Goal: Task Accomplishment & Management: Use online tool/utility

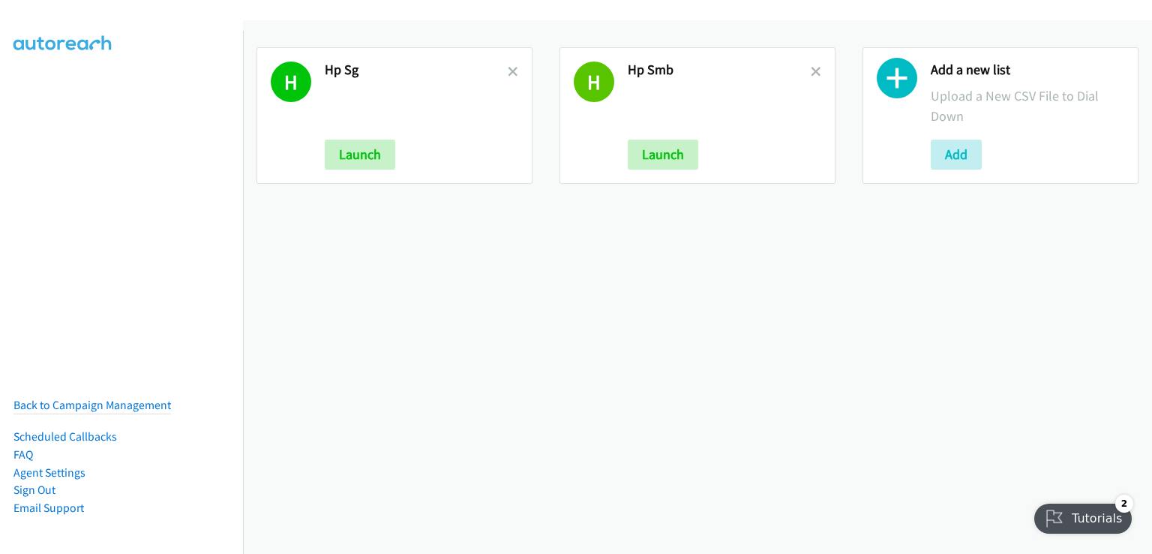
drag, startPoint x: 807, startPoint y: 67, endPoint x: 798, endPoint y: 71, distance: 9.8
click at [811, 68] on icon at bounding box center [816, 73] width 11 height 11
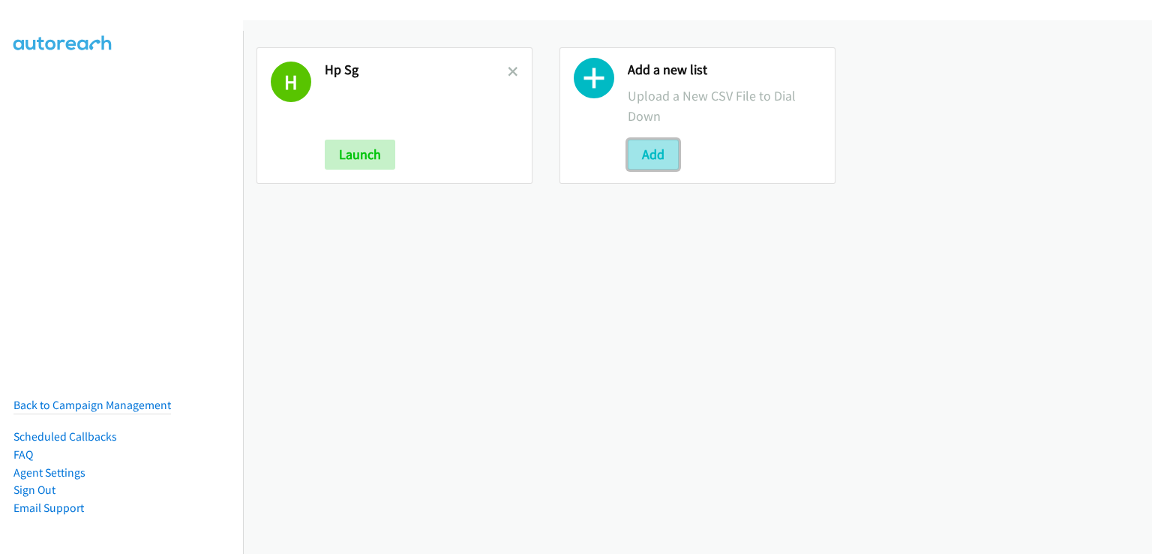
click at [645, 154] on button "Add" at bounding box center [653, 155] width 51 height 30
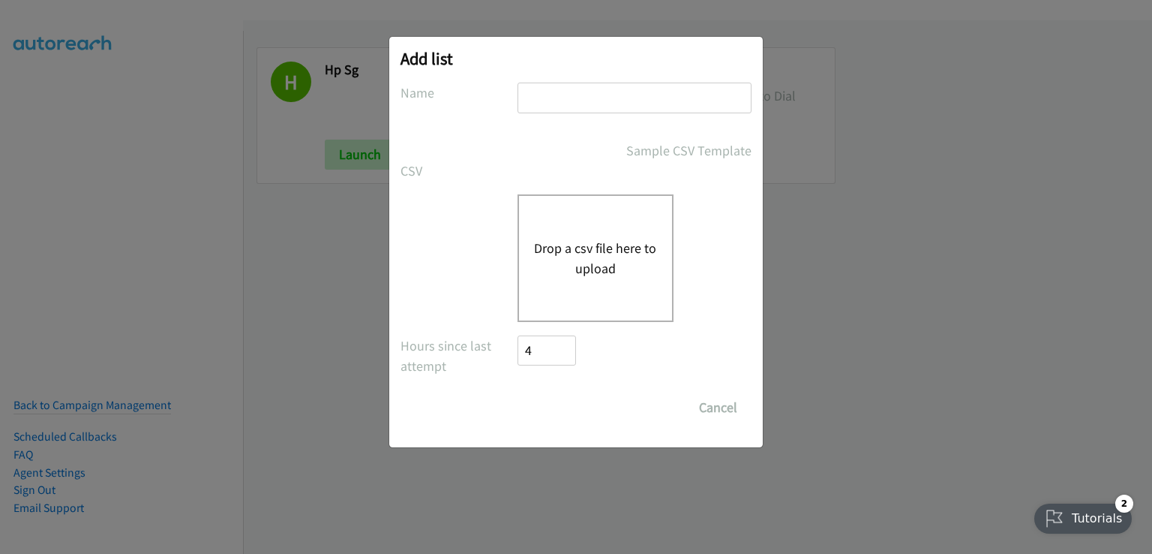
click at [572, 234] on div "Drop a csv file here to upload" at bounding box center [596, 258] width 156 height 128
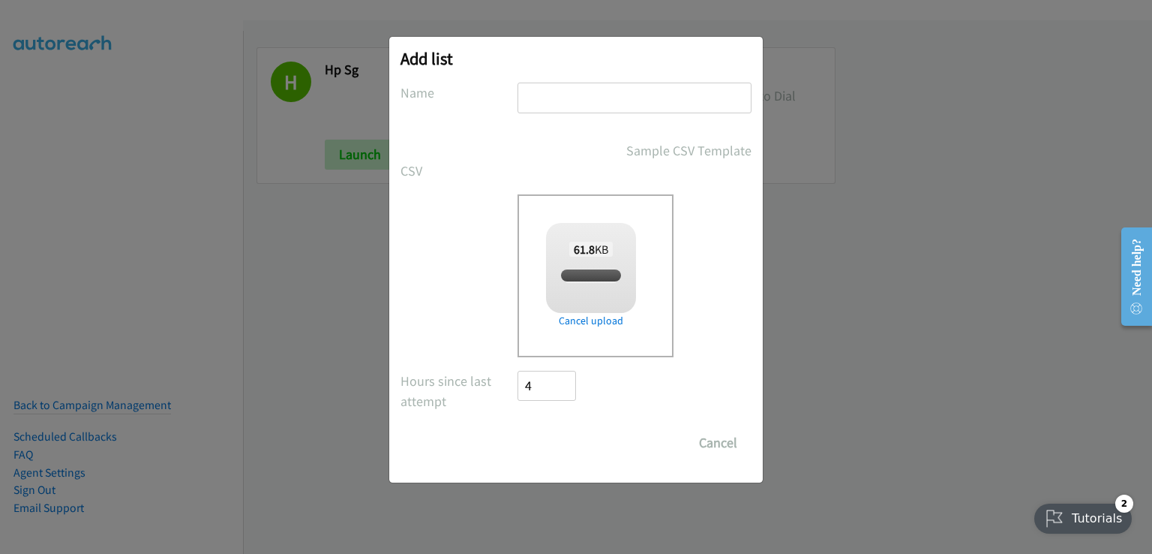
click at [528, 94] on input "text" at bounding box center [635, 98] width 234 height 31
checkbox input "true"
type input "hp smb"
click at [554, 441] on input "Save List" at bounding box center [557, 443] width 79 height 30
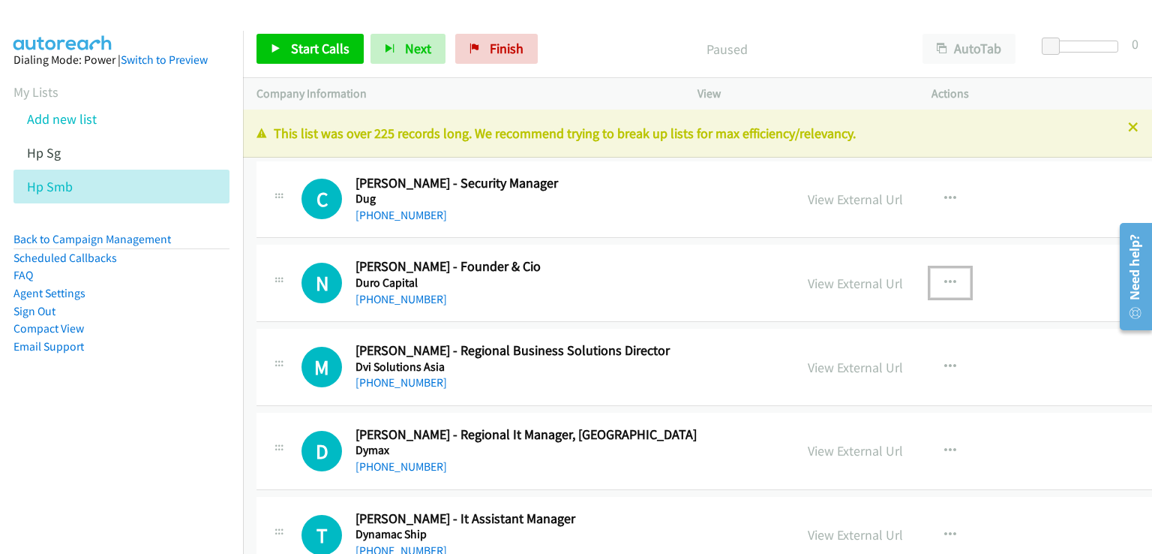
click at [930, 285] on button "button" at bounding box center [950, 283] width 41 height 30
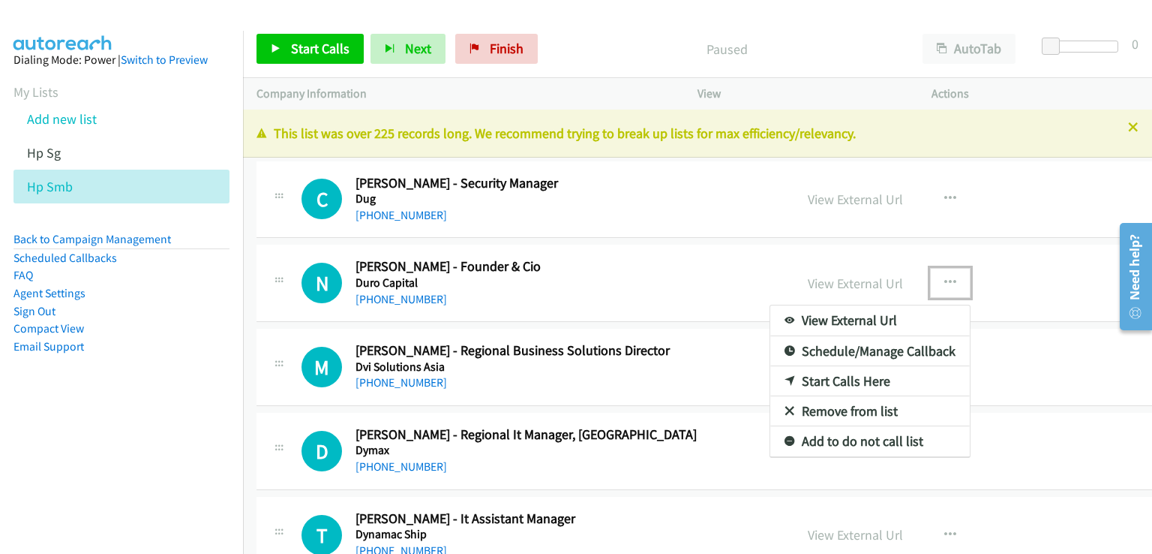
click at [852, 371] on link "Start Calls Here" at bounding box center [870, 381] width 200 height 30
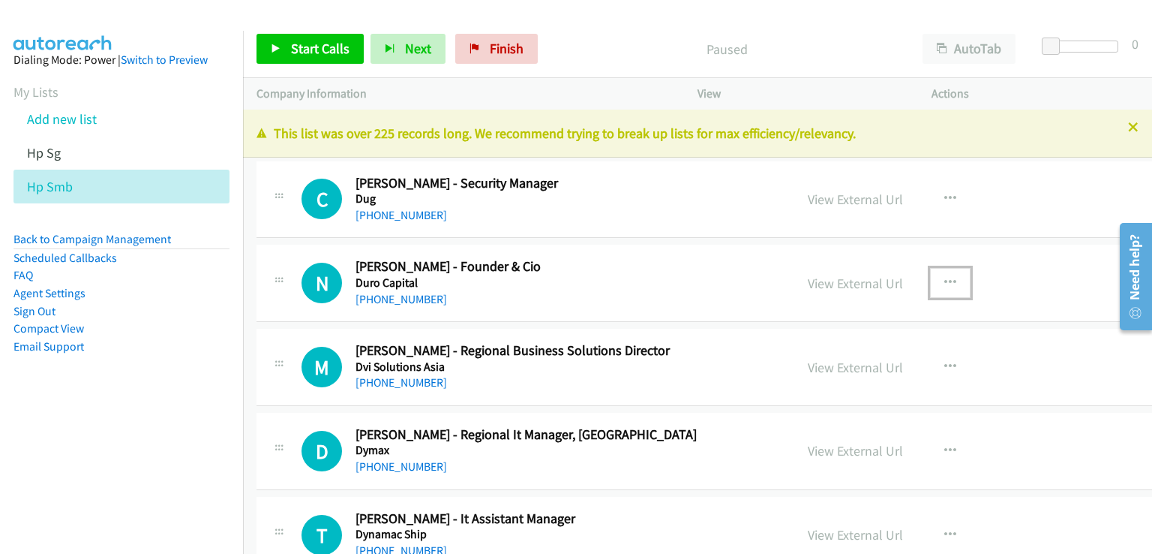
click at [930, 288] on button "button" at bounding box center [950, 283] width 41 height 30
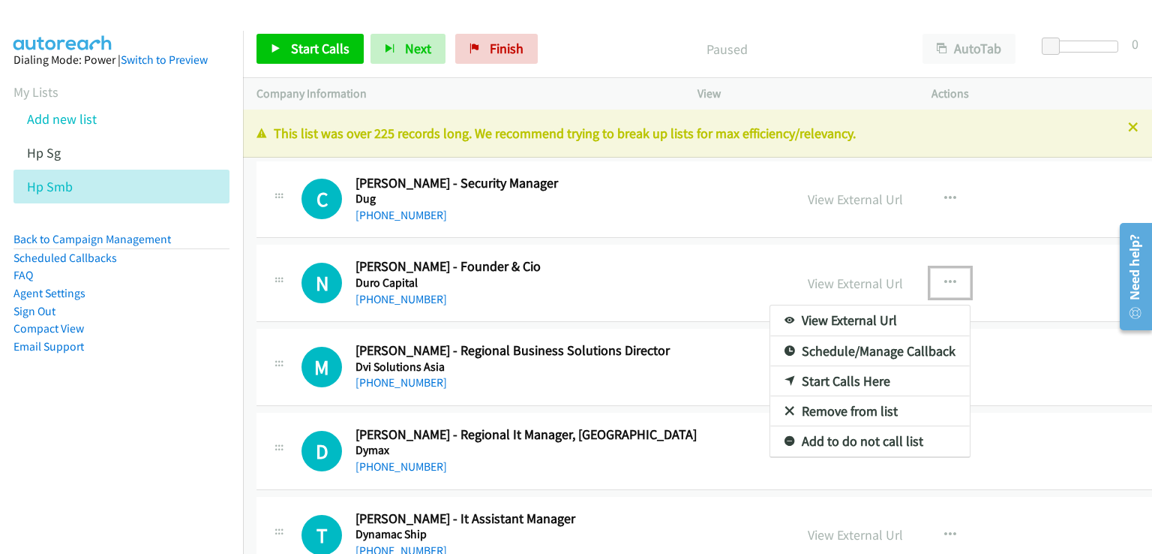
click at [850, 375] on link "Start Calls Here" at bounding box center [870, 381] width 200 height 30
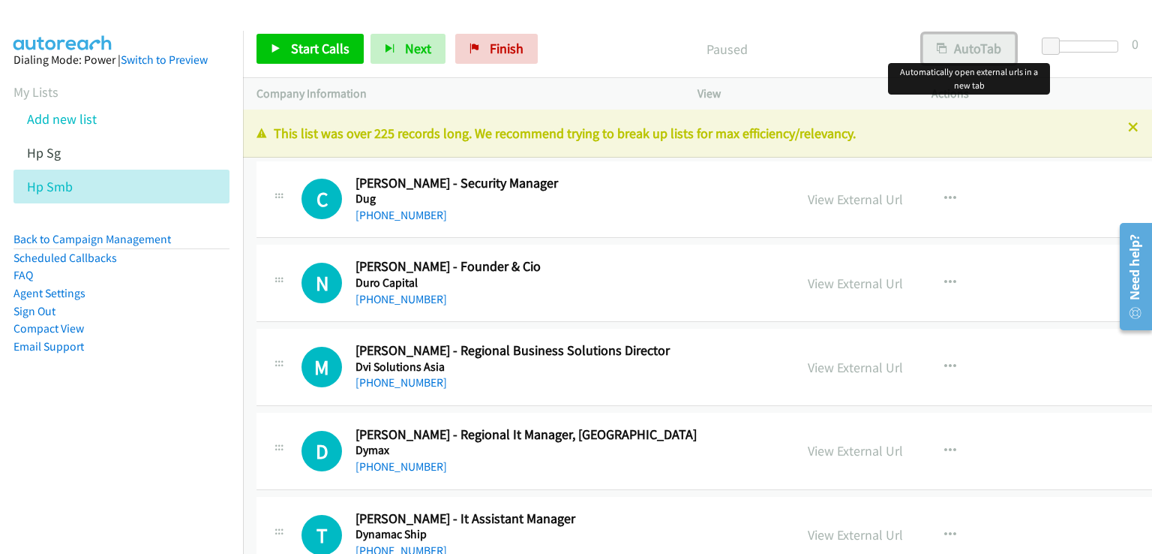
click at [957, 52] on button "AutoTab" at bounding box center [969, 49] width 93 height 30
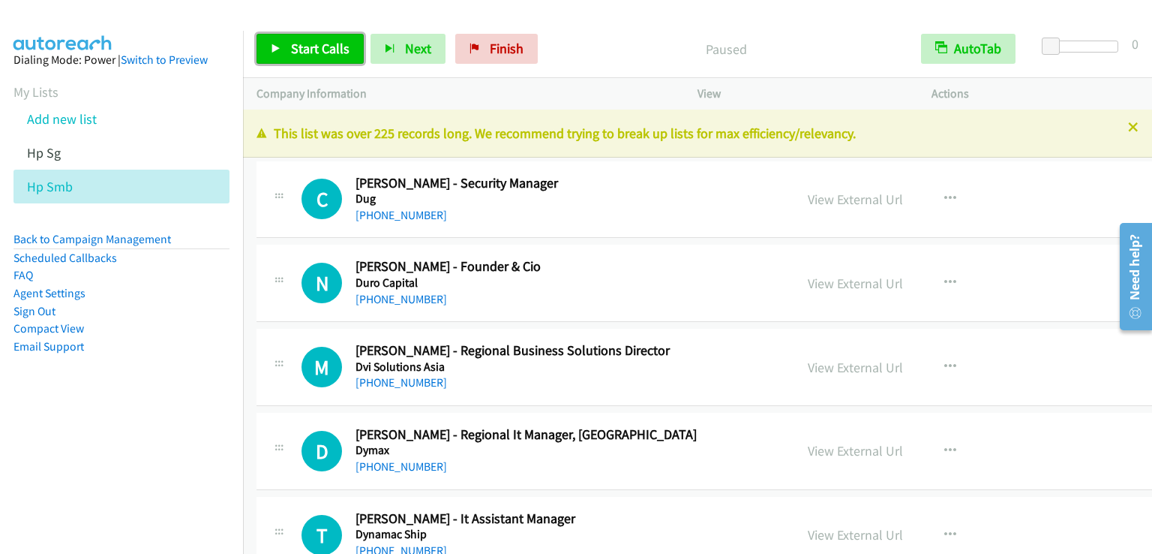
click at [299, 46] on span "Start Calls" at bounding box center [320, 48] width 59 height 17
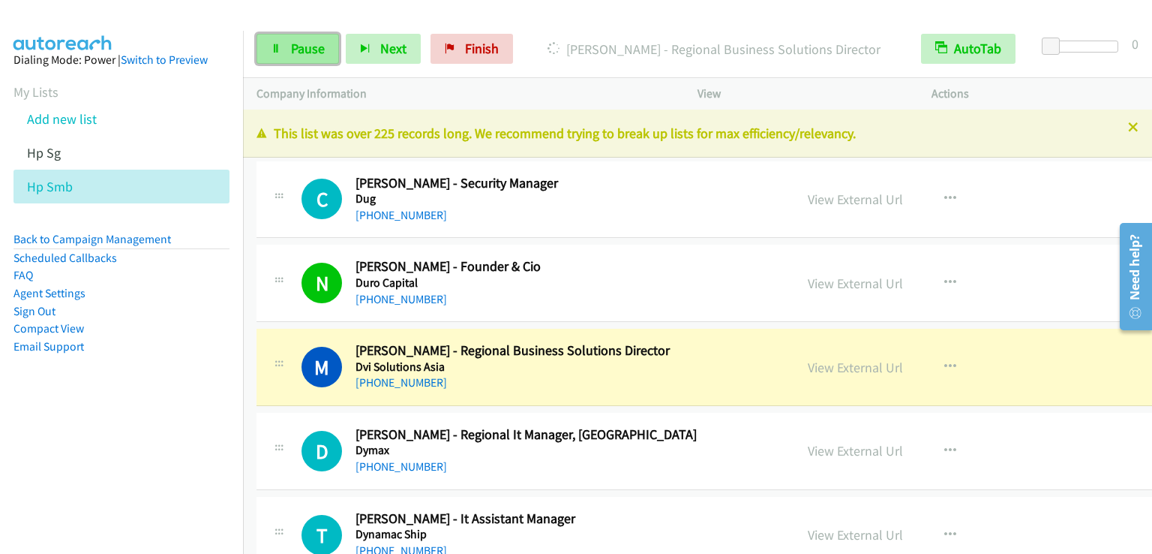
click at [308, 52] on span "Pause" at bounding box center [308, 48] width 34 height 17
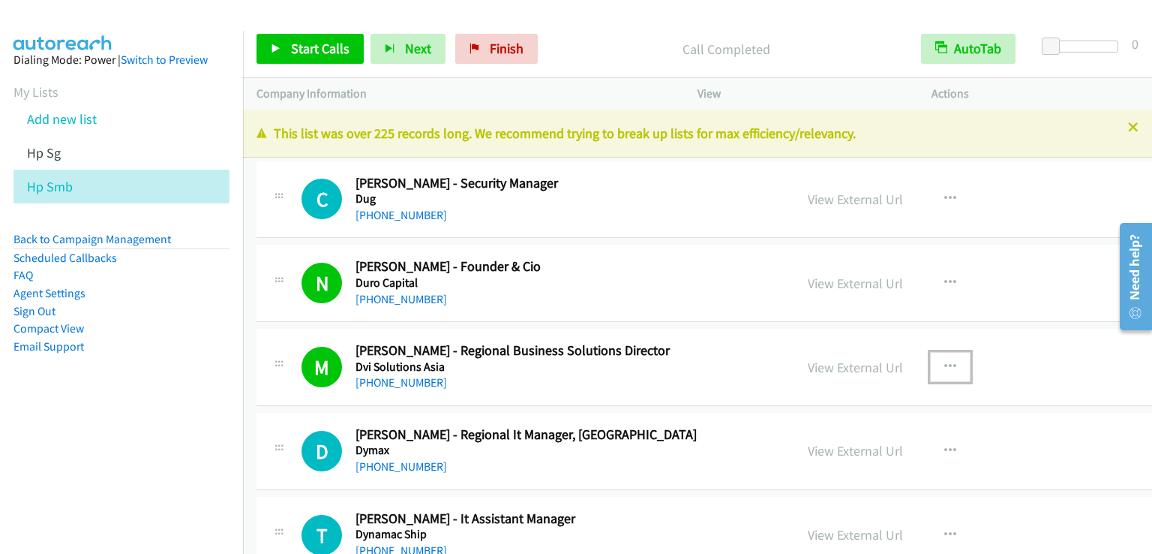
click at [944, 364] on icon "button" at bounding box center [950, 367] width 12 height 12
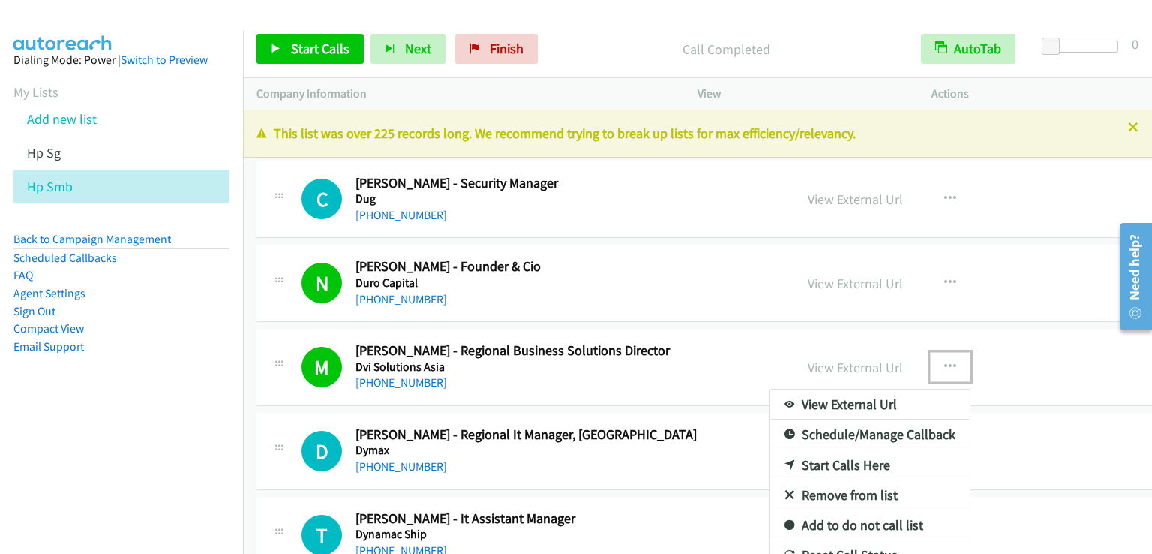
click at [833, 493] on link "Remove from list" at bounding box center [870, 495] width 200 height 30
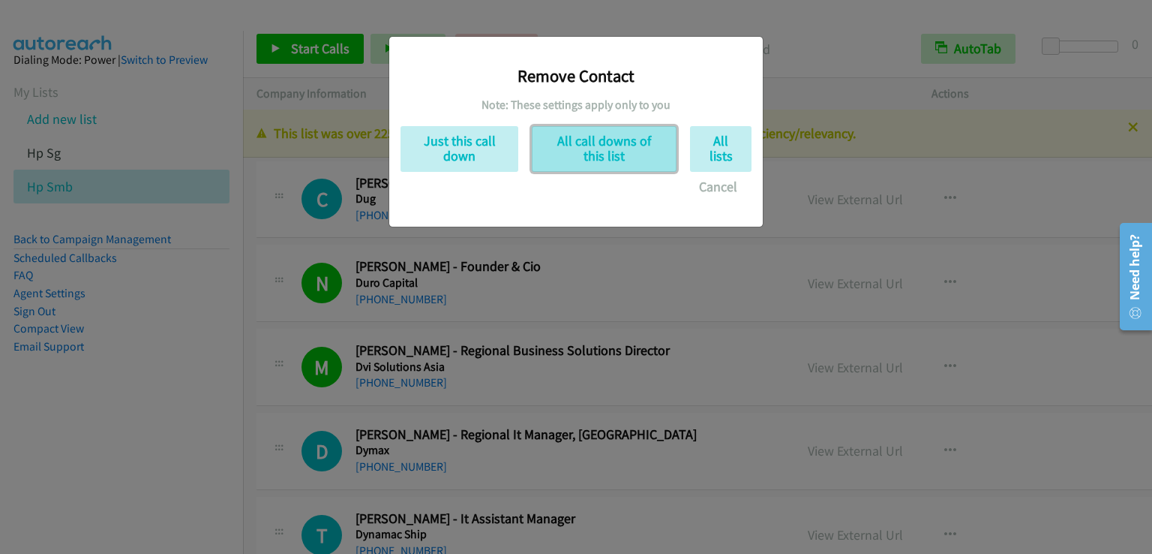
click at [644, 149] on button "All call downs of this list" at bounding box center [604, 149] width 145 height 46
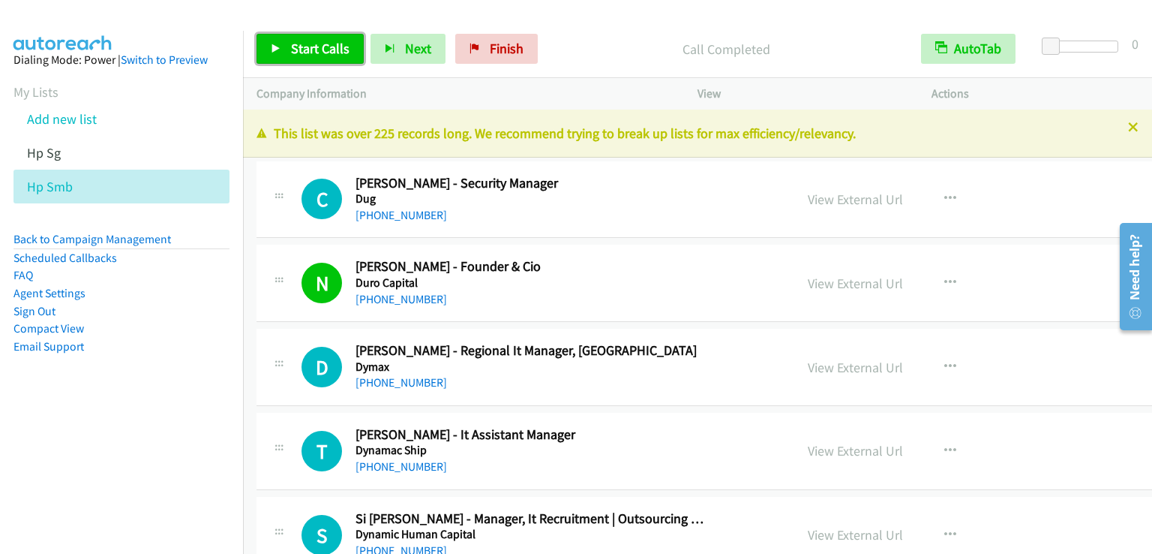
click at [312, 51] on span "Start Calls" at bounding box center [320, 48] width 59 height 17
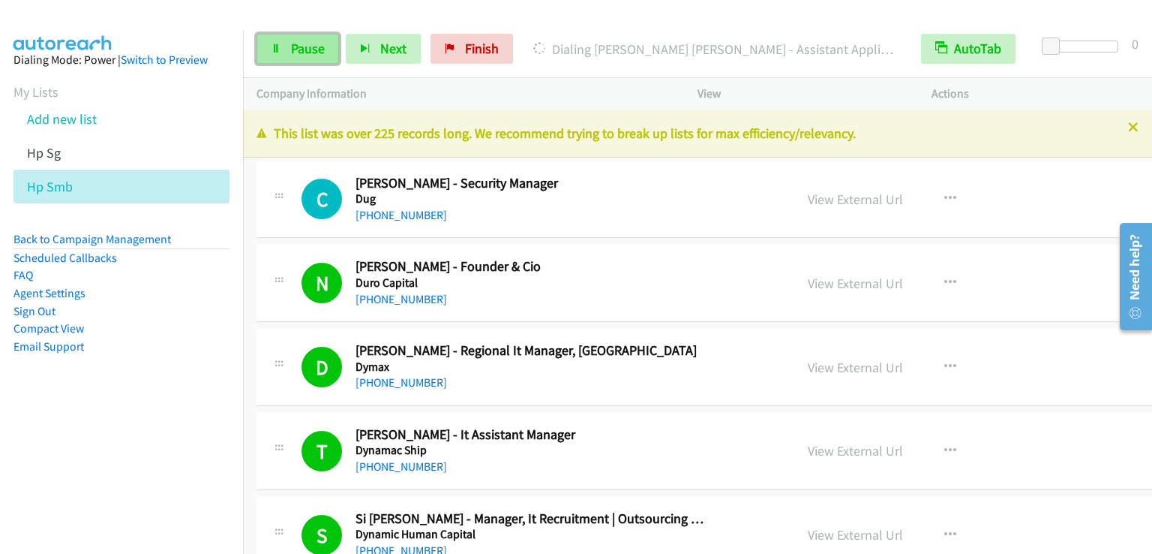
click at [306, 47] on span "Pause" at bounding box center [308, 48] width 34 height 17
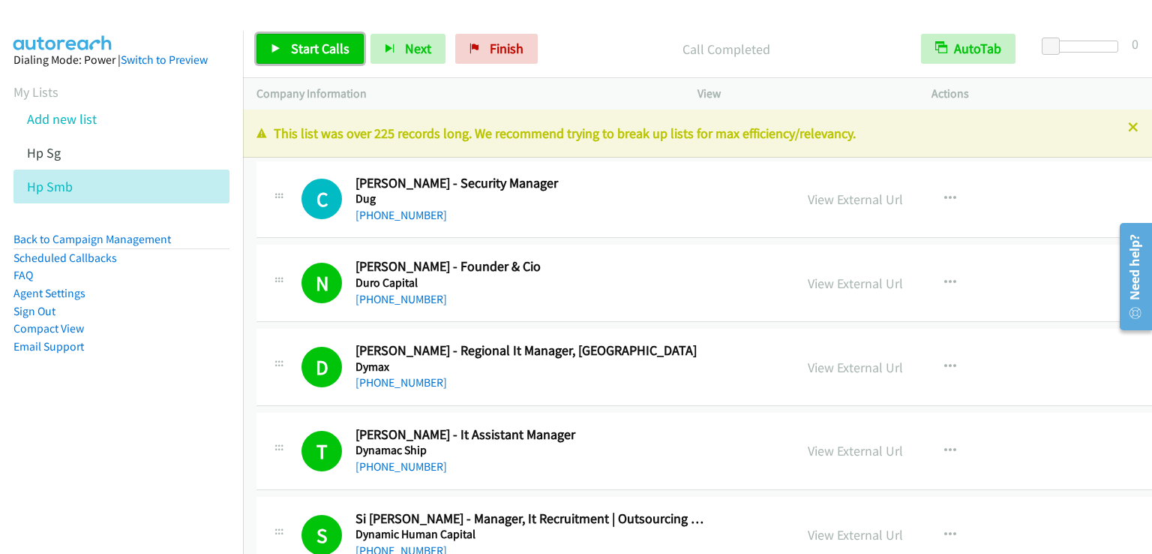
click at [305, 41] on span "Start Calls" at bounding box center [320, 48] width 59 height 17
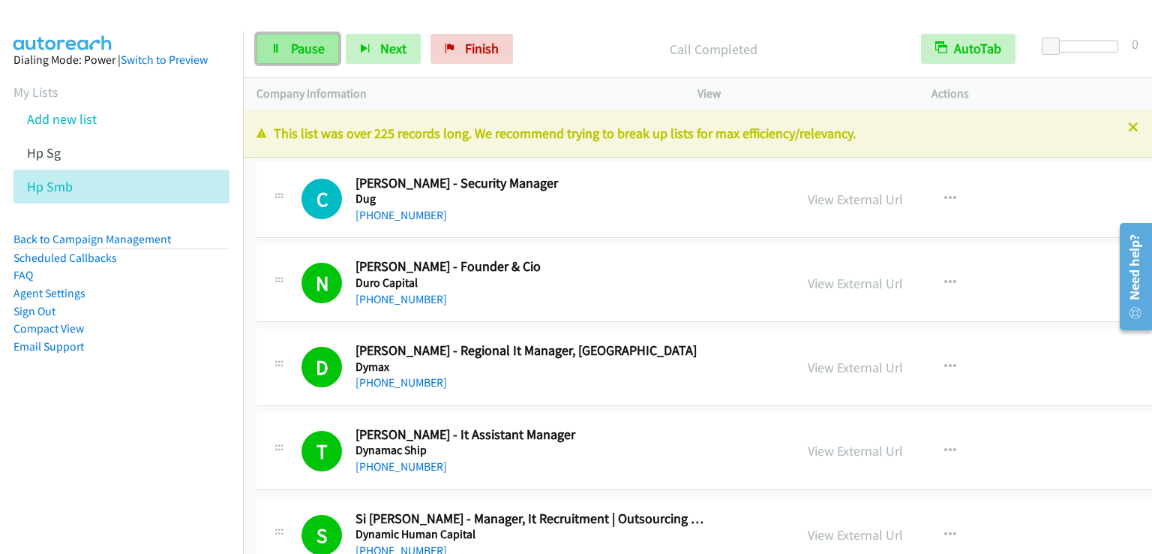
click at [294, 52] on span "Pause" at bounding box center [308, 48] width 34 height 17
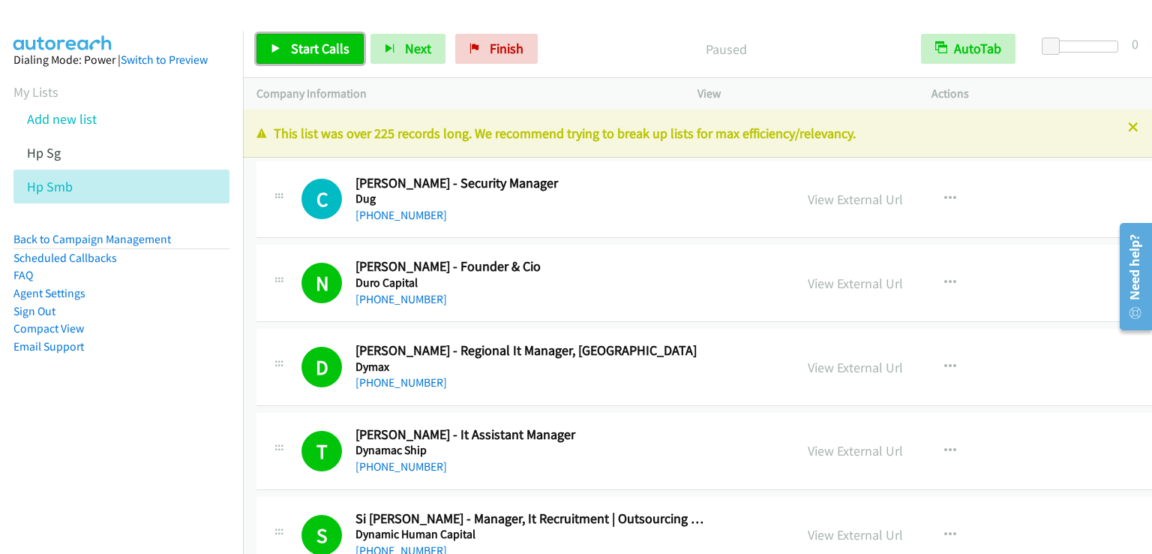
click at [294, 52] on span "Start Calls" at bounding box center [320, 48] width 59 height 17
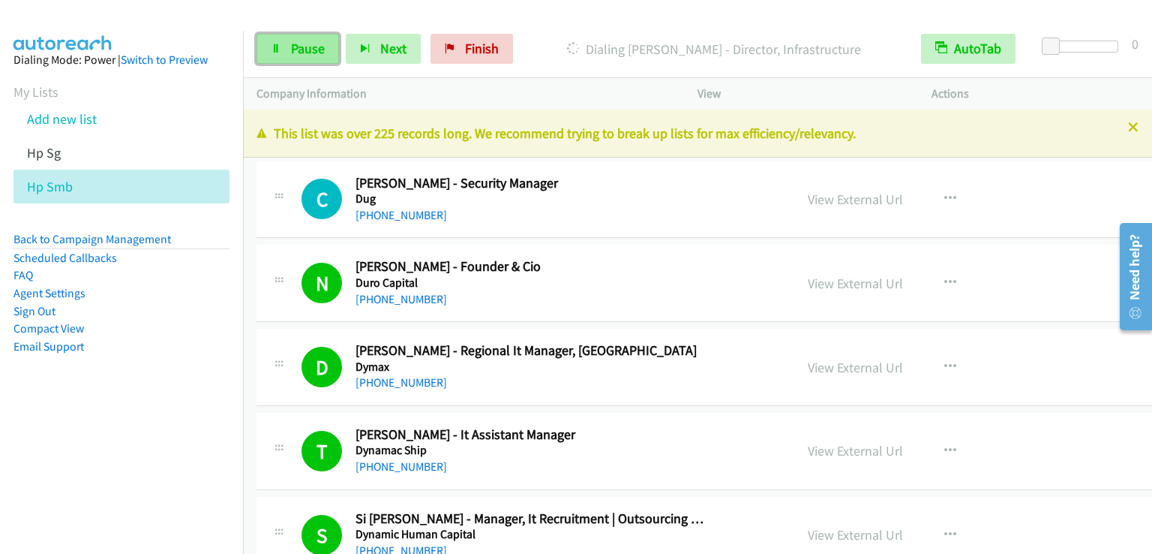
click at [323, 52] on span "Pause" at bounding box center [308, 48] width 34 height 17
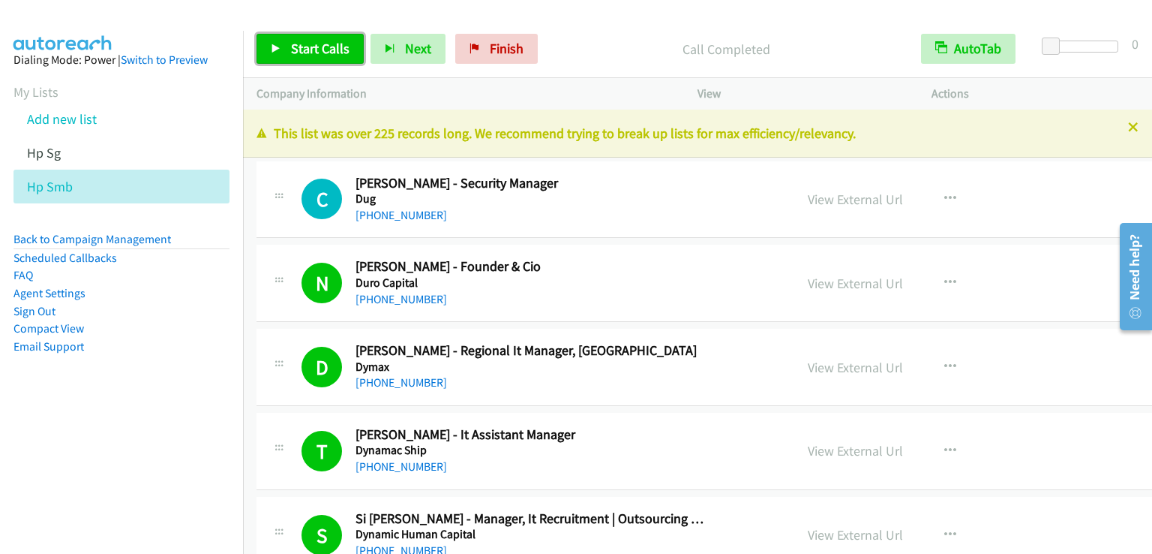
click at [317, 47] on span "Start Calls" at bounding box center [320, 48] width 59 height 17
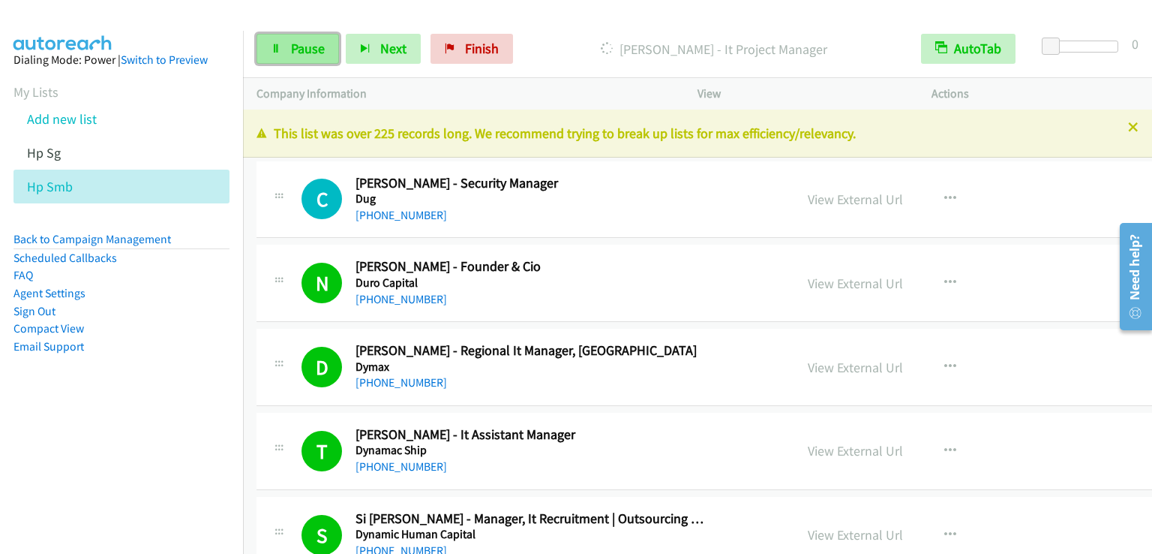
click at [313, 56] on span "Pause" at bounding box center [308, 48] width 34 height 17
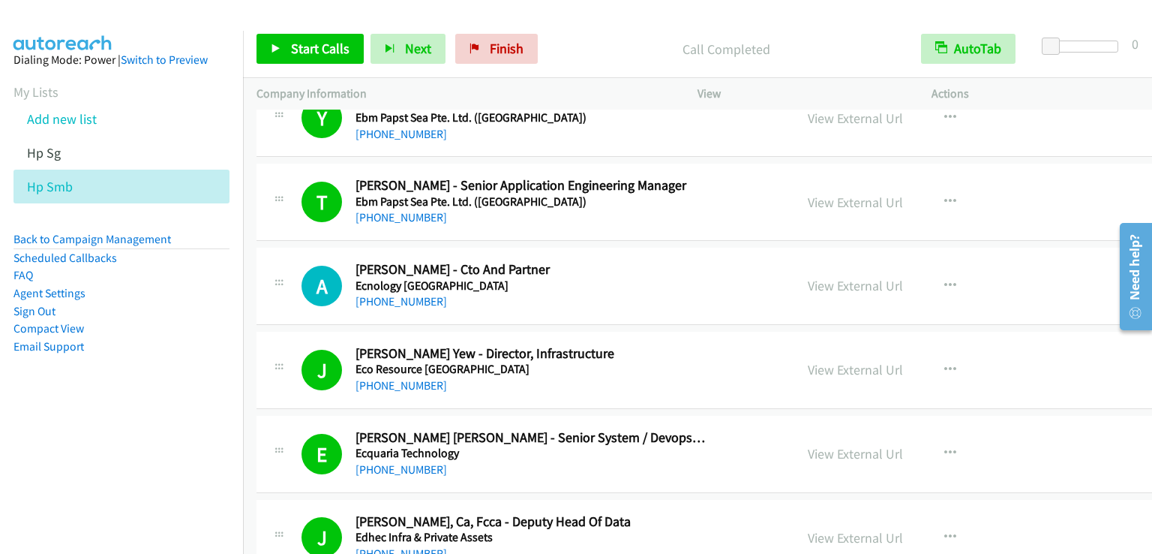
scroll to position [1200, 0]
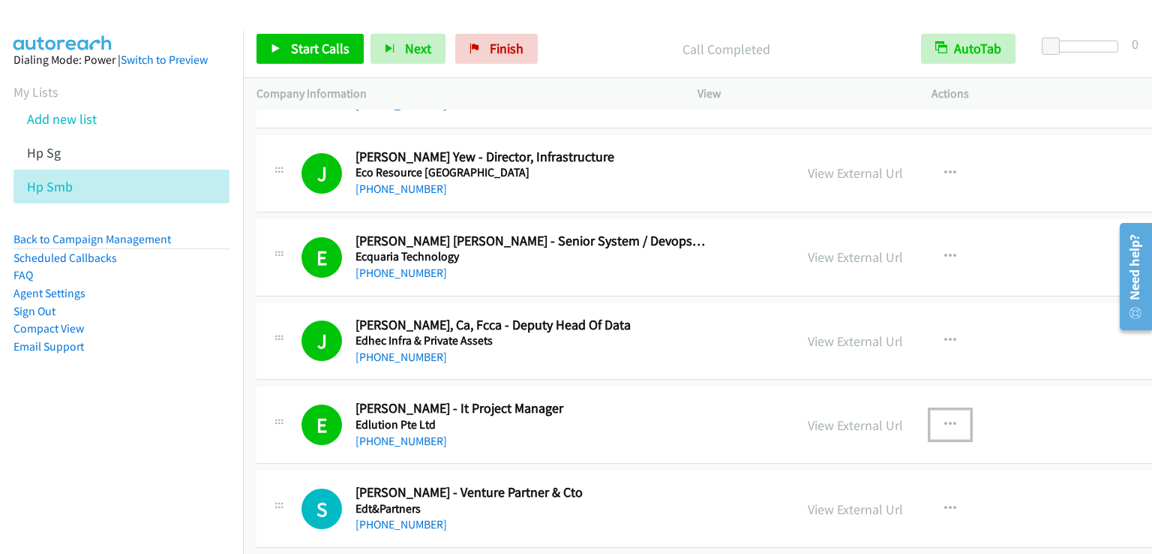
click at [944, 419] on icon "button" at bounding box center [950, 425] width 12 height 12
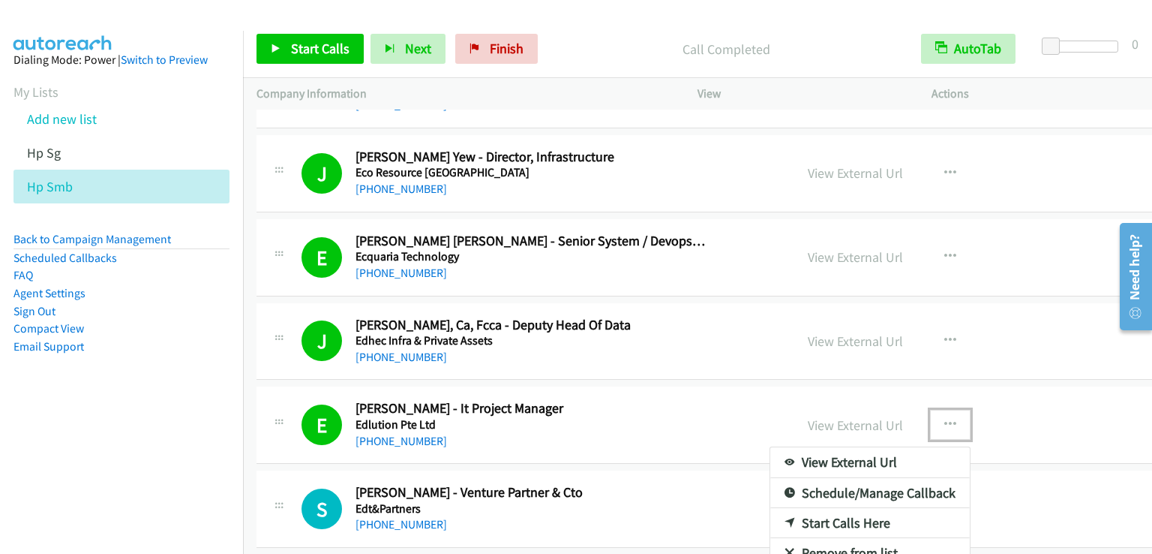
click at [924, 418] on div at bounding box center [576, 277] width 1152 height 554
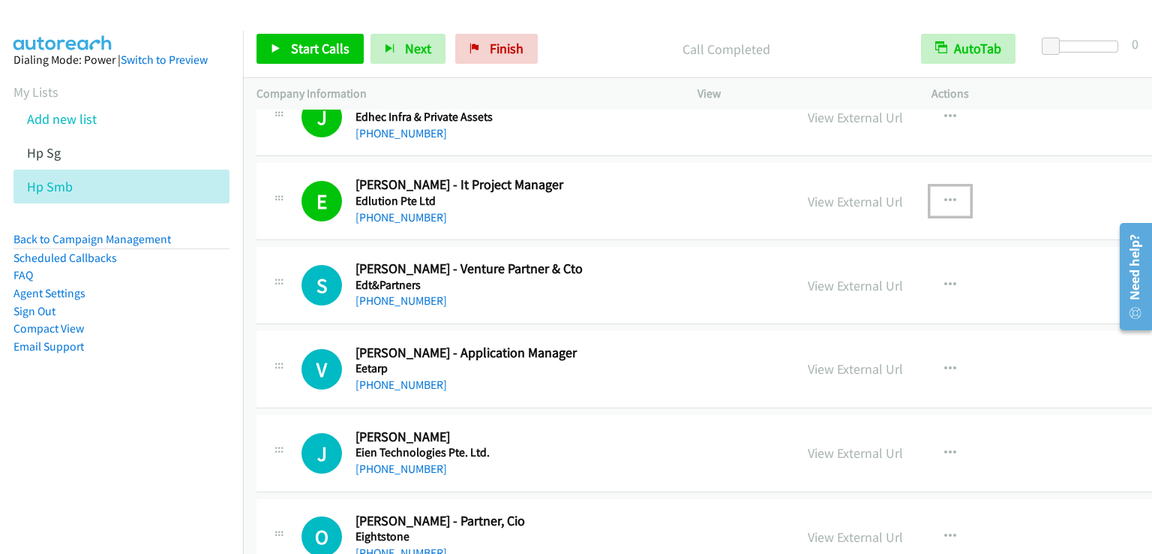
scroll to position [1425, 0]
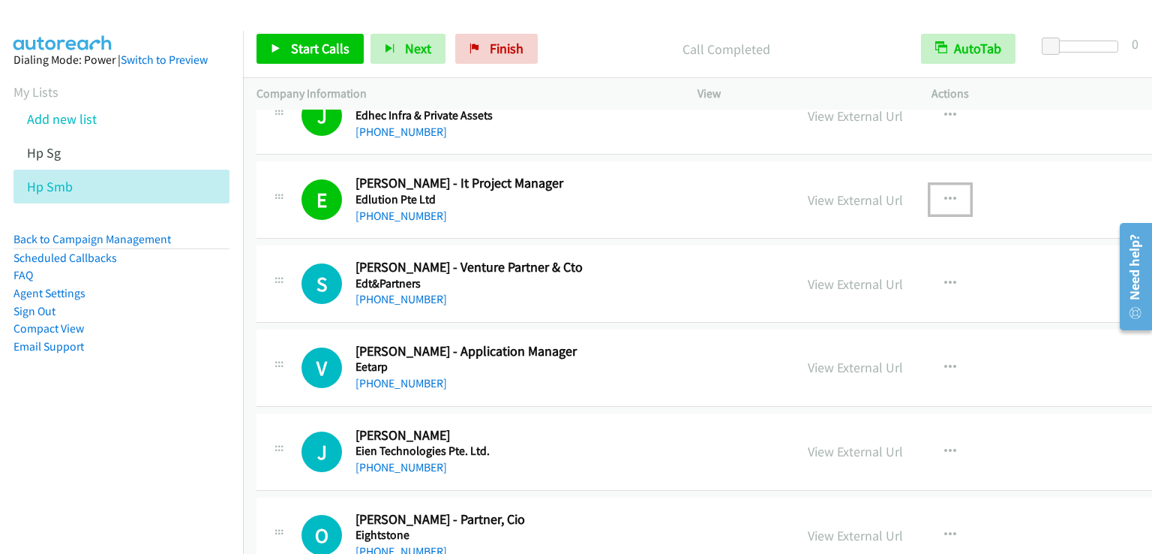
click at [930, 203] on button "button" at bounding box center [950, 200] width 41 height 30
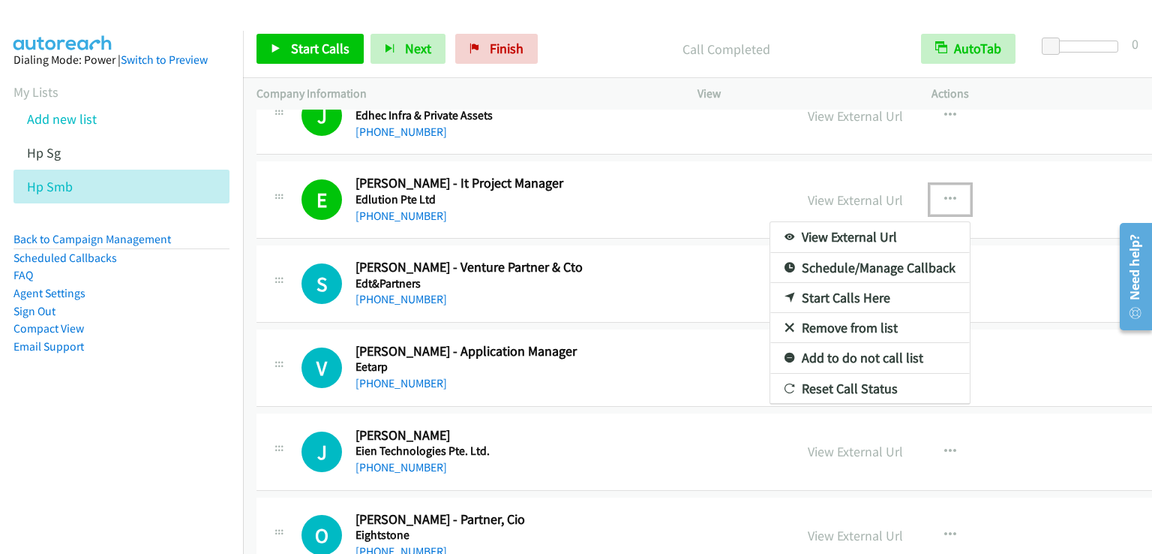
click at [842, 353] on link "Add to do not call list" at bounding box center [870, 358] width 200 height 30
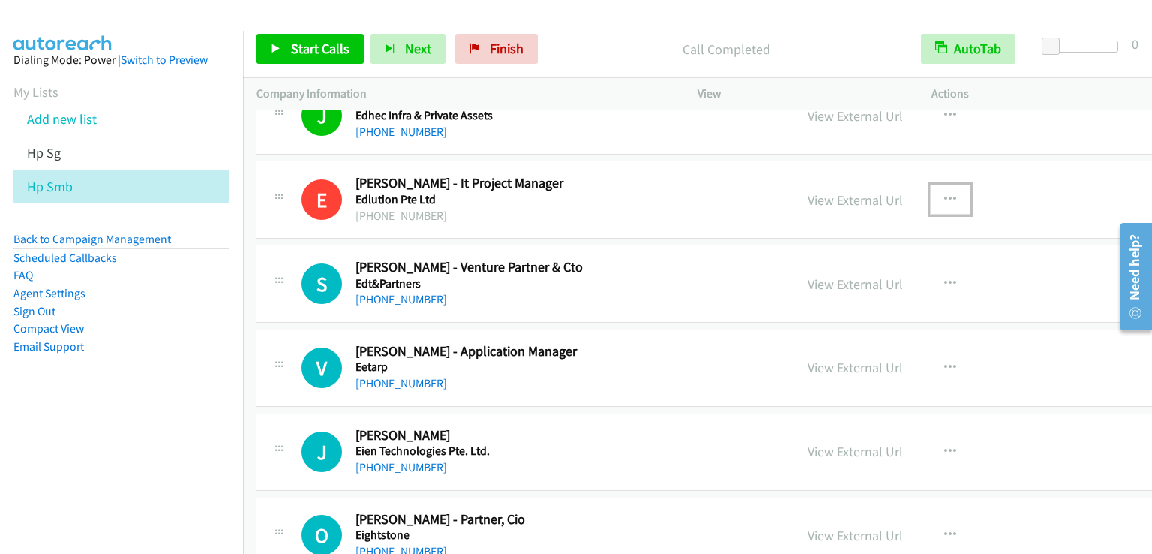
click at [930, 197] on button "button" at bounding box center [950, 200] width 41 height 30
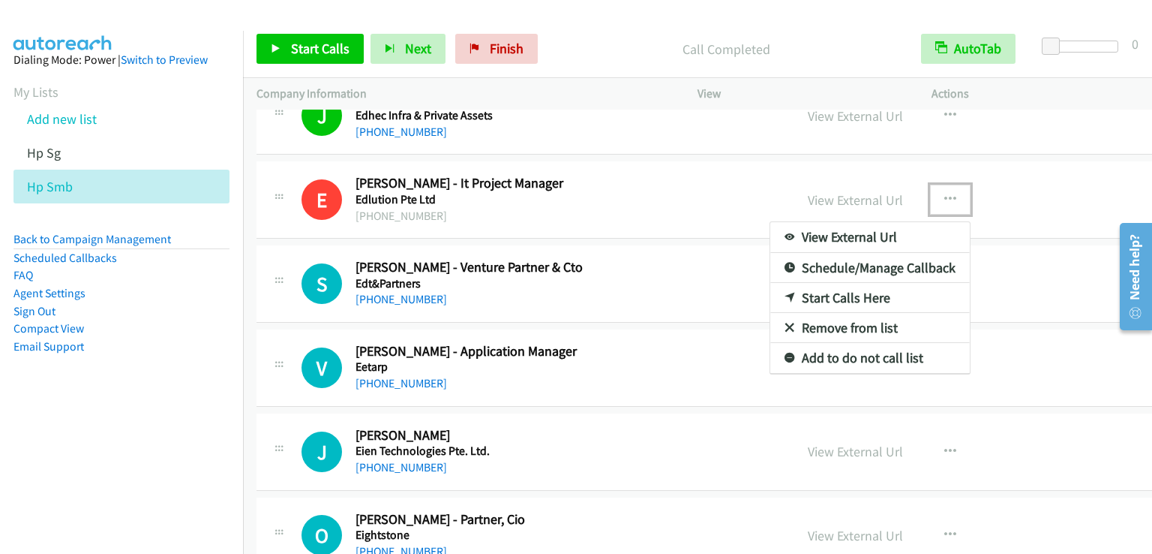
click at [841, 323] on link "Remove from list" at bounding box center [870, 328] width 200 height 30
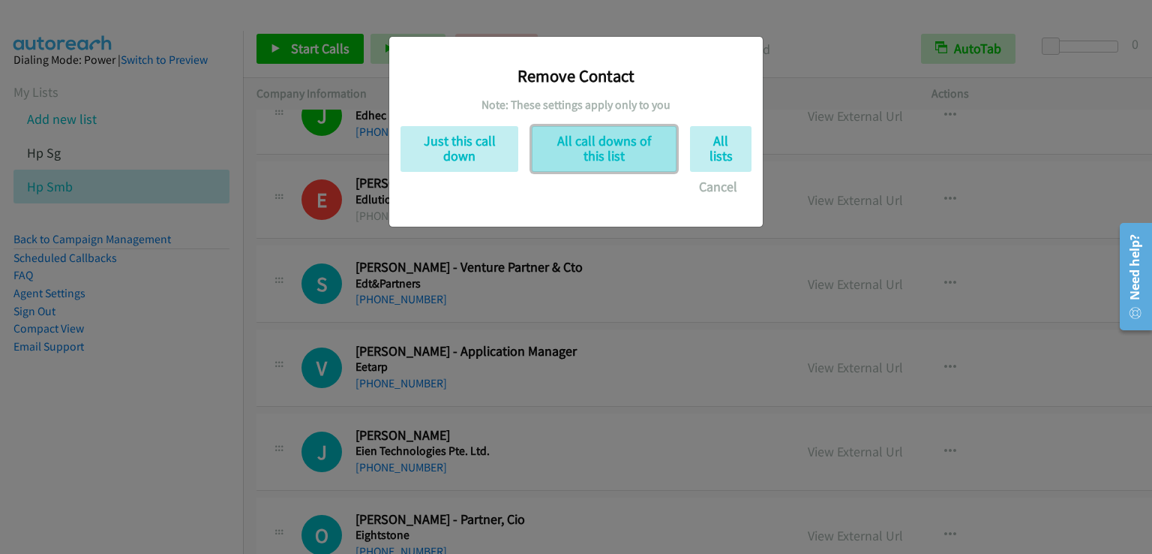
click at [626, 152] on button "All call downs of this list" at bounding box center [604, 149] width 145 height 46
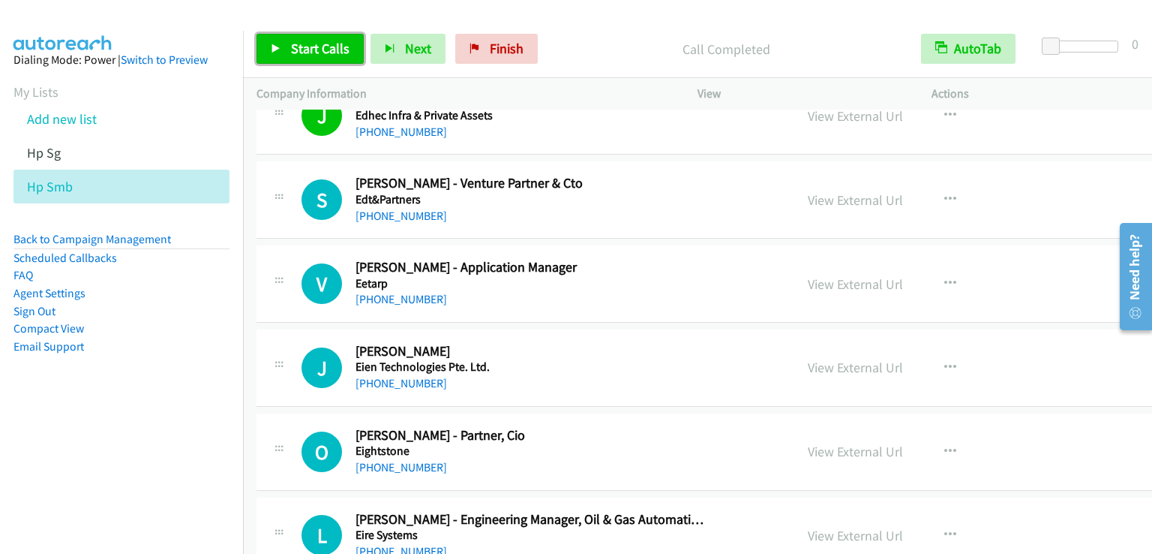
click at [299, 50] on span "Start Calls" at bounding box center [320, 48] width 59 height 17
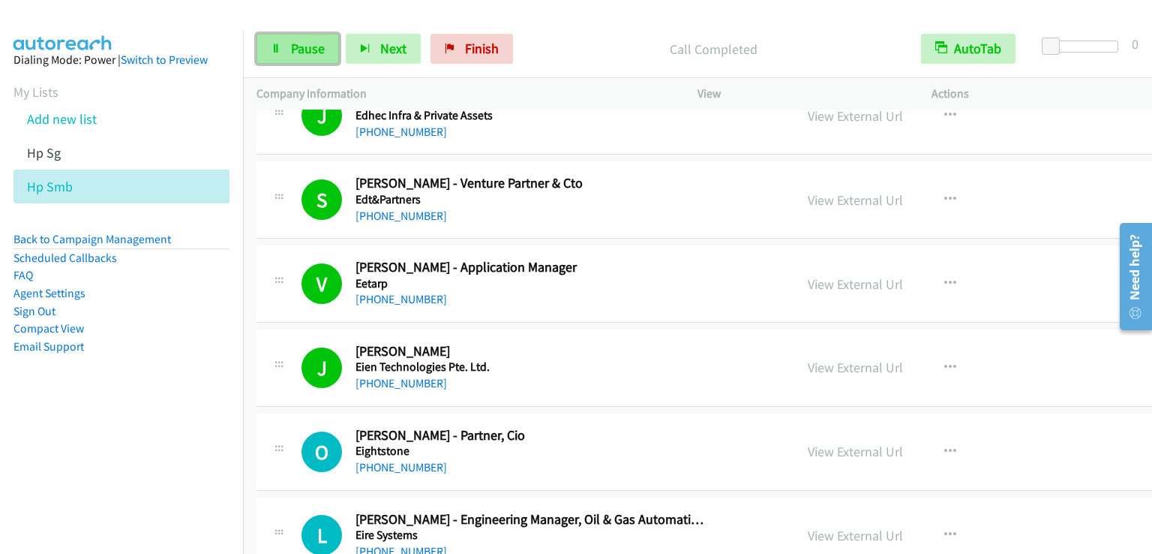
click at [282, 48] on link "Pause" at bounding box center [298, 49] width 83 height 30
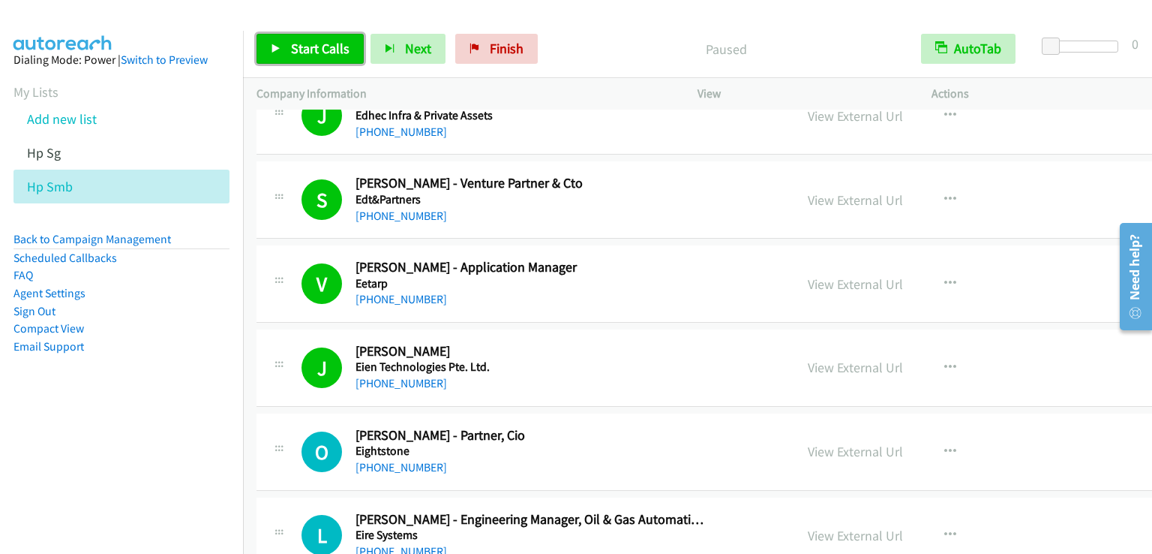
click at [282, 48] on link "Start Calls" at bounding box center [310, 49] width 107 height 30
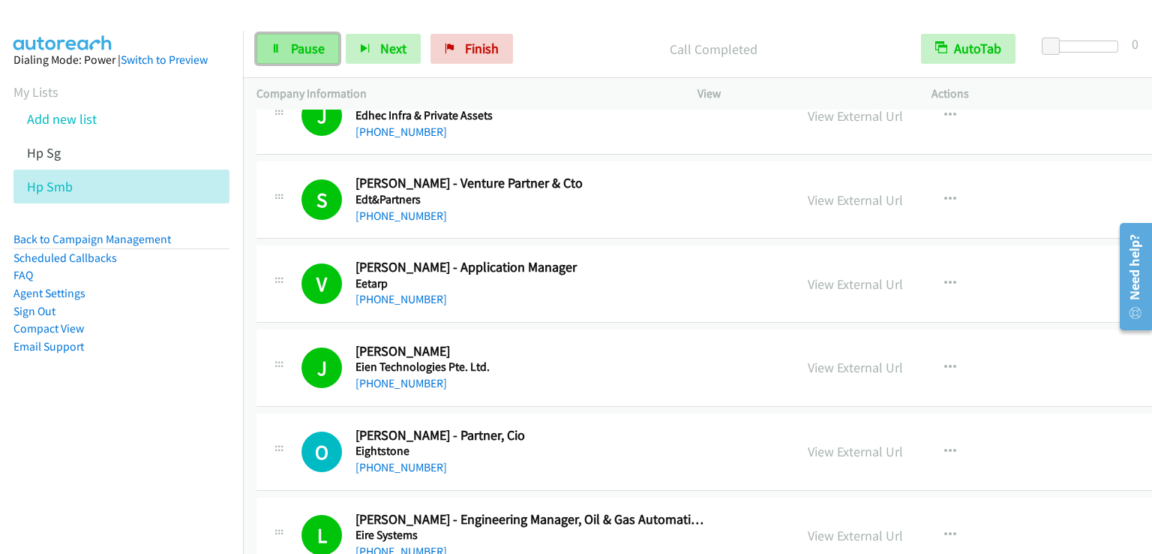
click at [274, 49] on icon at bounding box center [276, 49] width 11 height 11
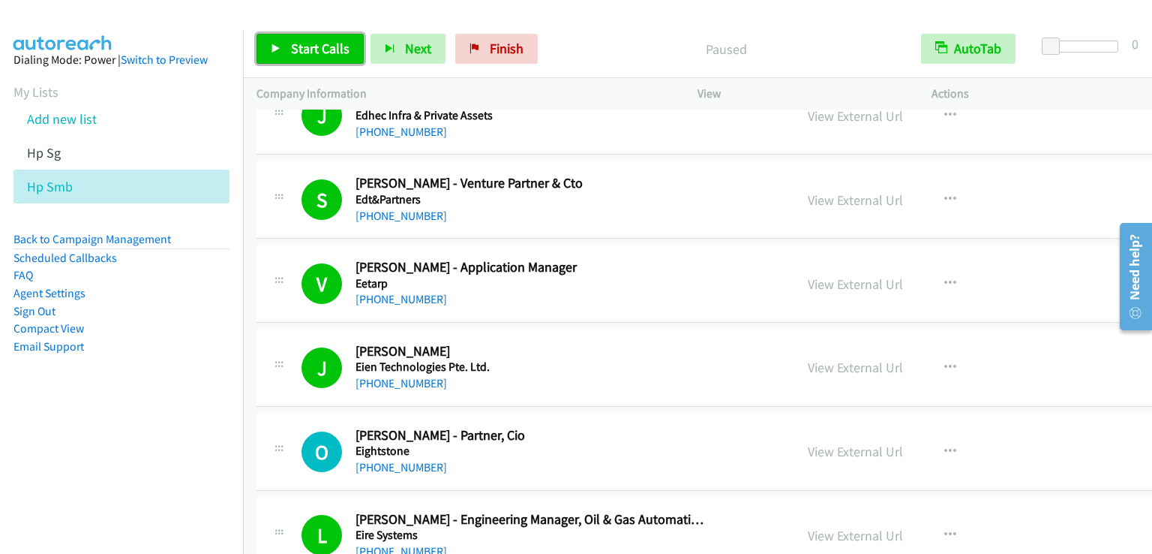
click at [311, 44] on span "Start Calls" at bounding box center [320, 48] width 59 height 17
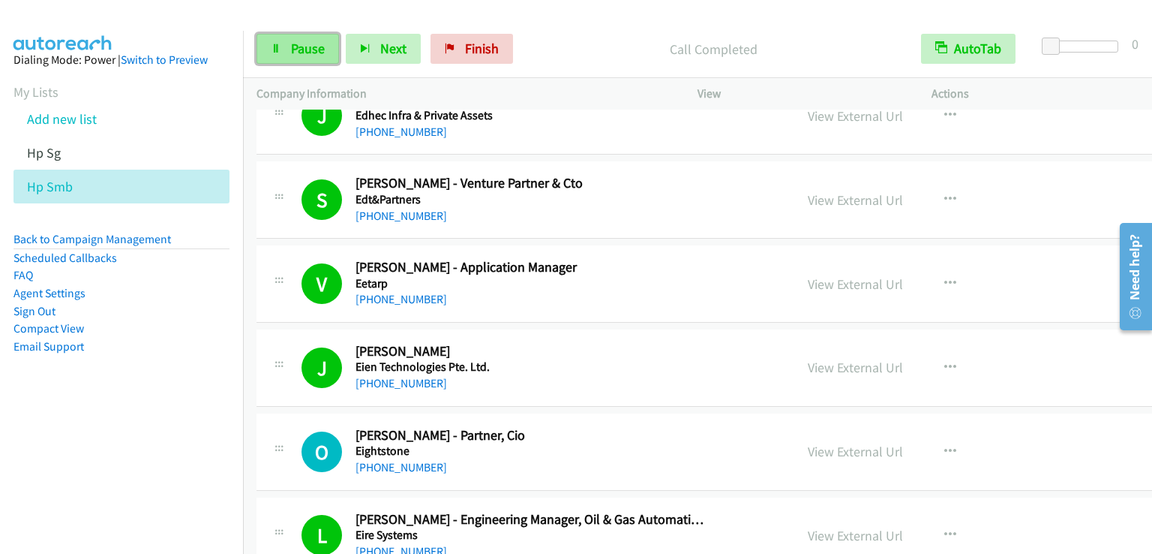
click at [303, 49] on span "Pause" at bounding box center [308, 48] width 34 height 17
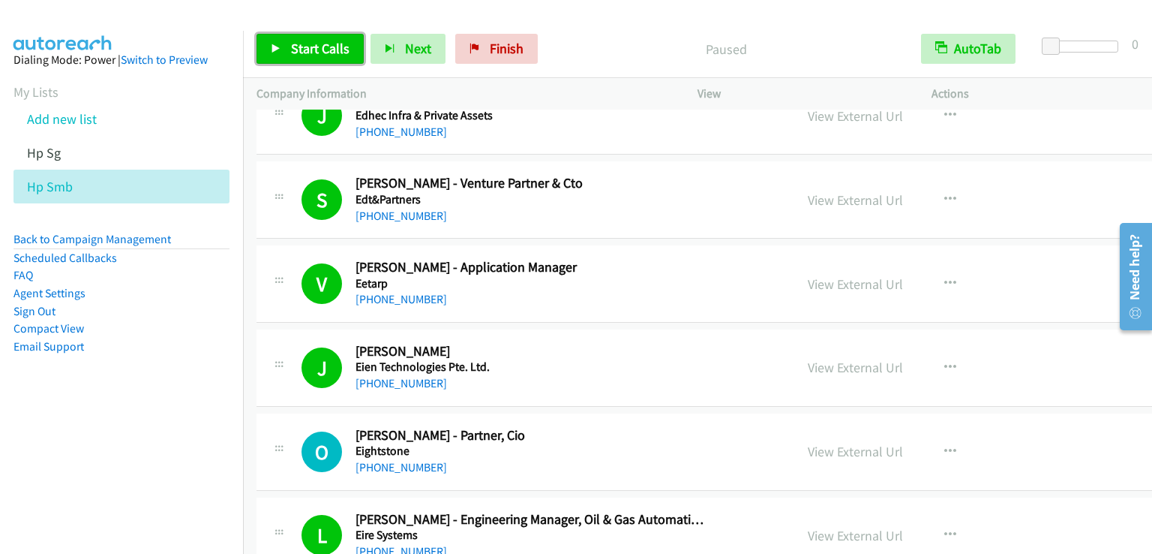
click at [303, 49] on span "Start Calls" at bounding box center [320, 48] width 59 height 17
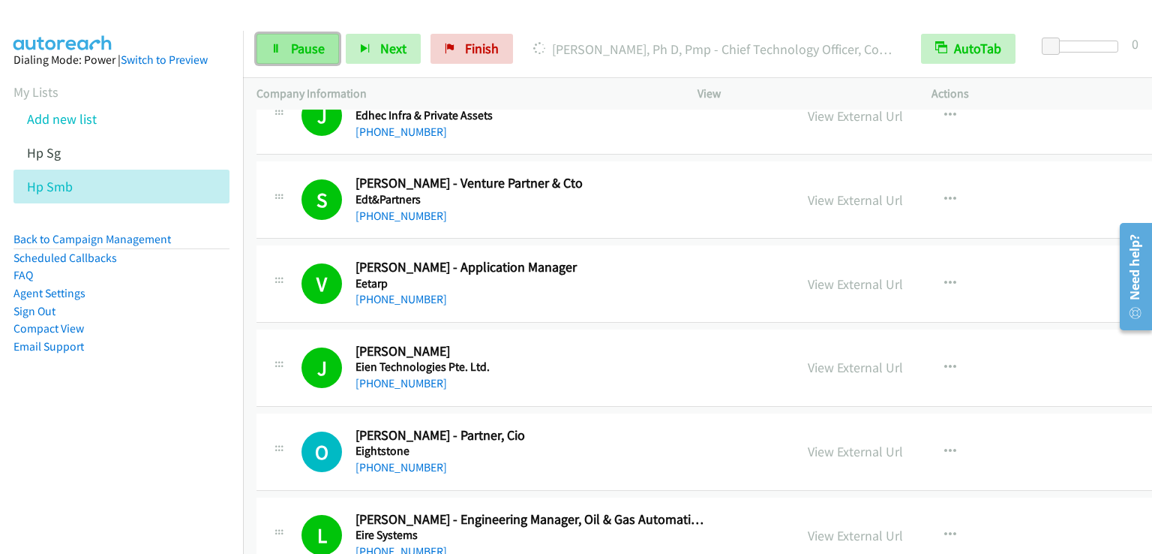
click at [311, 52] on span "Pause" at bounding box center [308, 48] width 34 height 17
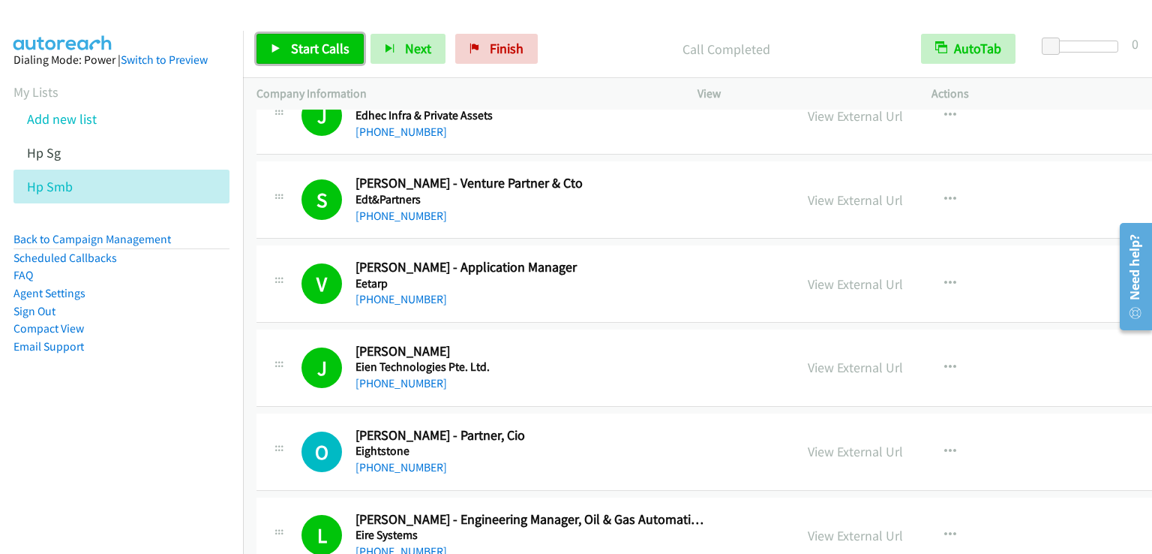
click at [327, 52] on span "Start Calls" at bounding box center [320, 48] width 59 height 17
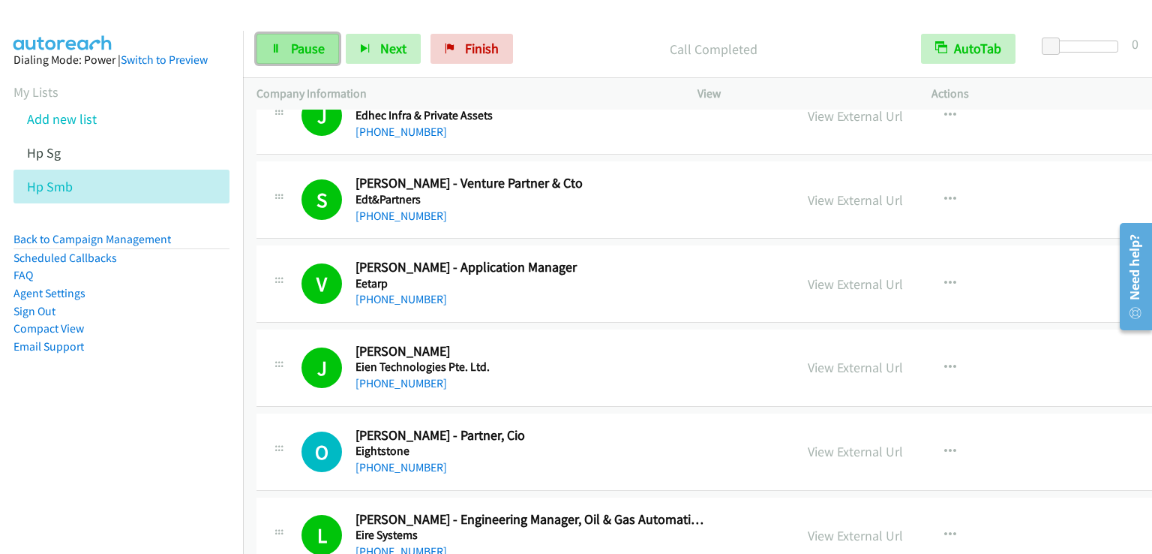
click at [306, 40] on span "Pause" at bounding box center [308, 48] width 34 height 17
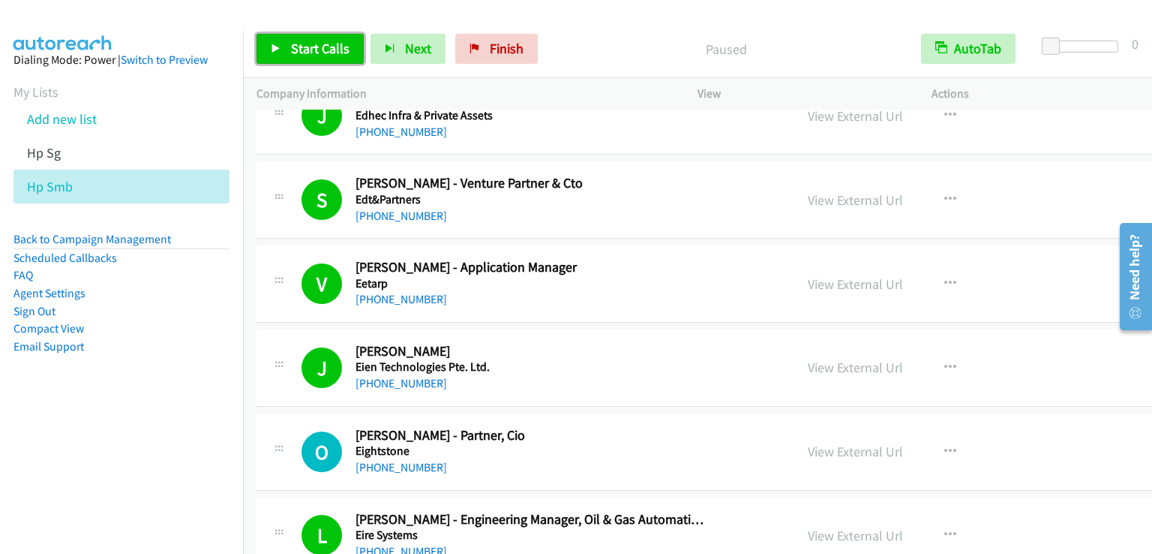
click at [306, 41] on span "Start Calls" at bounding box center [320, 48] width 59 height 17
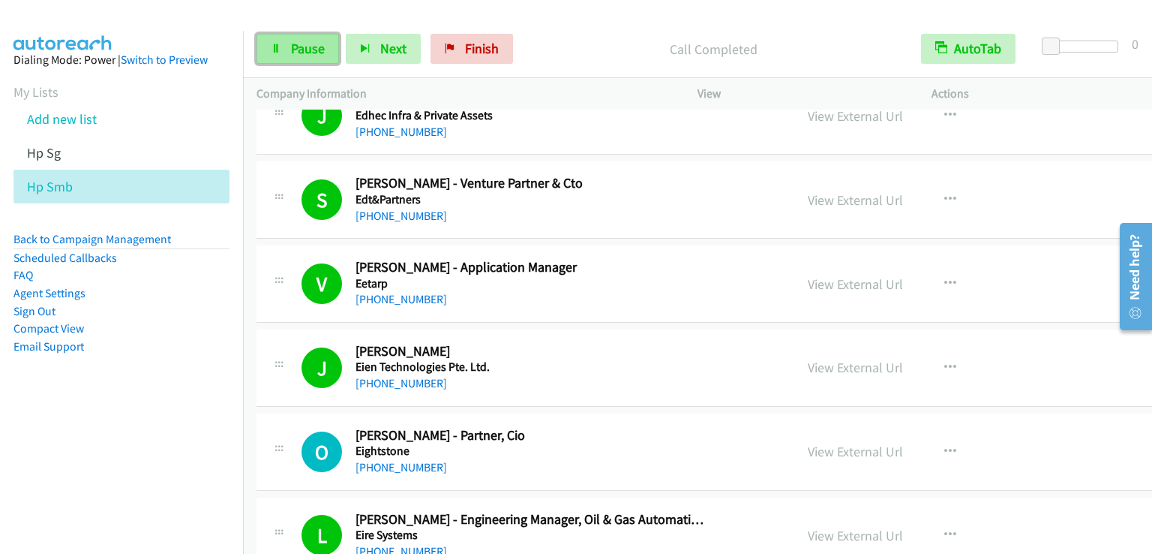
click at [287, 40] on link "Pause" at bounding box center [298, 49] width 83 height 30
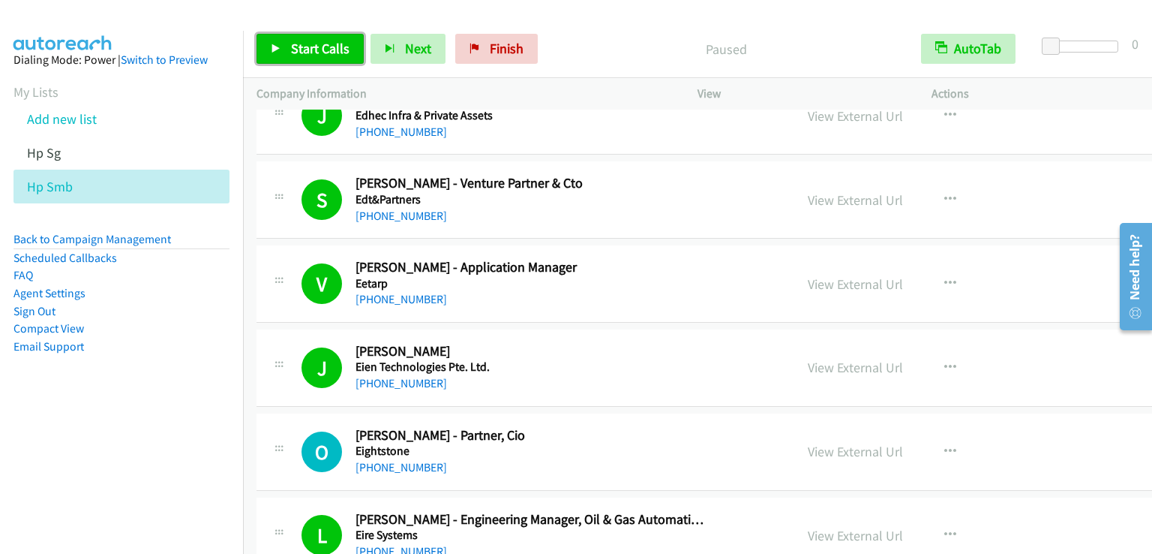
click at [287, 40] on link "Start Calls" at bounding box center [310, 49] width 107 height 30
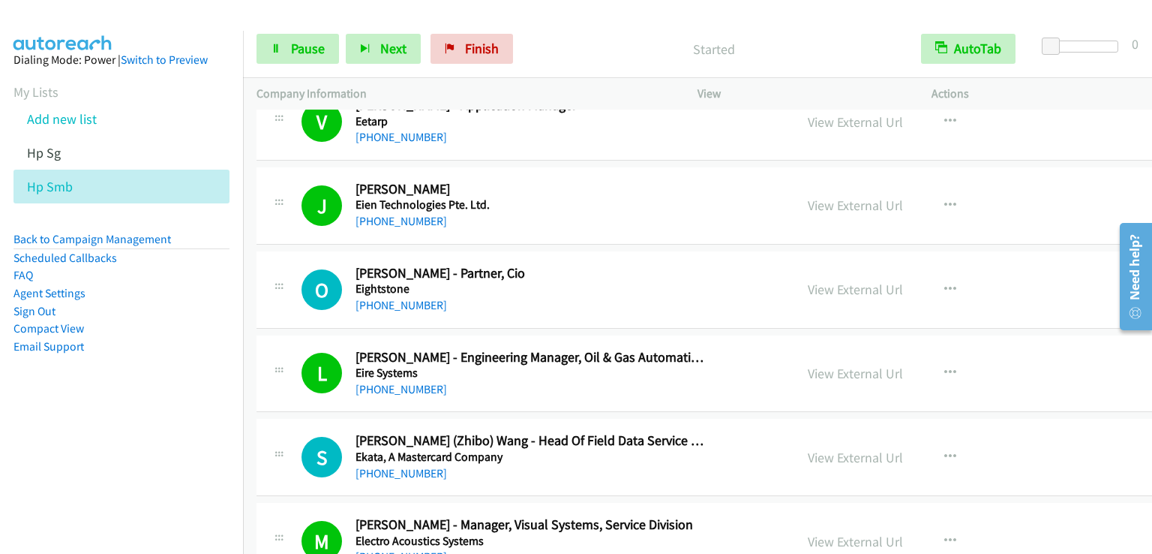
scroll to position [1650, 0]
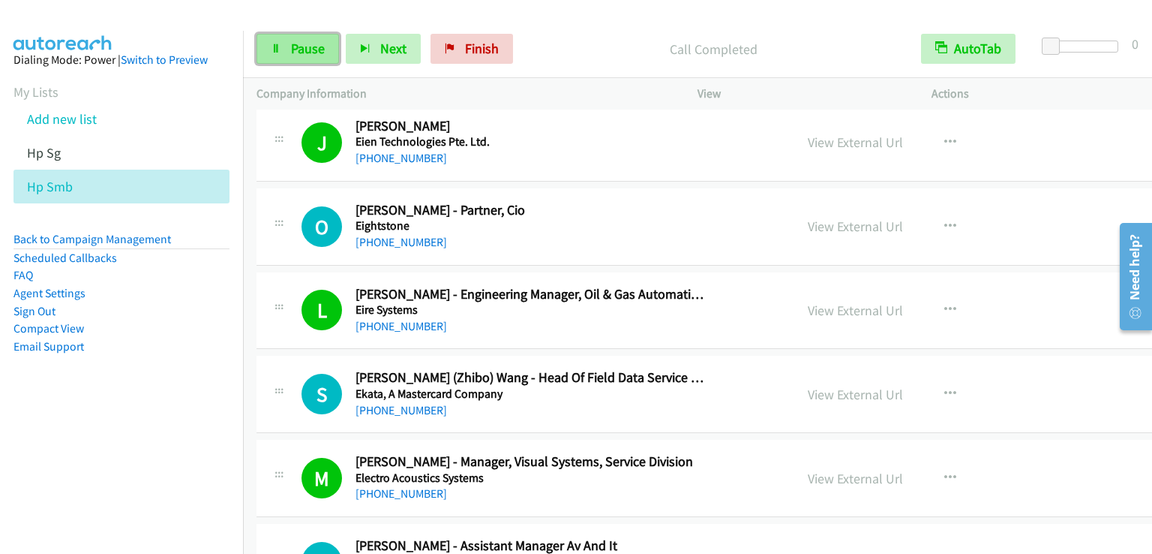
click at [308, 47] on span "Pause" at bounding box center [308, 48] width 34 height 17
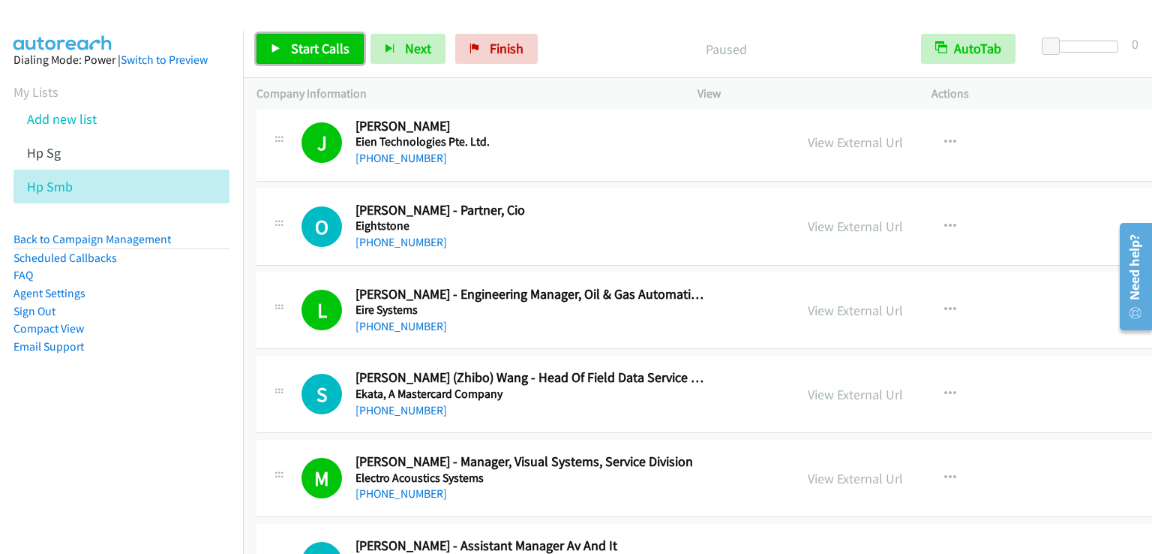
click at [308, 47] on span "Start Calls" at bounding box center [320, 48] width 59 height 17
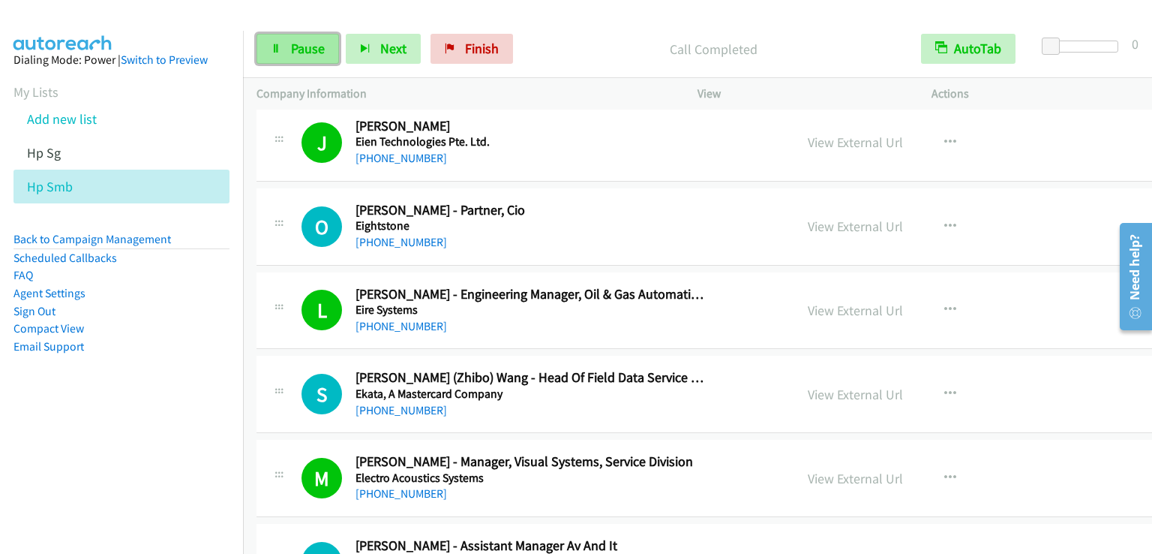
click at [321, 44] on span "Pause" at bounding box center [308, 48] width 34 height 17
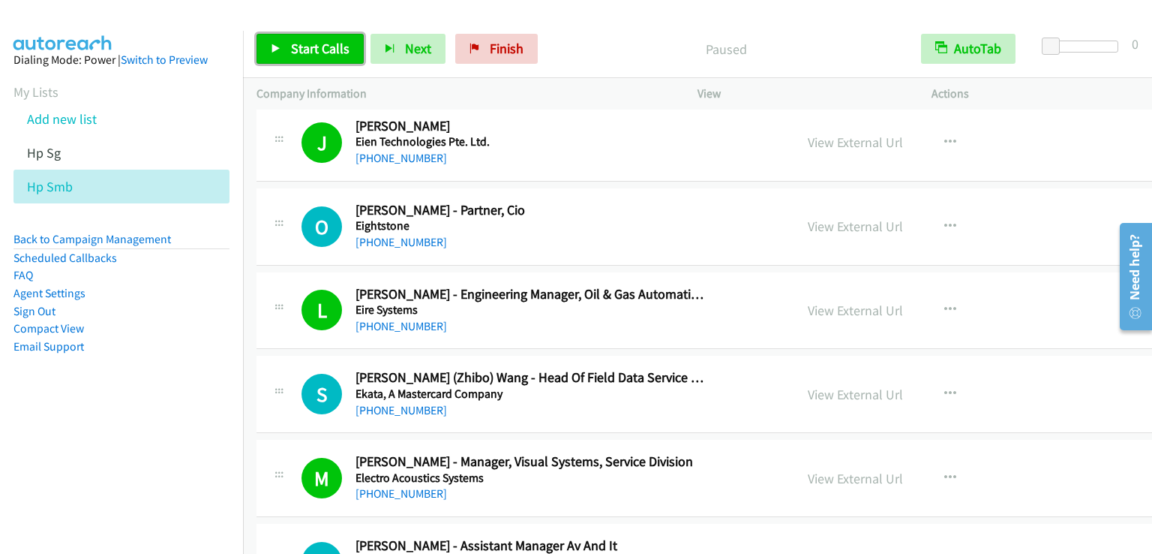
click at [321, 45] on span "Start Calls" at bounding box center [320, 48] width 59 height 17
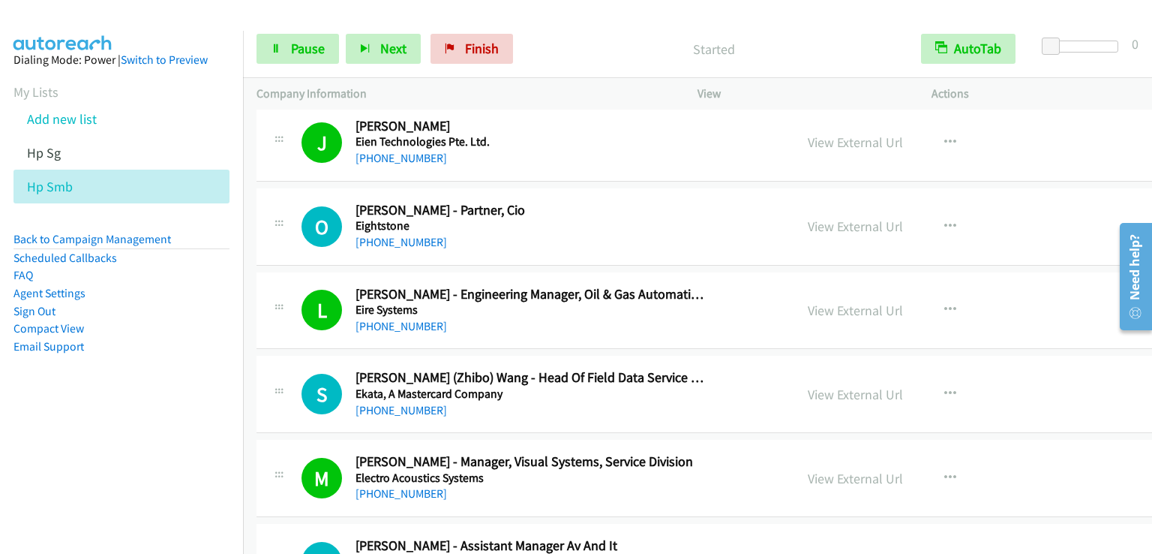
click at [614, 36] on div "Started" at bounding box center [714, 49] width 388 height 30
click at [321, 51] on span "Pause" at bounding box center [308, 48] width 34 height 17
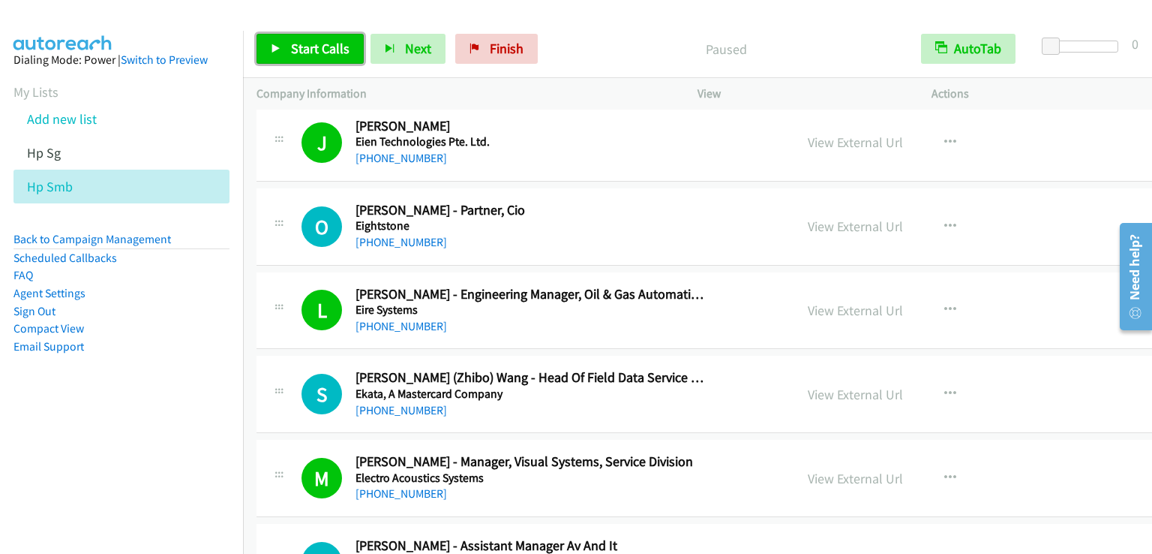
click at [324, 57] on link "Start Calls" at bounding box center [310, 49] width 107 height 30
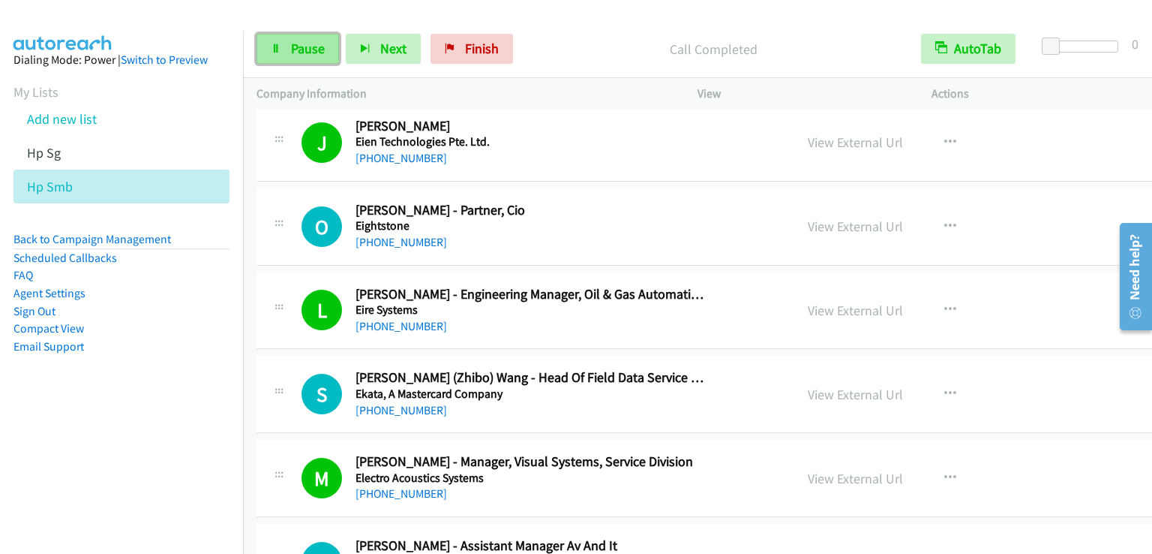
click at [297, 44] on span "Pause" at bounding box center [308, 48] width 34 height 17
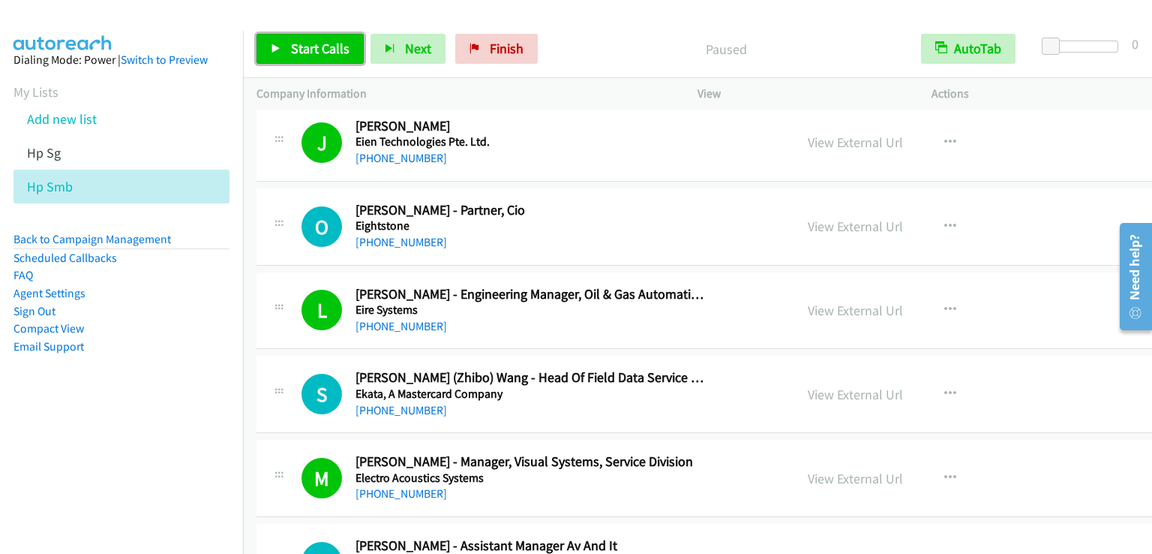
click at [297, 44] on span "Start Calls" at bounding box center [320, 48] width 59 height 17
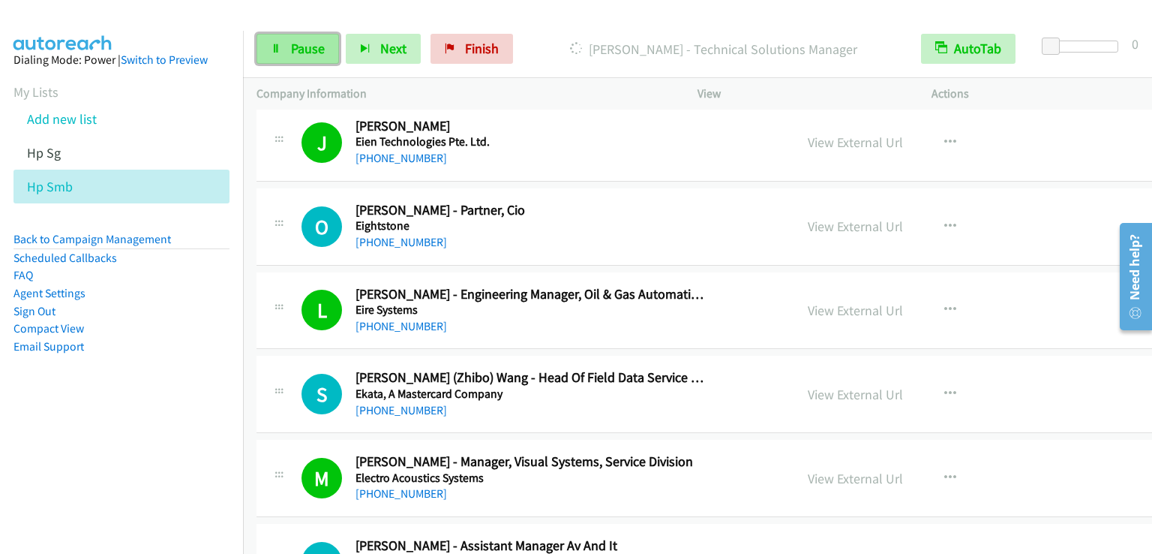
click at [315, 56] on span "Pause" at bounding box center [308, 48] width 34 height 17
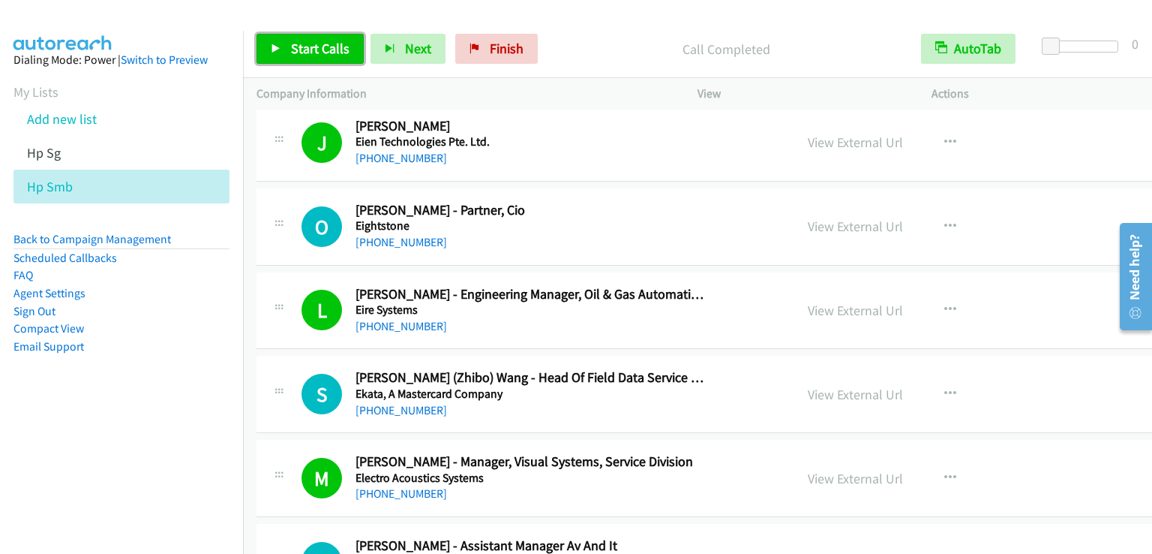
click at [317, 40] on span "Start Calls" at bounding box center [320, 48] width 59 height 17
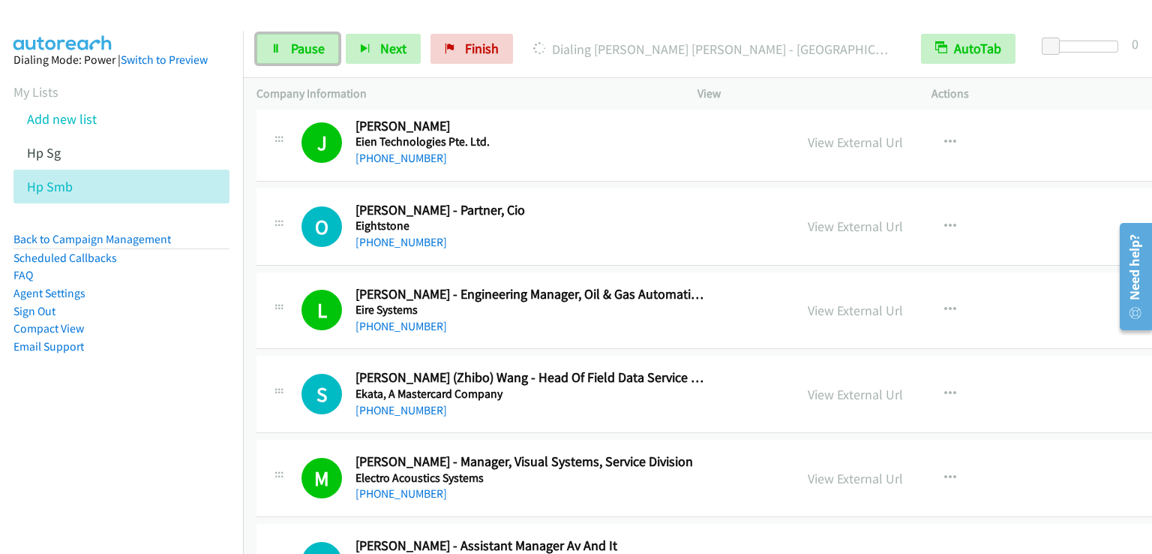
drag, startPoint x: 302, startPoint y: 49, endPoint x: 293, endPoint y: 16, distance: 34.2
click at [302, 48] on span "Pause" at bounding box center [308, 48] width 34 height 17
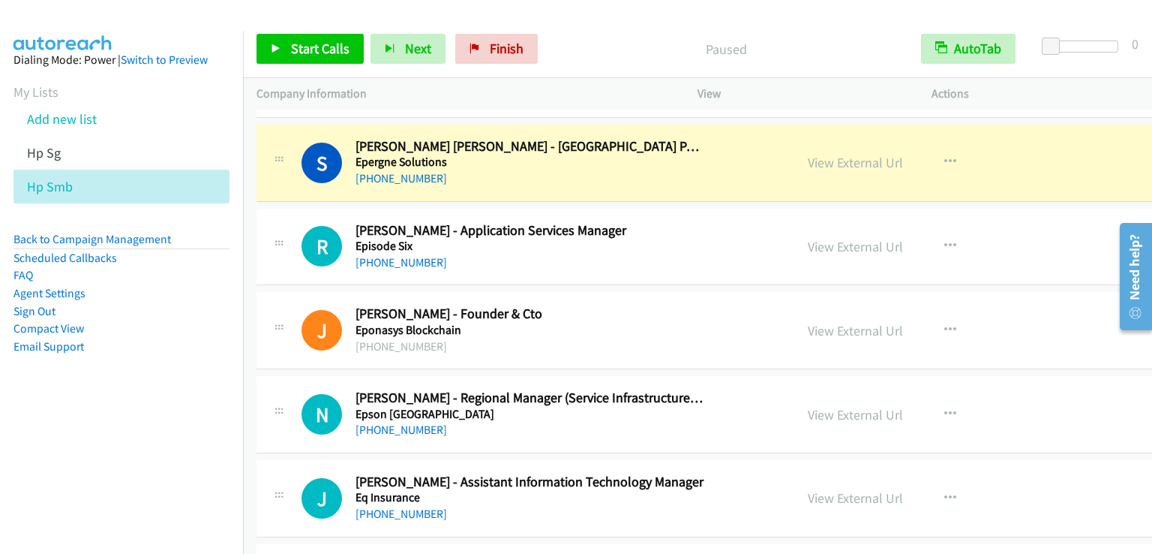
scroll to position [3976, 0]
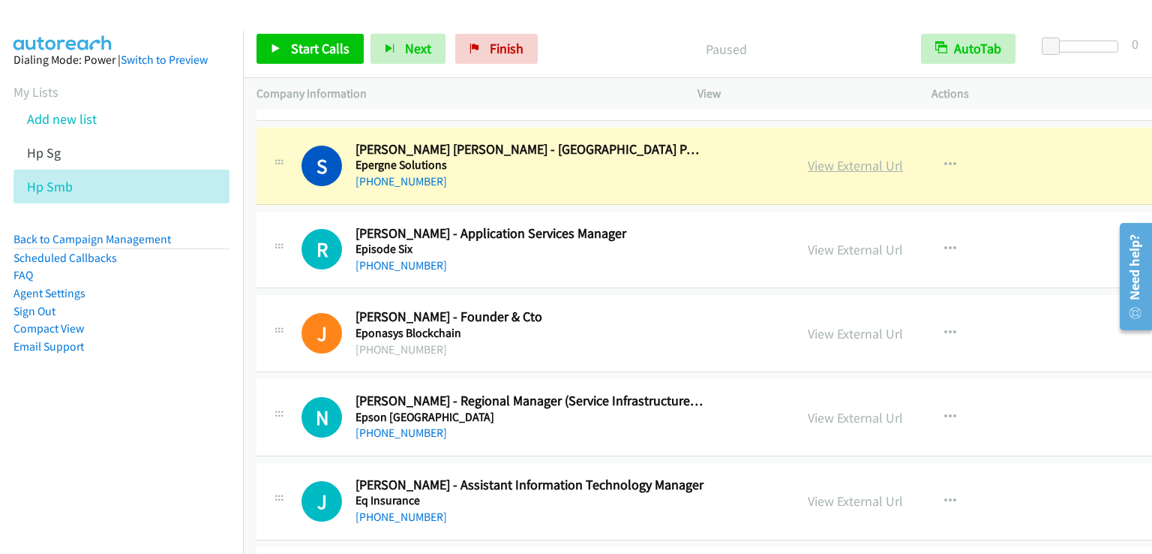
click at [835, 157] on link "View External Url" at bounding box center [855, 165] width 95 height 17
click at [272, 41] on link "Start Calls" at bounding box center [310, 49] width 107 height 30
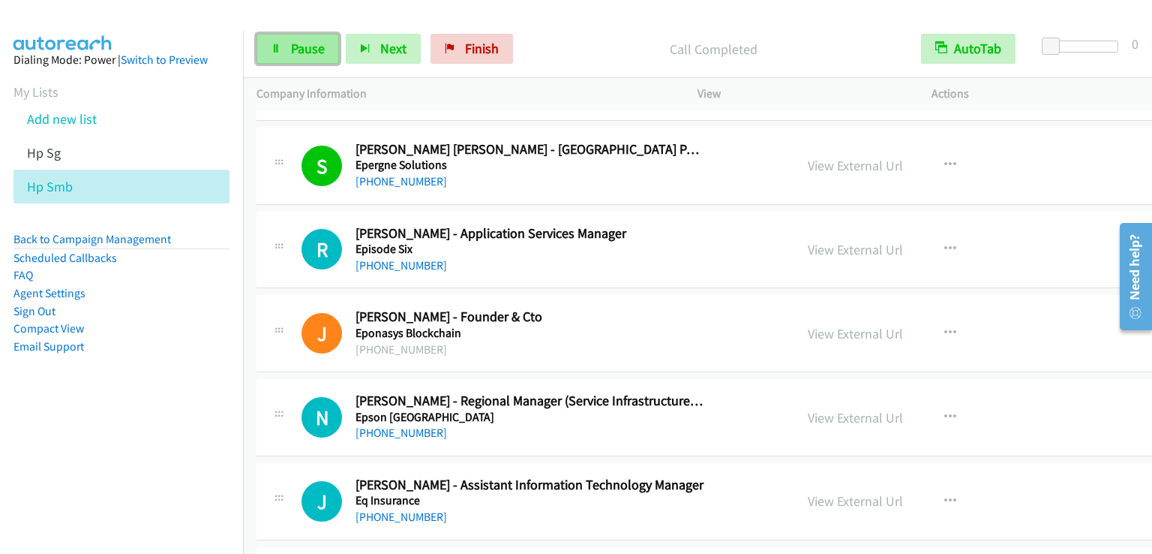
click at [320, 52] on span "Pause" at bounding box center [308, 48] width 34 height 17
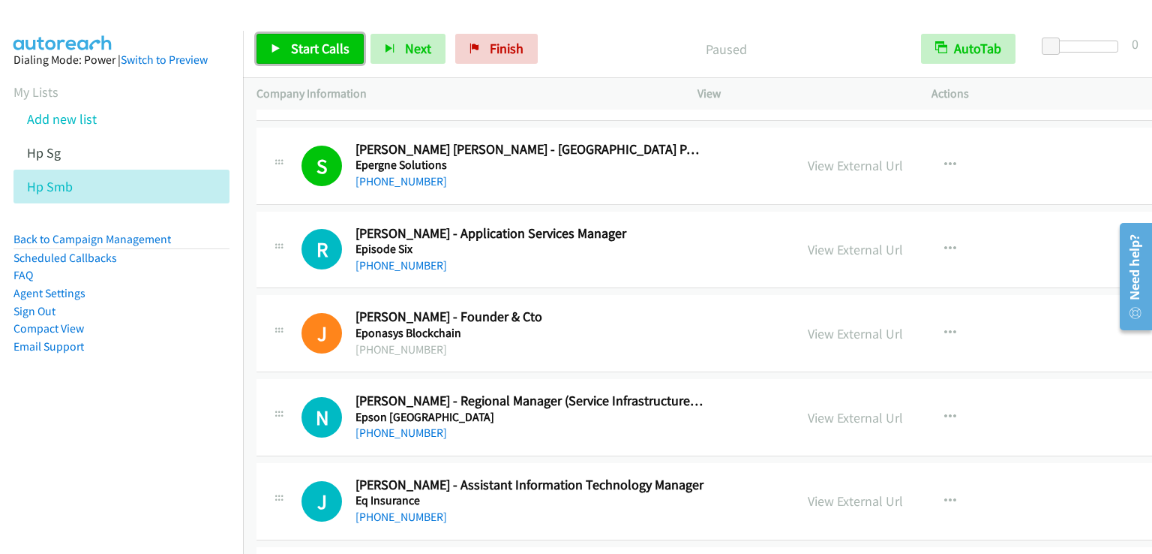
click at [318, 49] on span "Start Calls" at bounding box center [320, 48] width 59 height 17
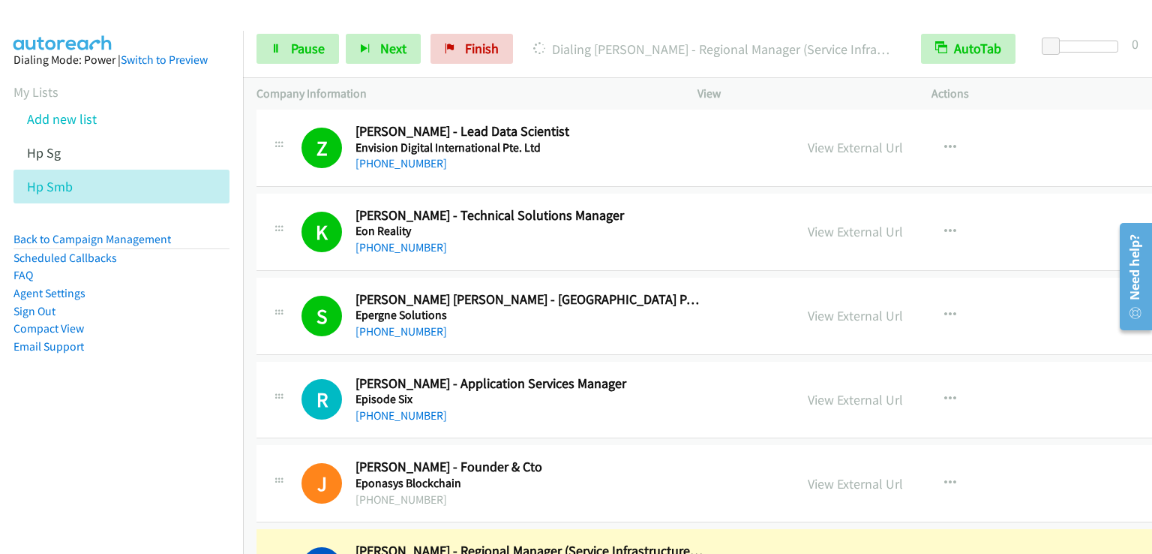
scroll to position [3826, 0]
click at [818, 227] on link "View External Url" at bounding box center [855, 231] width 95 height 17
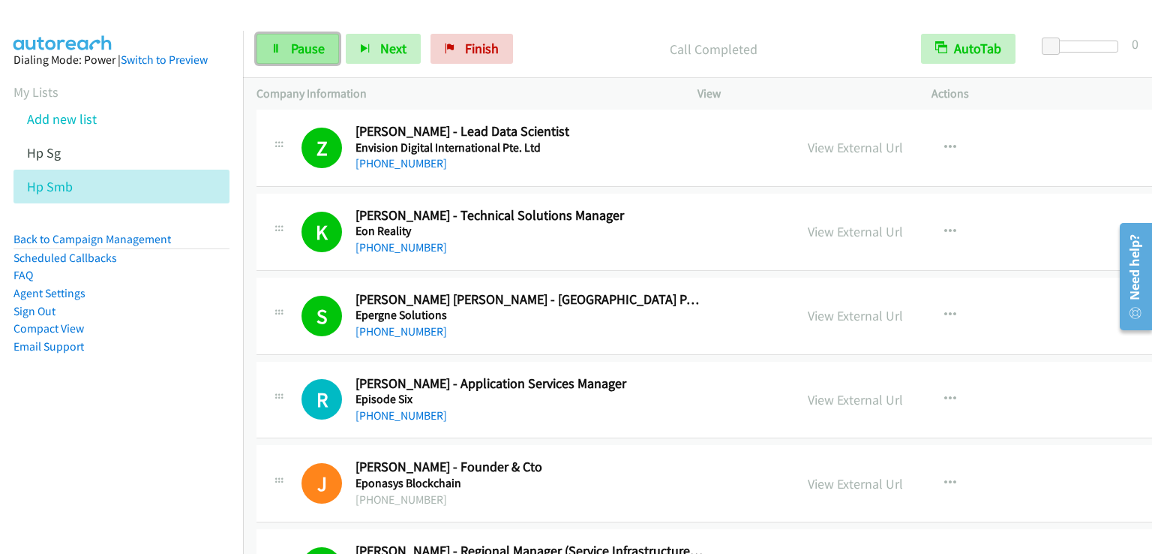
click at [309, 47] on span "Pause" at bounding box center [308, 48] width 34 height 17
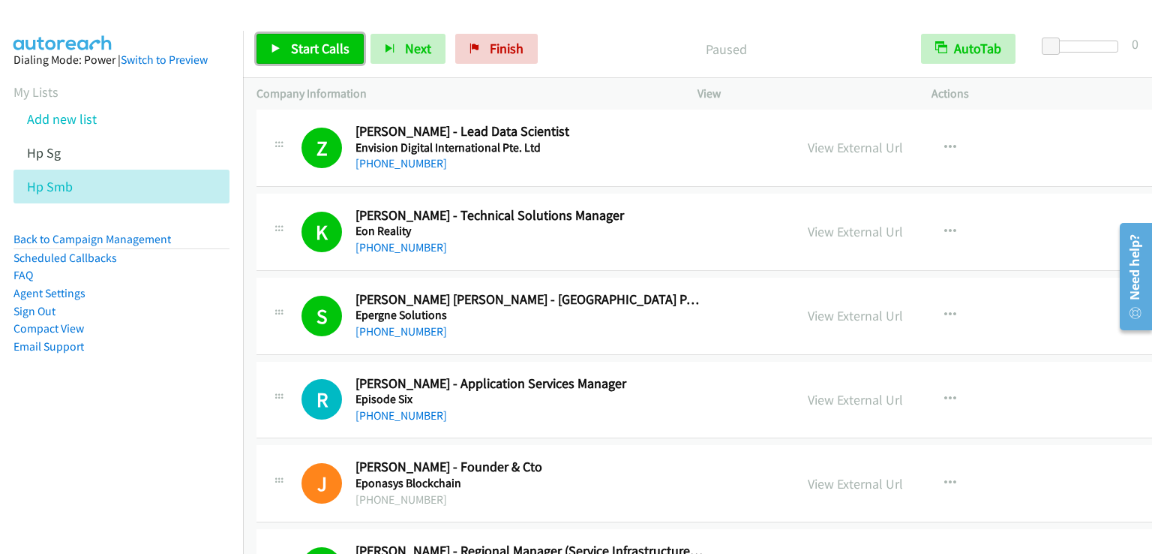
click at [300, 42] on span "Start Calls" at bounding box center [320, 48] width 59 height 17
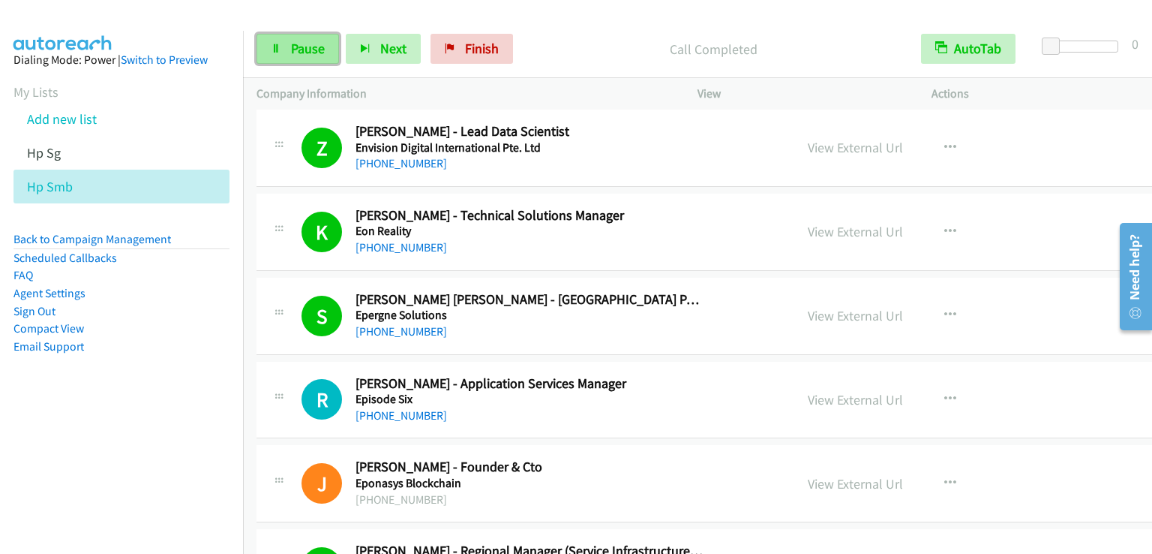
click at [316, 51] on span "Pause" at bounding box center [308, 48] width 34 height 17
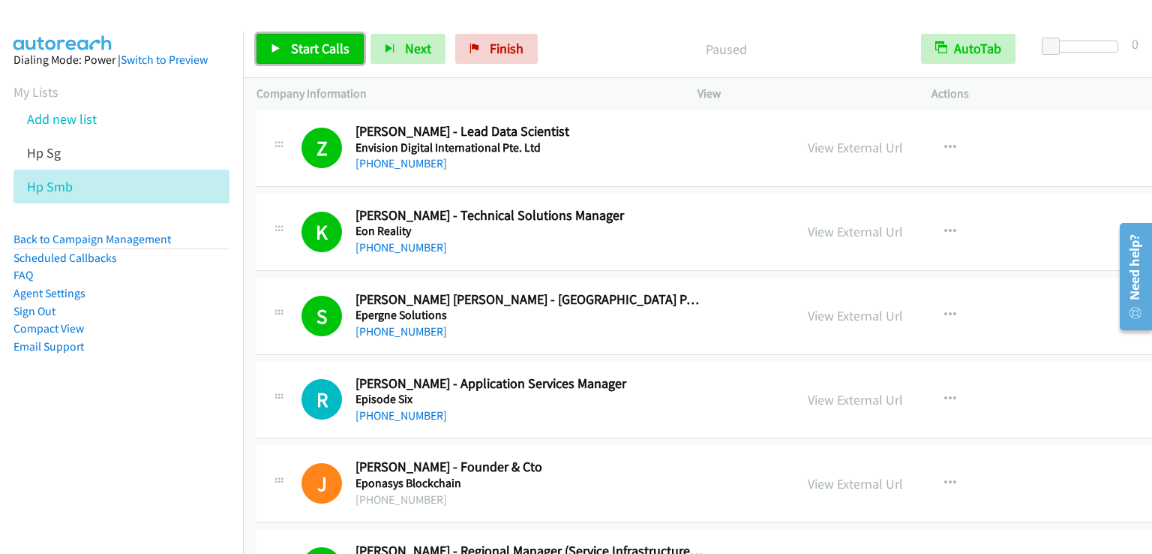
click at [316, 51] on span "Start Calls" at bounding box center [320, 48] width 59 height 17
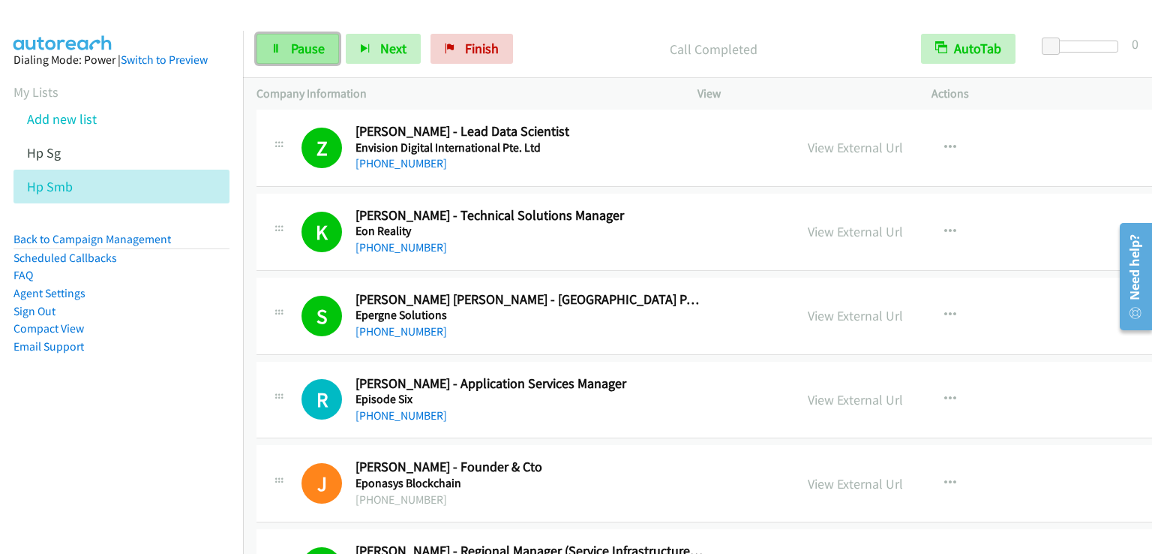
click at [305, 49] on span "Pause" at bounding box center [308, 48] width 34 height 17
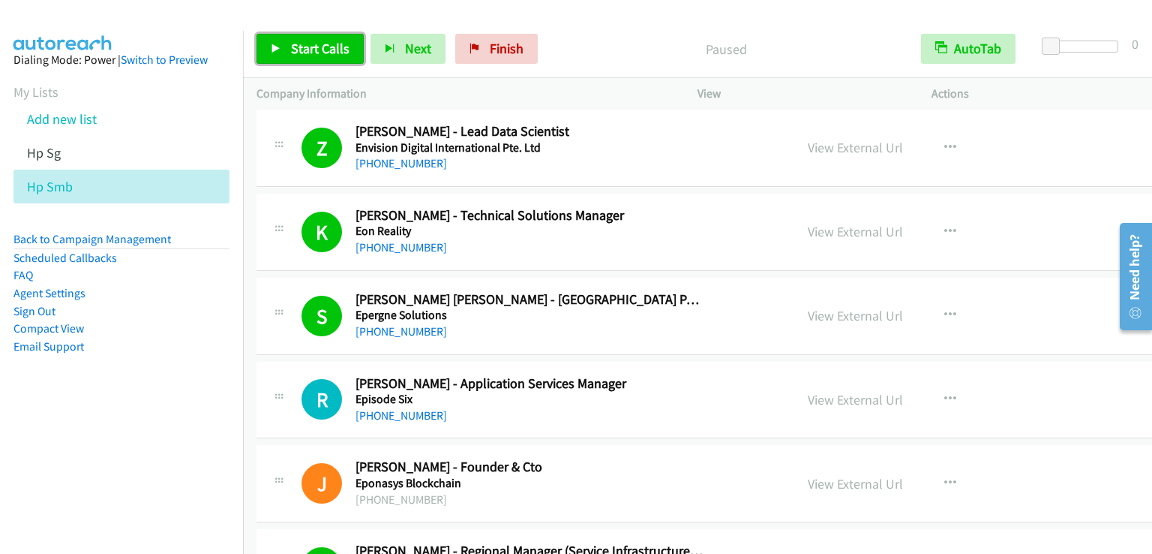
click at [305, 49] on span "Start Calls" at bounding box center [320, 48] width 59 height 17
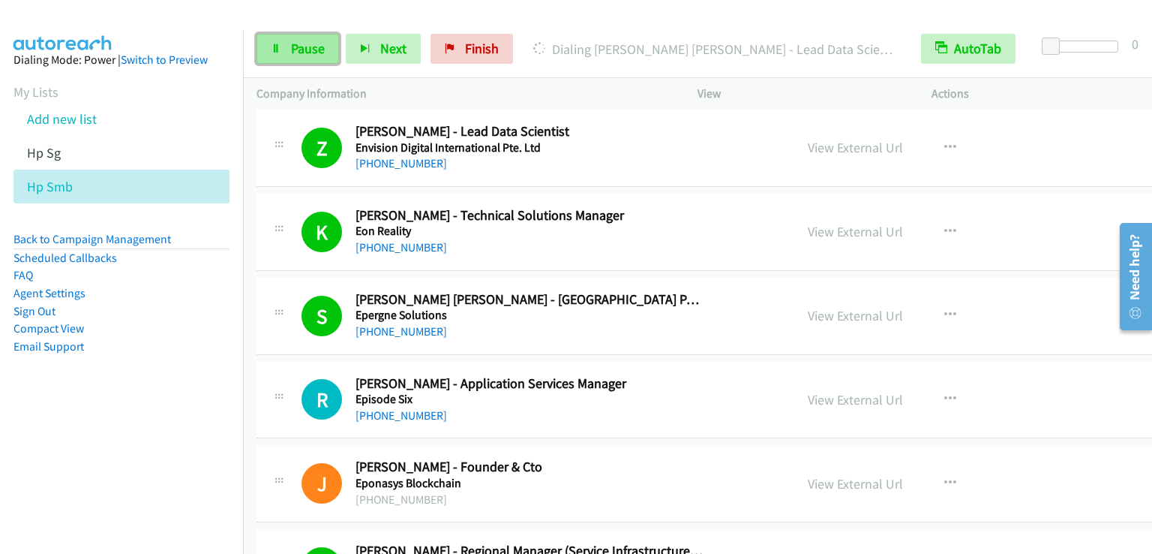
click at [312, 56] on span "Pause" at bounding box center [308, 48] width 34 height 17
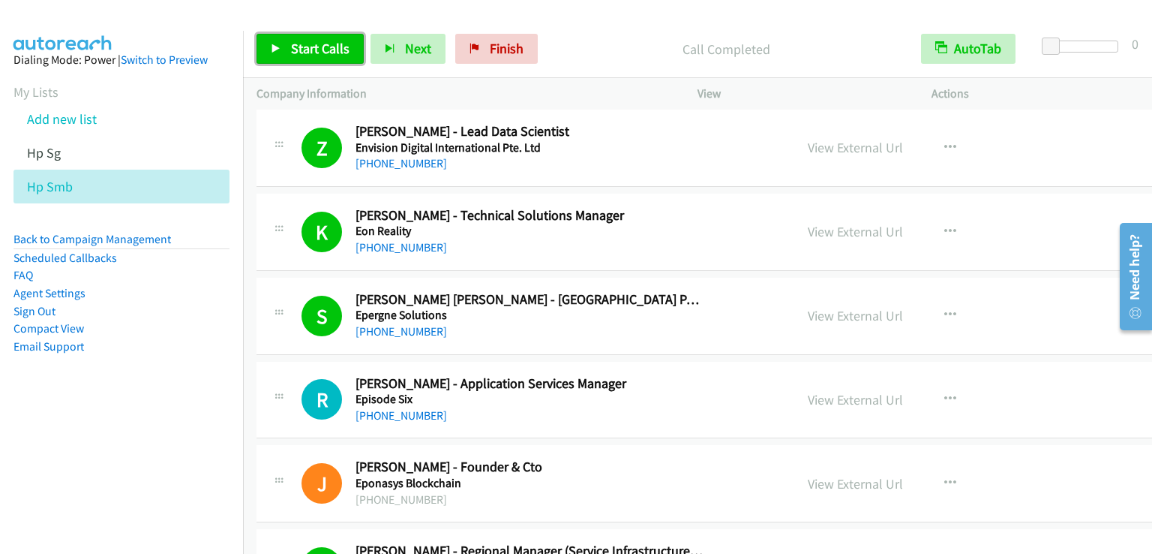
click at [328, 56] on span "Start Calls" at bounding box center [320, 48] width 59 height 17
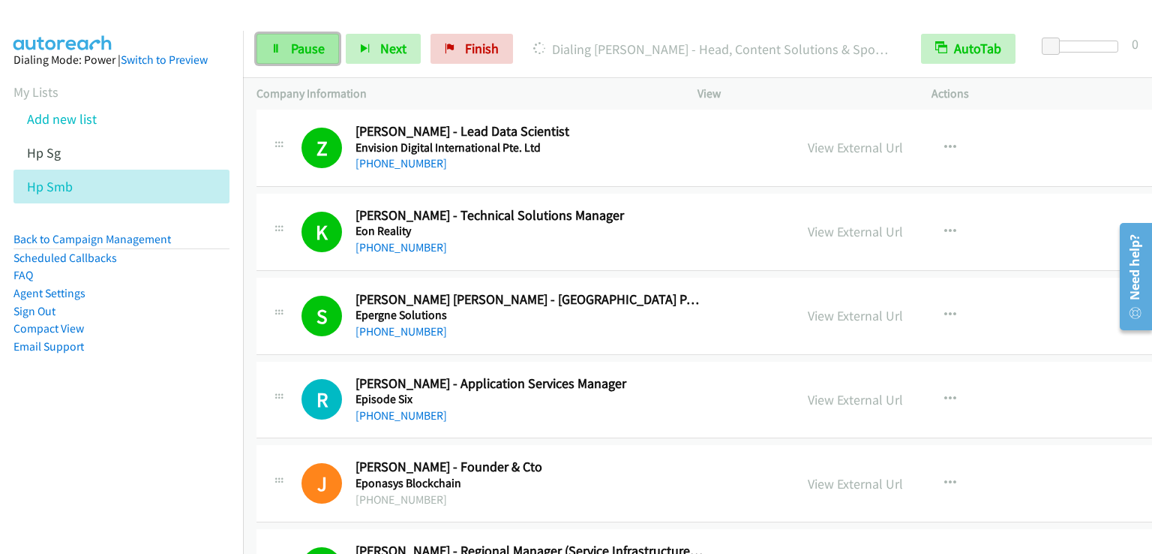
click at [305, 48] on span "Pause" at bounding box center [308, 48] width 34 height 17
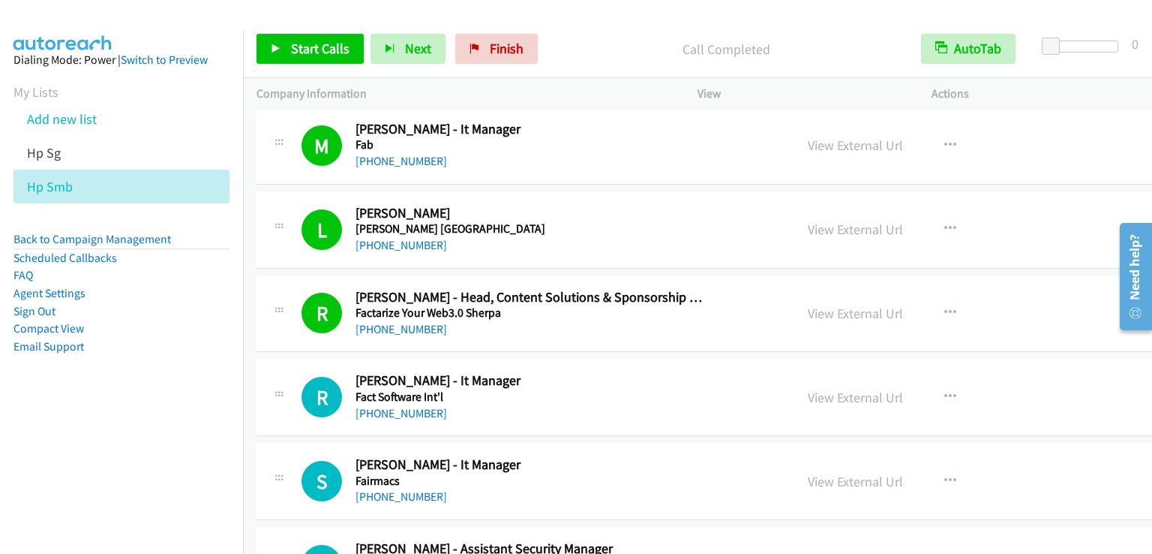
scroll to position [6601, 0]
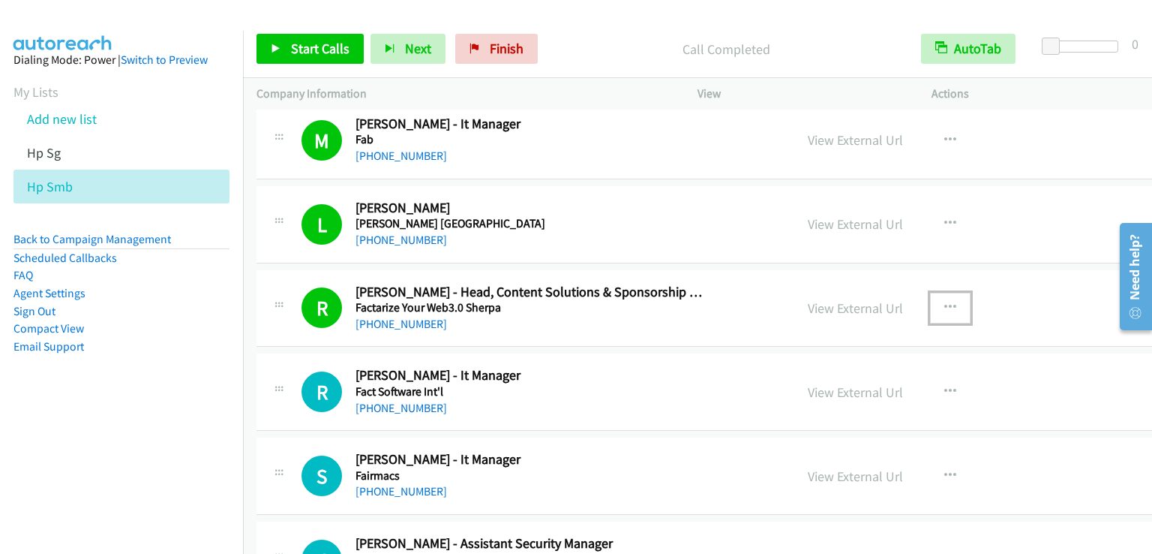
click at [944, 302] on icon "button" at bounding box center [950, 308] width 12 height 12
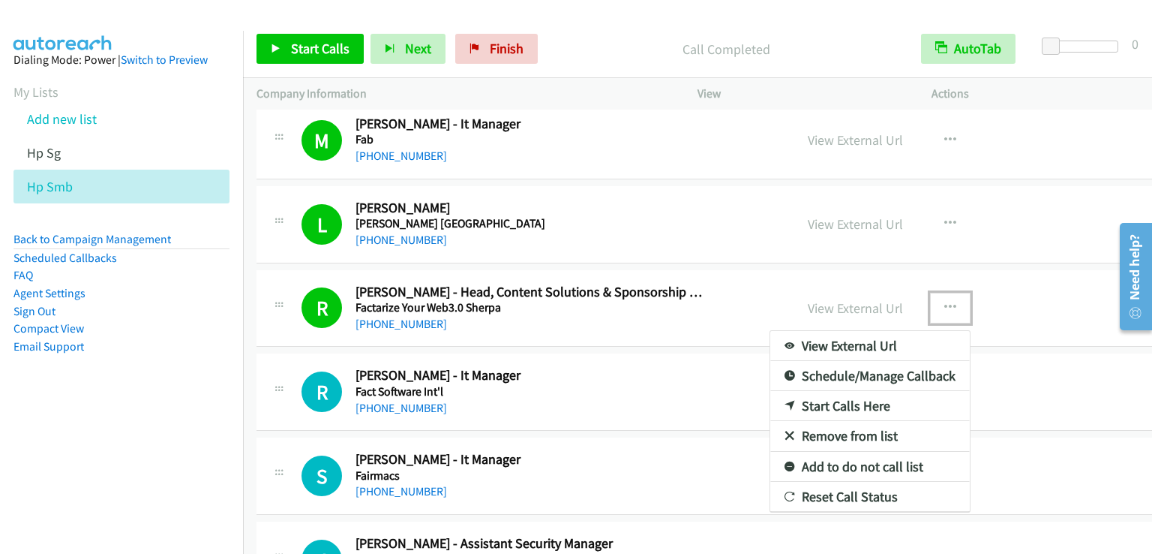
click at [857, 452] on link "Add to do not call list" at bounding box center [870, 467] width 200 height 30
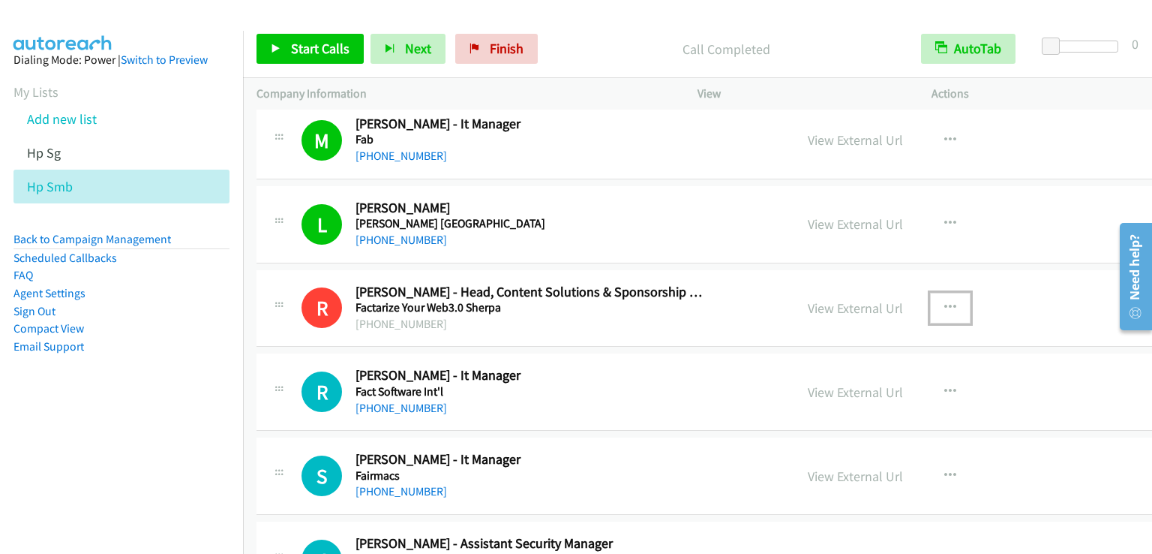
click at [930, 293] on button "button" at bounding box center [950, 308] width 41 height 30
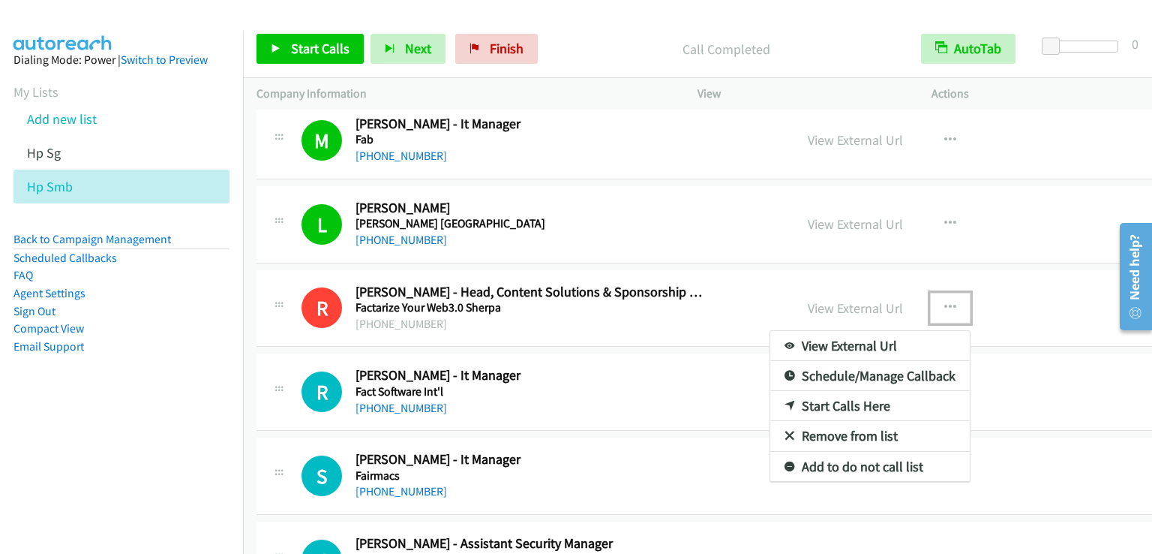
click at [803, 422] on link "Remove from list" at bounding box center [870, 436] width 200 height 30
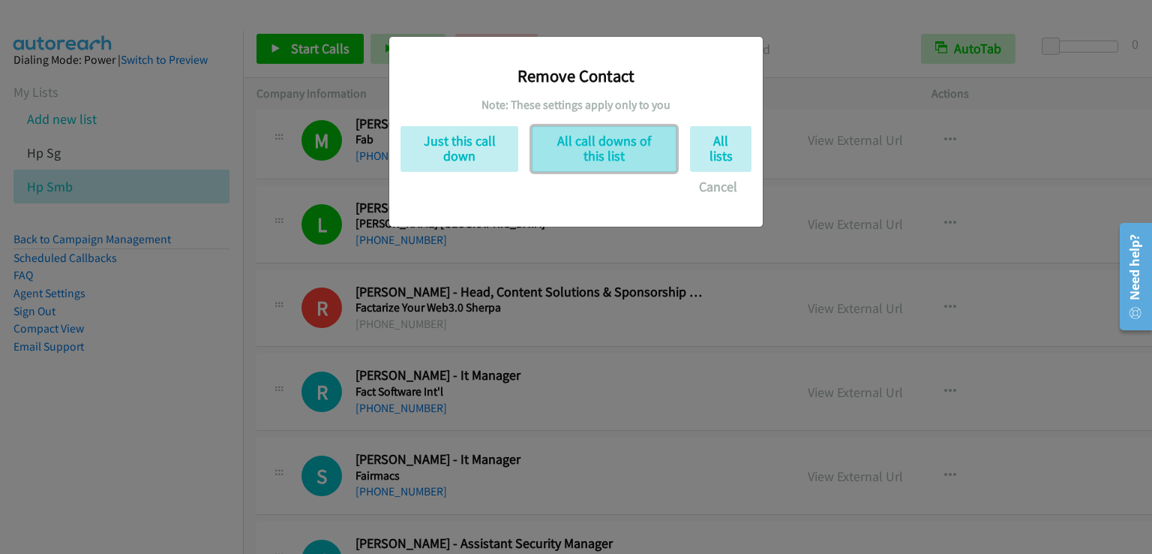
click at [617, 160] on button "All call downs of this list" at bounding box center [604, 149] width 145 height 46
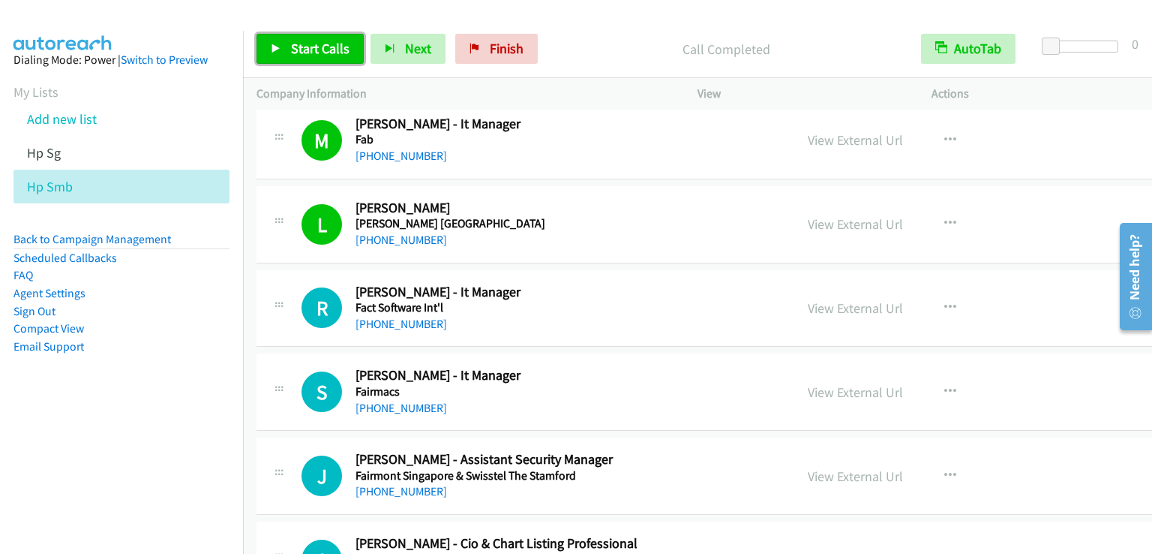
click at [312, 46] on span "Start Calls" at bounding box center [320, 48] width 59 height 17
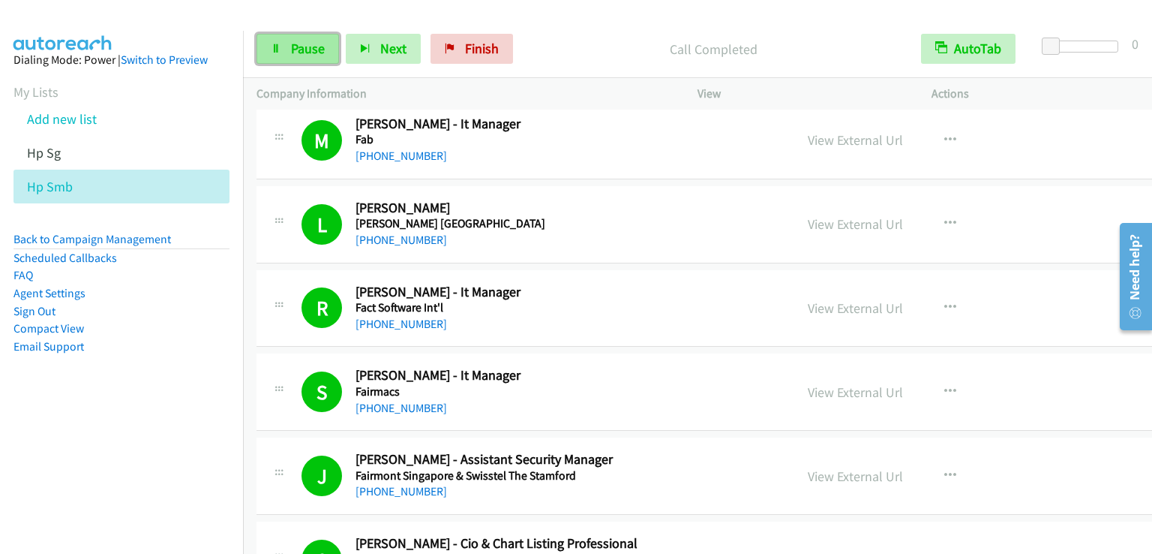
click at [316, 62] on link "Pause" at bounding box center [298, 49] width 83 height 30
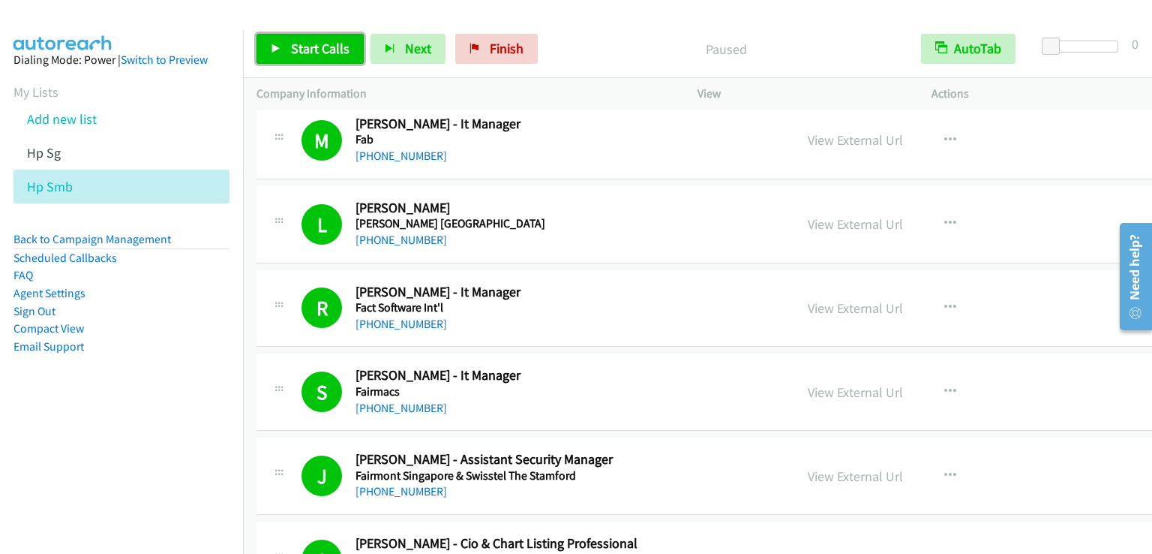
click at [316, 62] on link "Start Calls" at bounding box center [310, 49] width 107 height 30
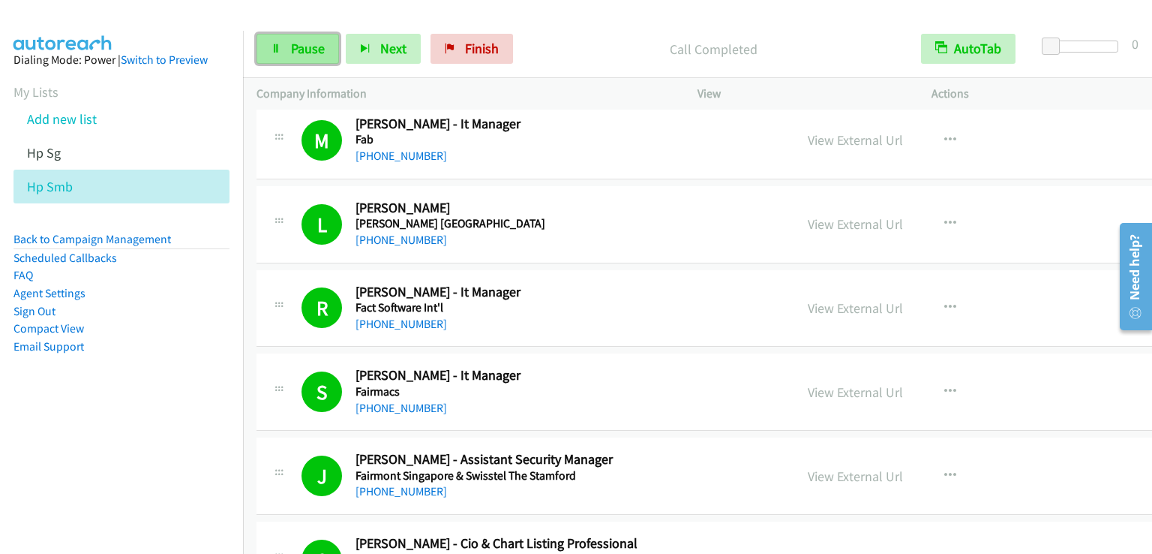
click at [318, 57] on link "Pause" at bounding box center [298, 49] width 83 height 30
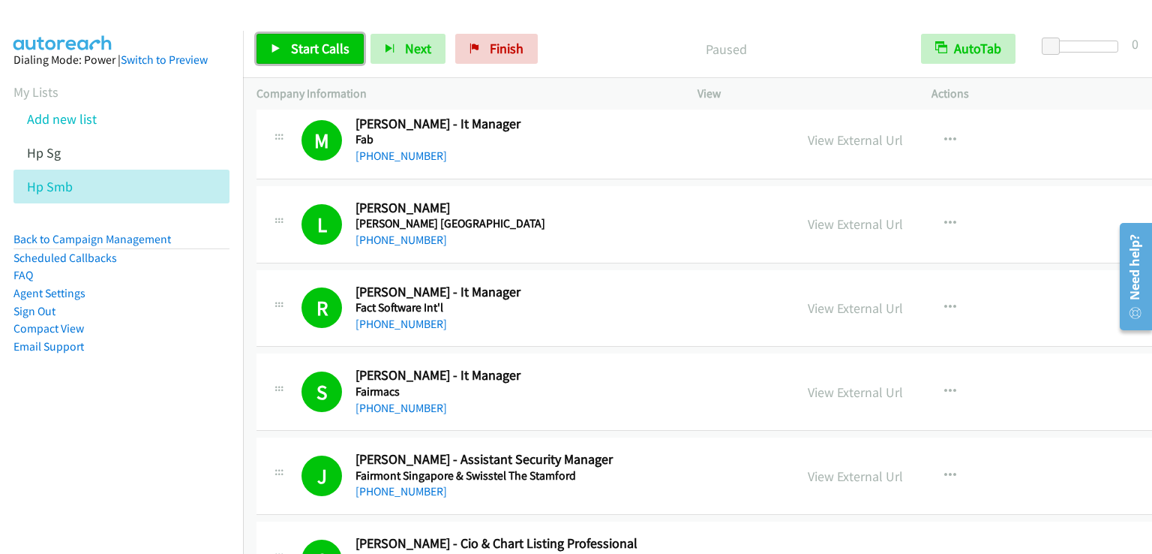
click at [309, 47] on span "Start Calls" at bounding box center [320, 48] width 59 height 17
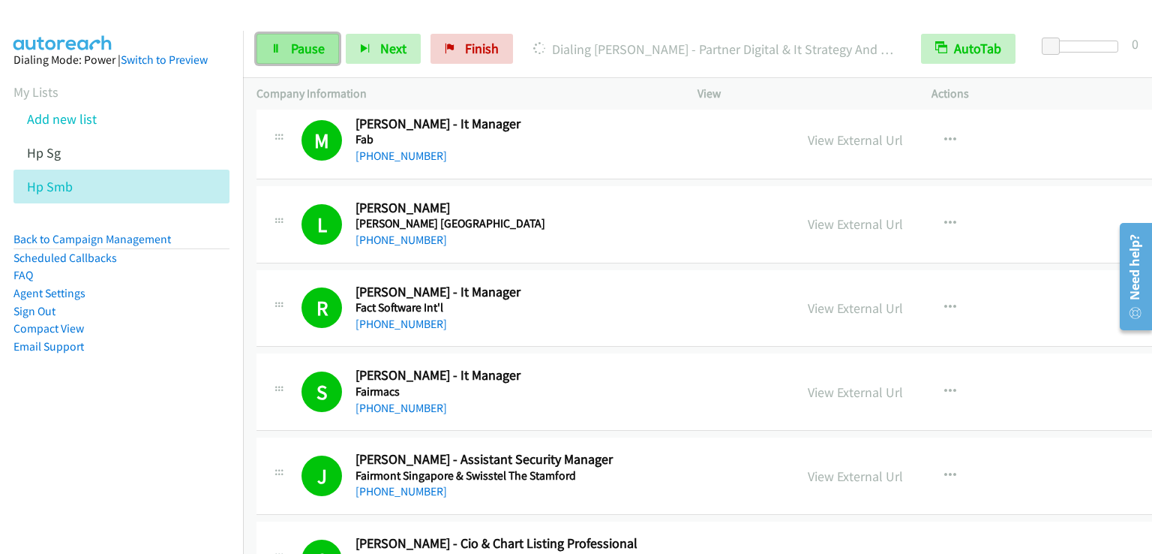
click at [312, 48] on span "Pause" at bounding box center [308, 48] width 34 height 17
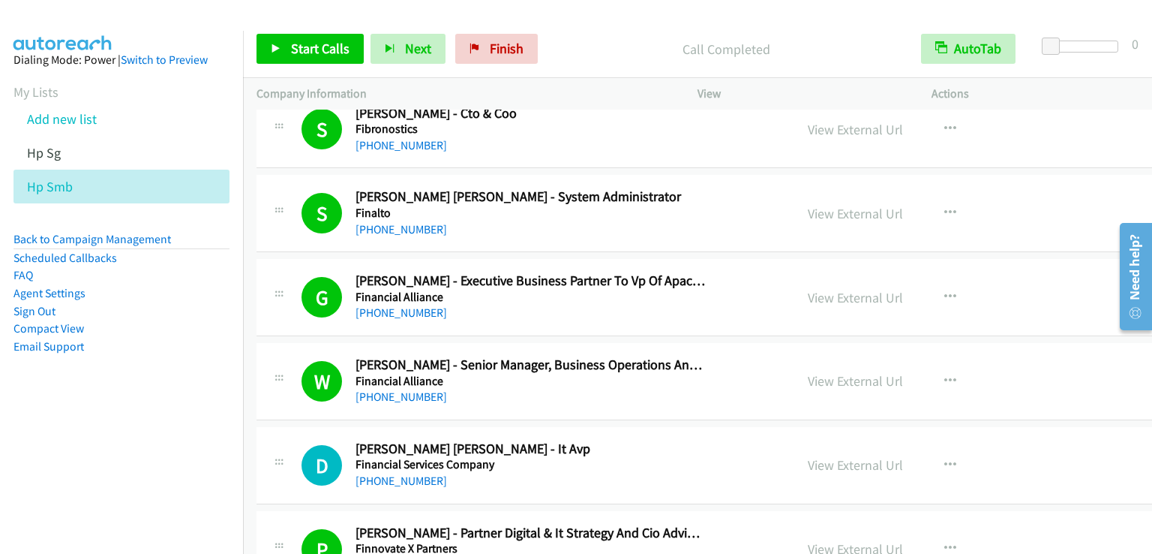
scroll to position [7501, 0]
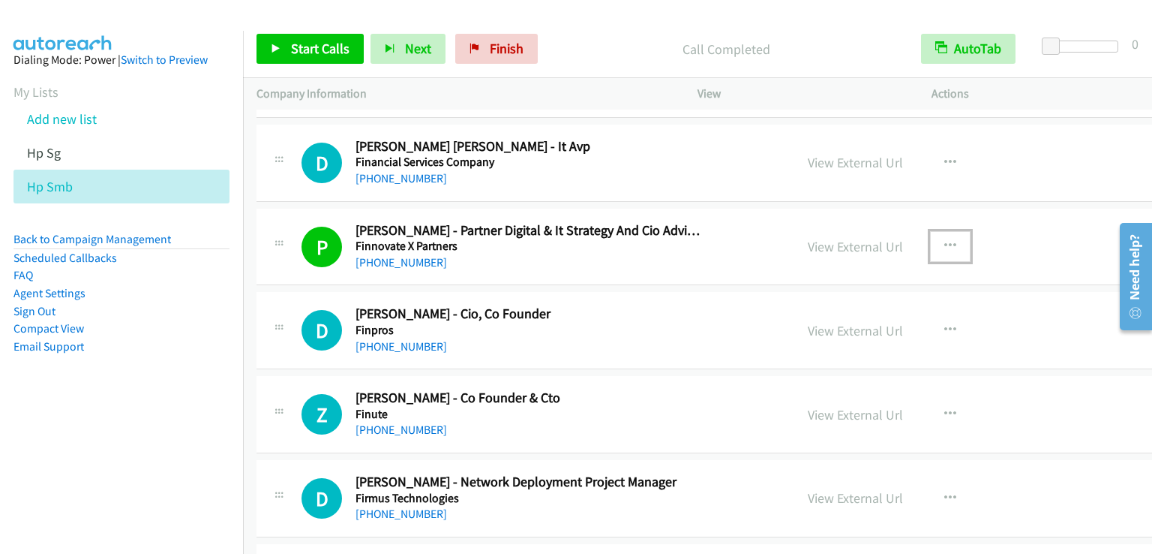
click at [944, 240] on icon "button" at bounding box center [950, 246] width 12 height 12
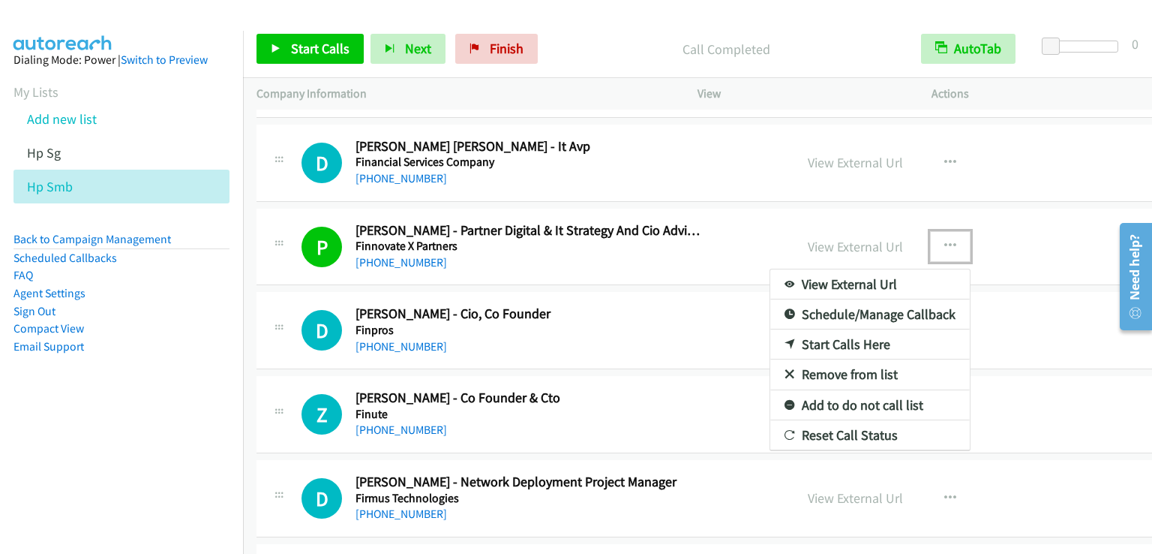
click at [893, 394] on link "Add to do not call list" at bounding box center [870, 405] width 200 height 30
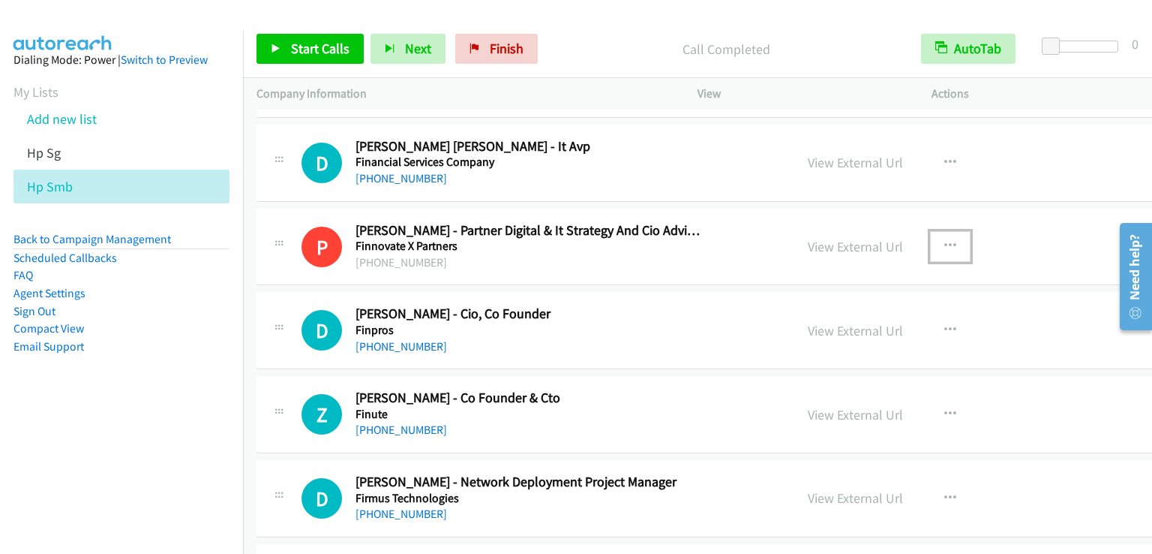
click at [930, 231] on button "button" at bounding box center [950, 246] width 41 height 30
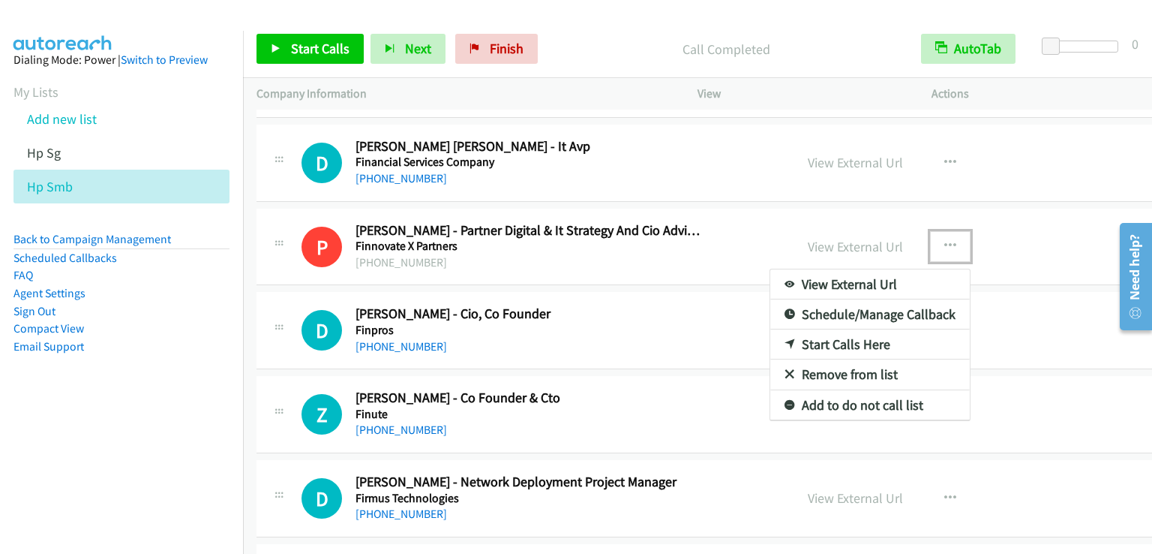
click at [314, 46] on div at bounding box center [576, 277] width 1152 height 554
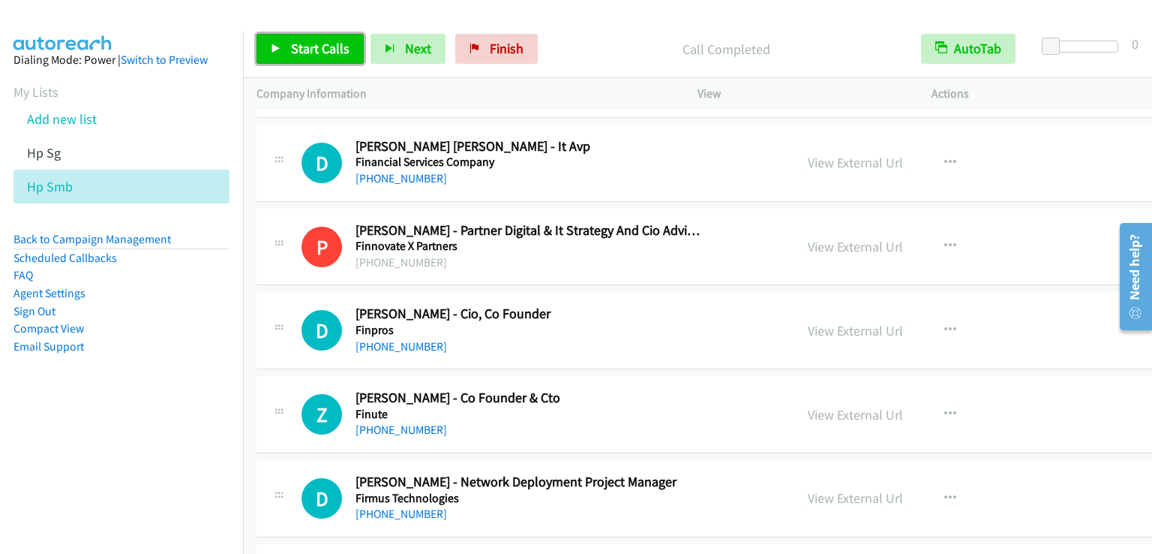
click at [306, 58] on link "Start Calls" at bounding box center [310, 49] width 107 height 30
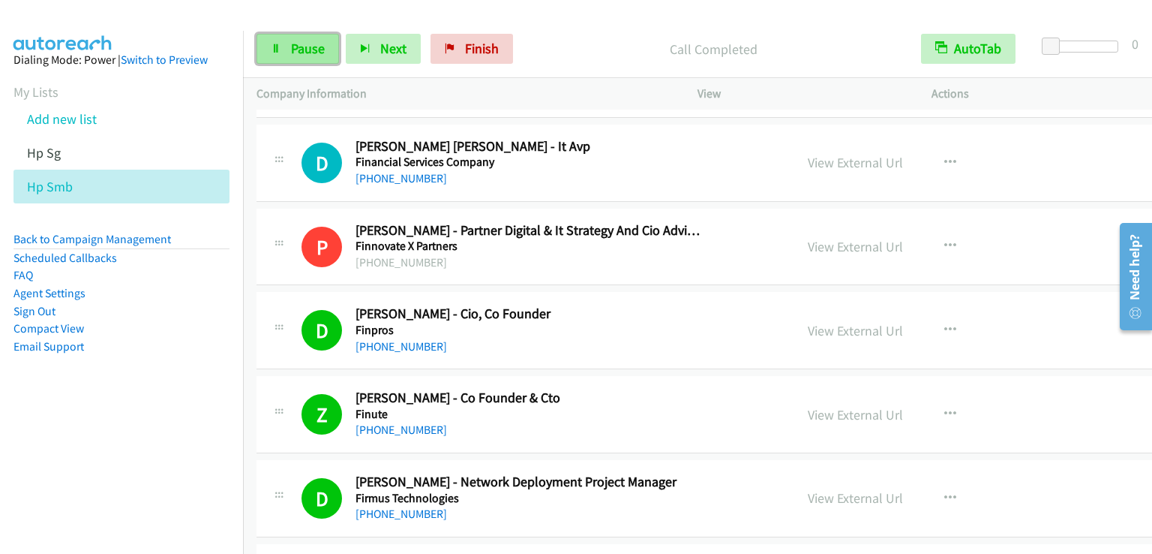
click at [297, 52] on span "Pause" at bounding box center [308, 48] width 34 height 17
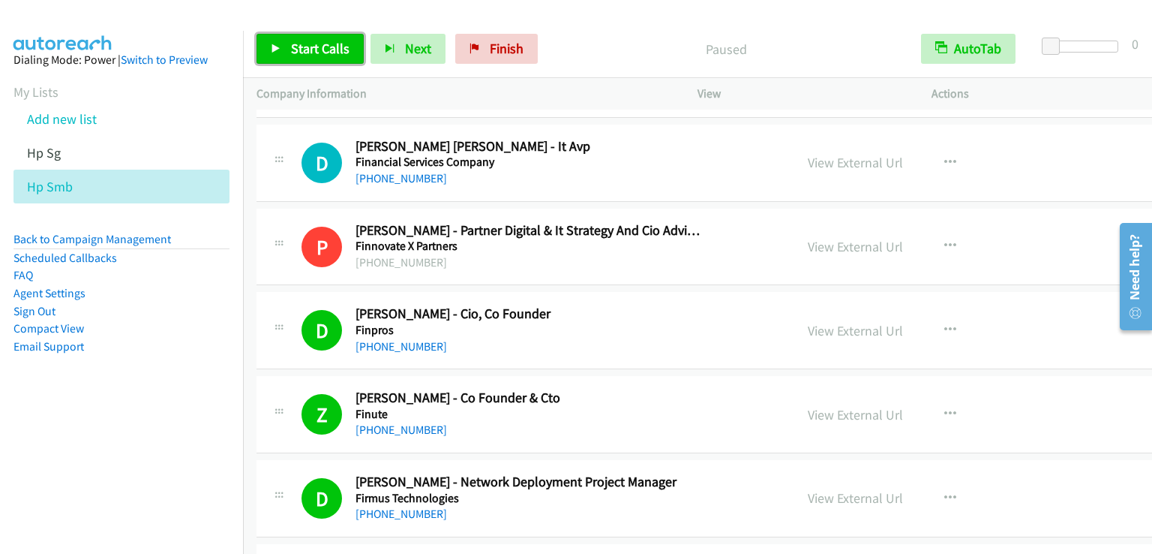
click at [297, 52] on span "Start Calls" at bounding box center [320, 48] width 59 height 17
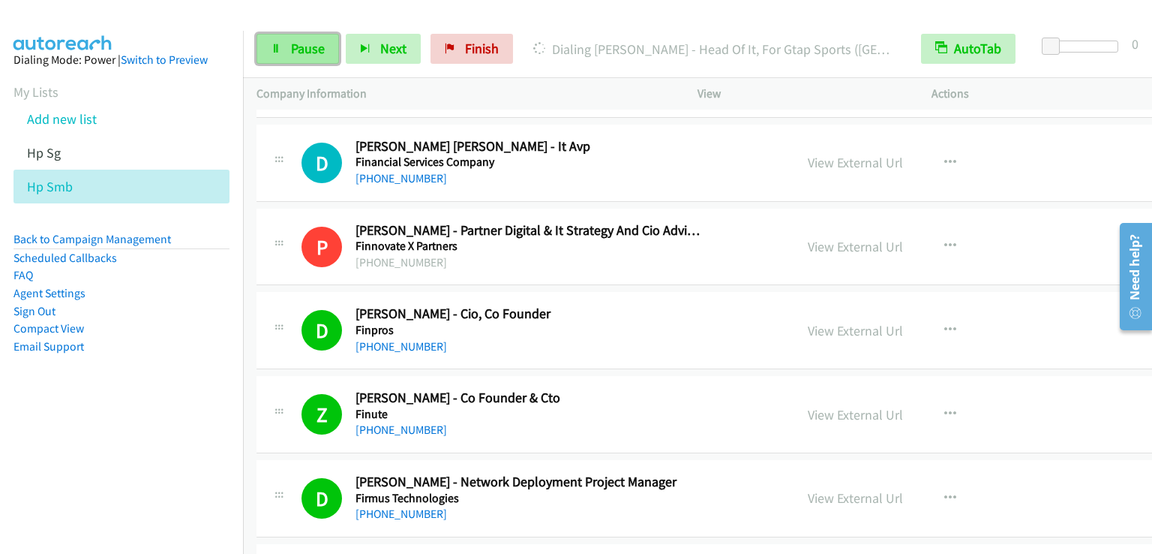
click at [296, 49] on span "Pause" at bounding box center [308, 48] width 34 height 17
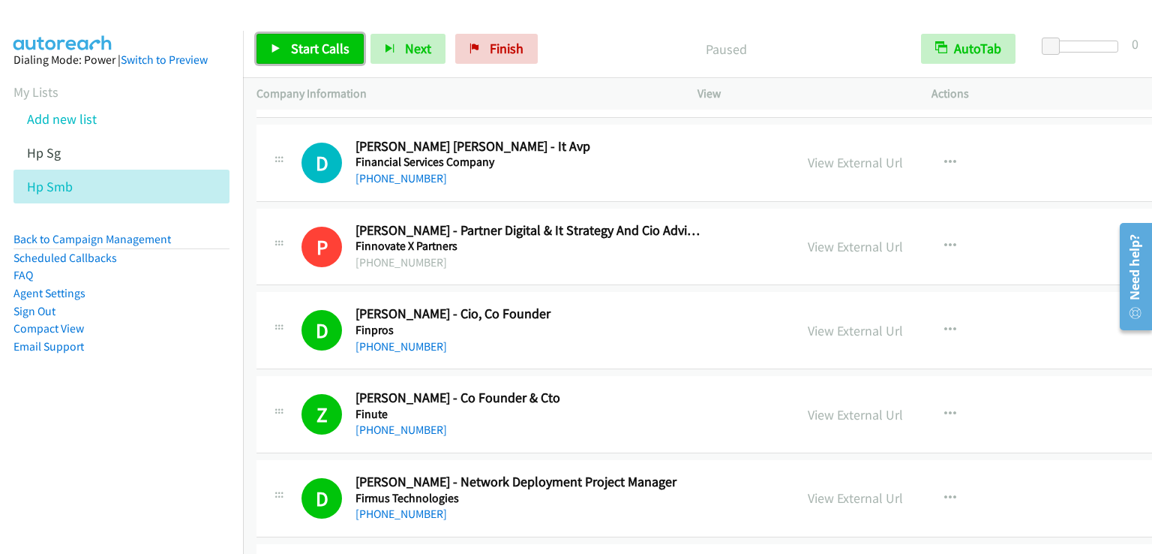
click at [296, 49] on span "Start Calls" at bounding box center [320, 48] width 59 height 17
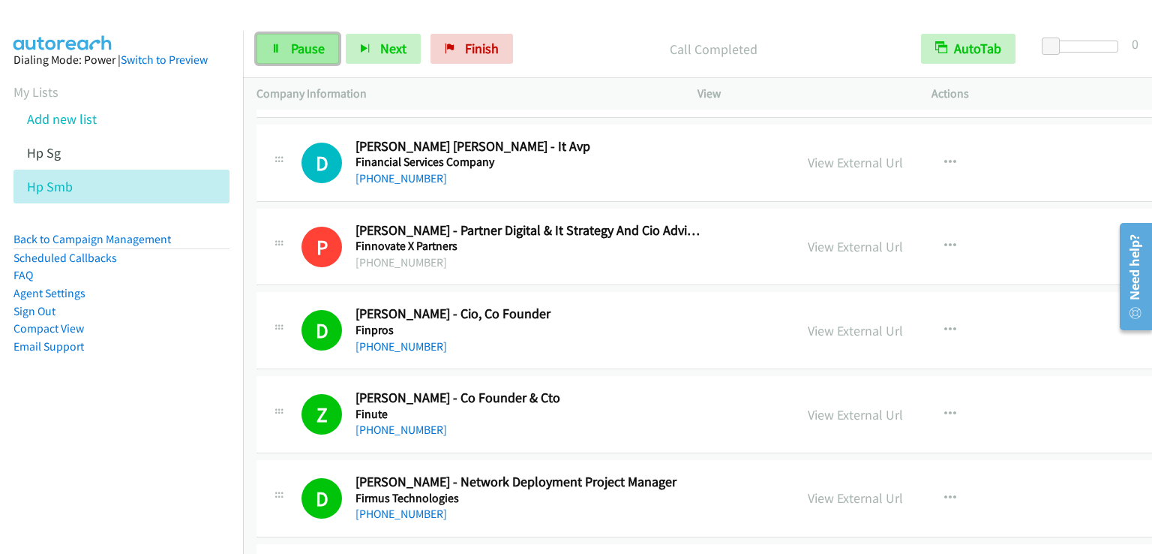
click at [288, 54] on link "Pause" at bounding box center [298, 49] width 83 height 30
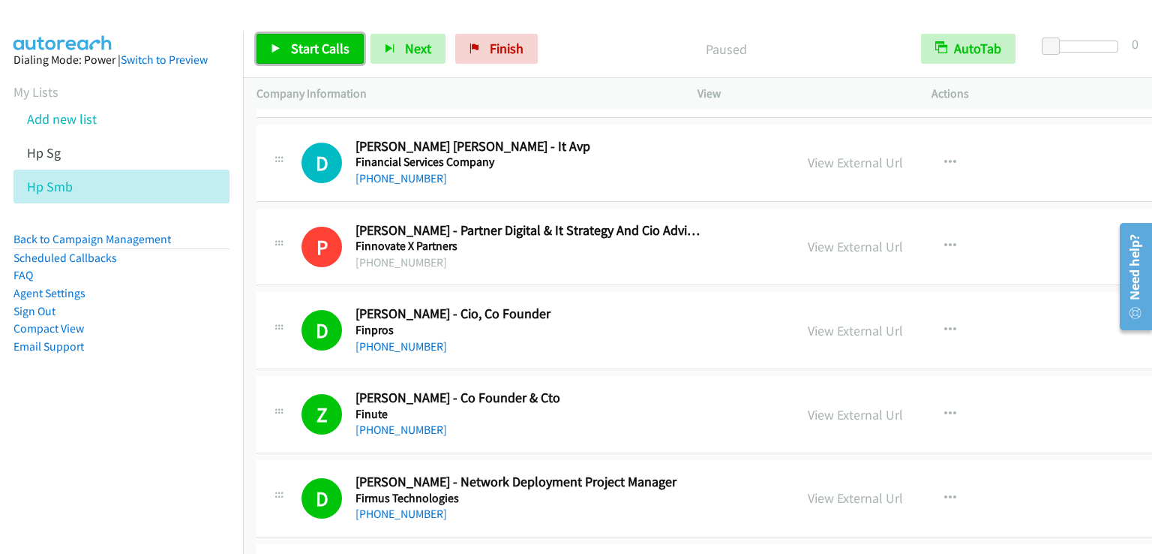
click at [288, 54] on link "Start Calls" at bounding box center [310, 49] width 107 height 30
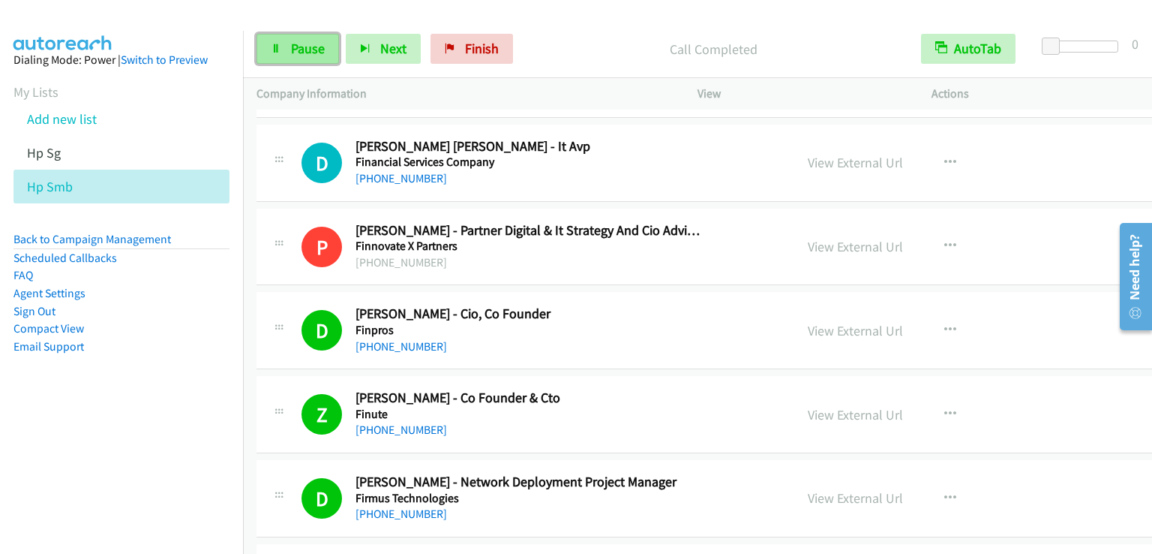
click at [302, 38] on link "Pause" at bounding box center [298, 49] width 83 height 30
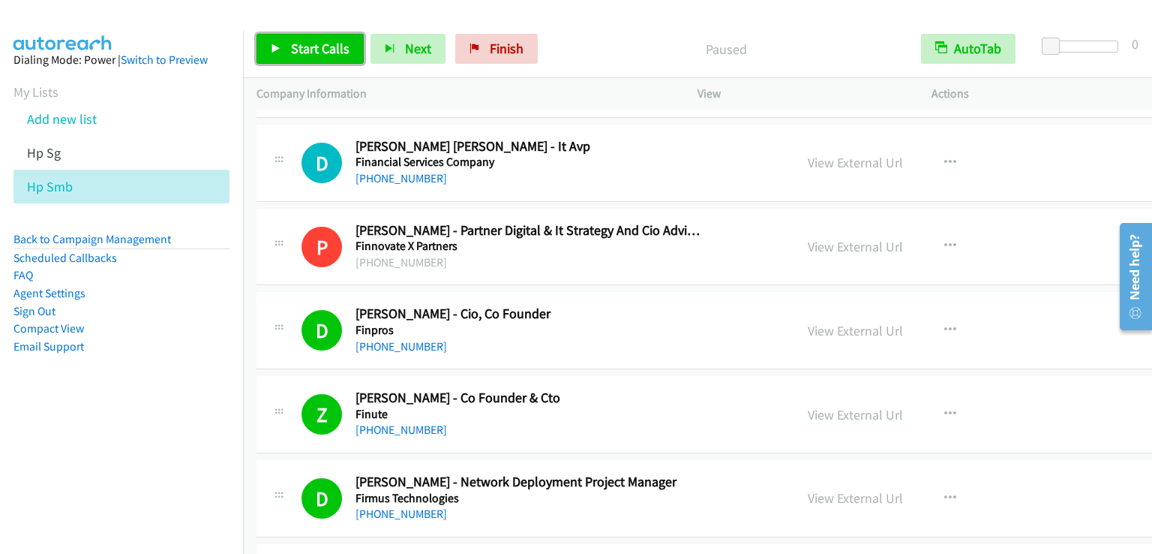
click at [302, 38] on link "Start Calls" at bounding box center [310, 49] width 107 height 30
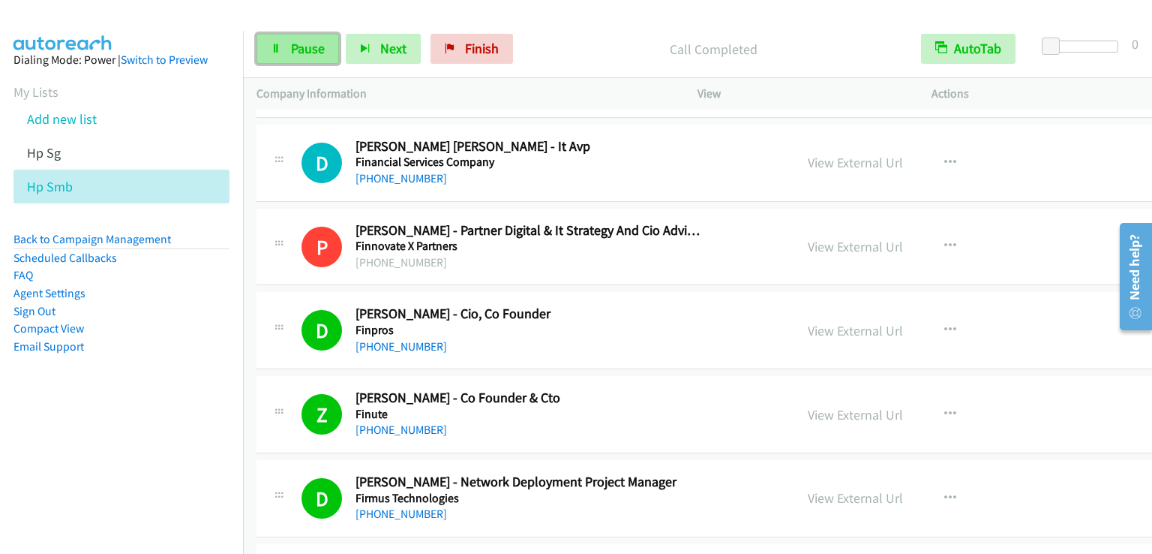
click at [309, 58] on link "Pause" at bounding box center [298, 49] width 83 height 30
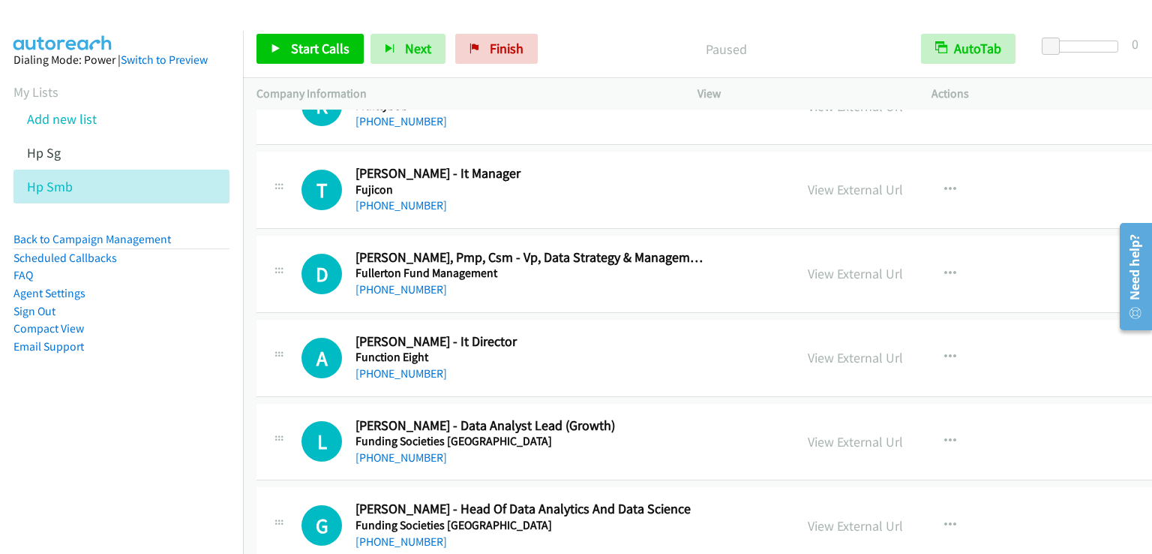
scroll to position [8926, 0]
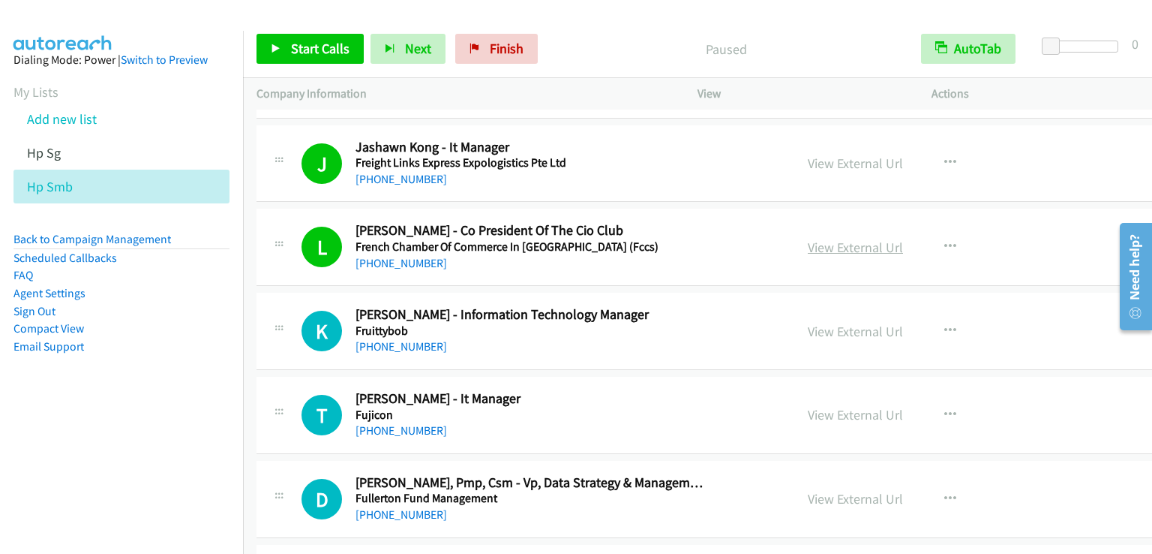
click at [808, 239] on link "View External Url" at bounding box center [855, 247] width 95 height 17
click at [323, 46] on span "Start Calls" at bounding box center [320, 48] width 59 height 17
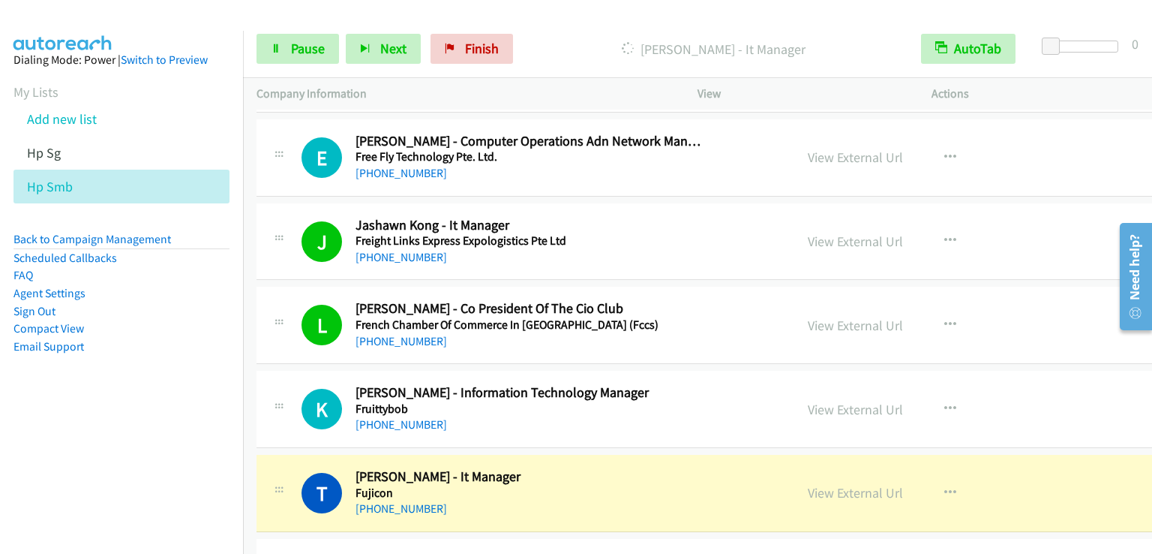
scroll to position [8851, 0]
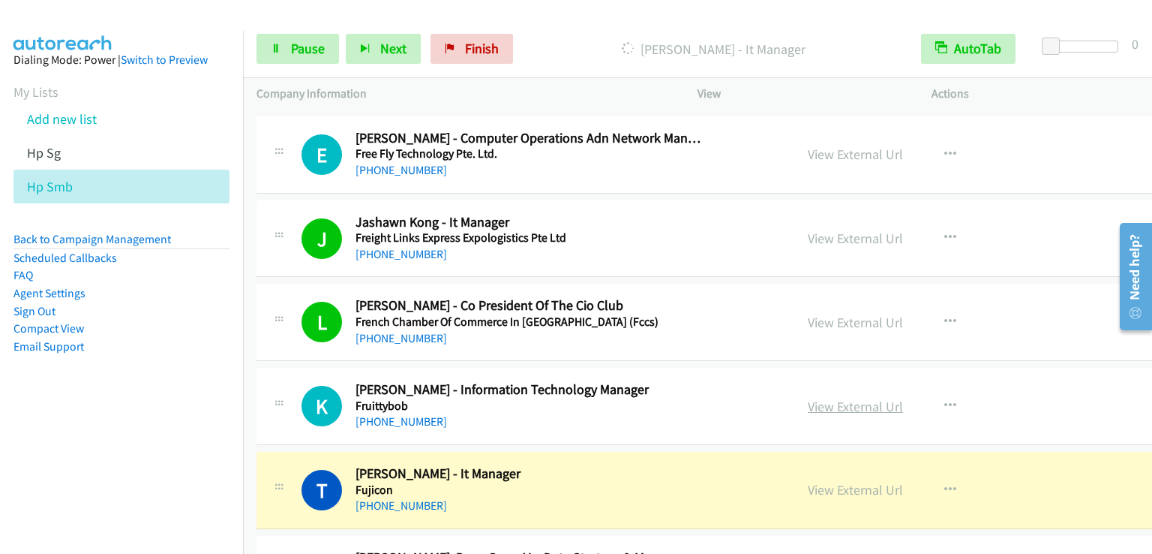
click at [836, 398] on link "View External Url" at bounding box center [855, 406] width 95 height 17
drag, startPoint x: 311, startPoint y: 52, endPoint x: 298, endPoint y: 6, distance: 47.5
click at [310, 52] on span "Pause" at bounding box center [308, 48] width 34 height 17
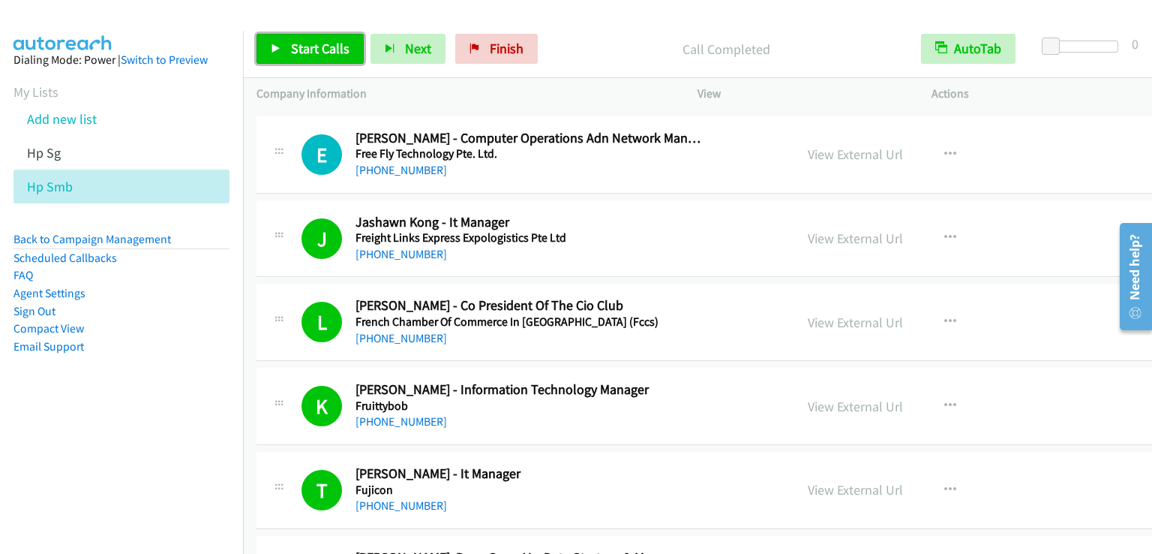
click at [282, 43] on link "Start Calls" at bounding box center [310, 49] width 107 height 30
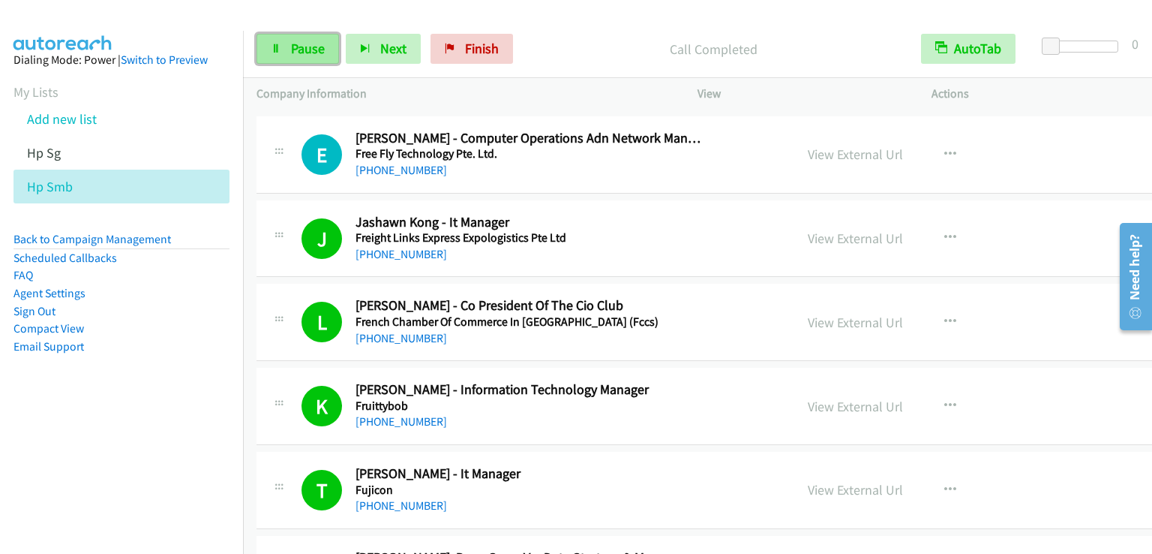
click at [309, 38] on link "Pause" at bounding box center [298, 49] width 83 height 30
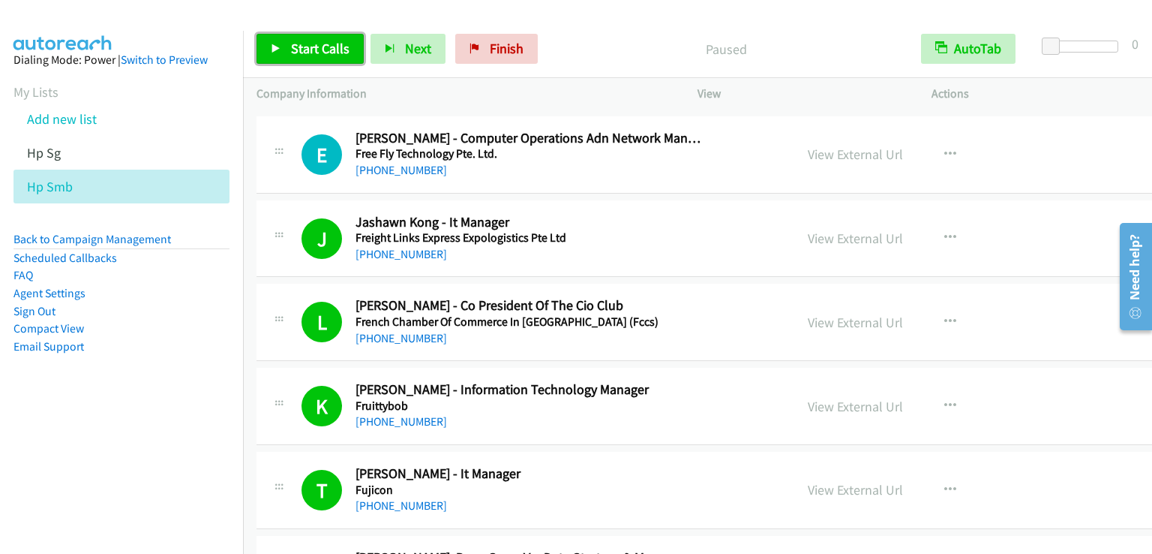
click at [309, 38] on link "Start Calls" at bounding box center [310, 49] width 107 height 30
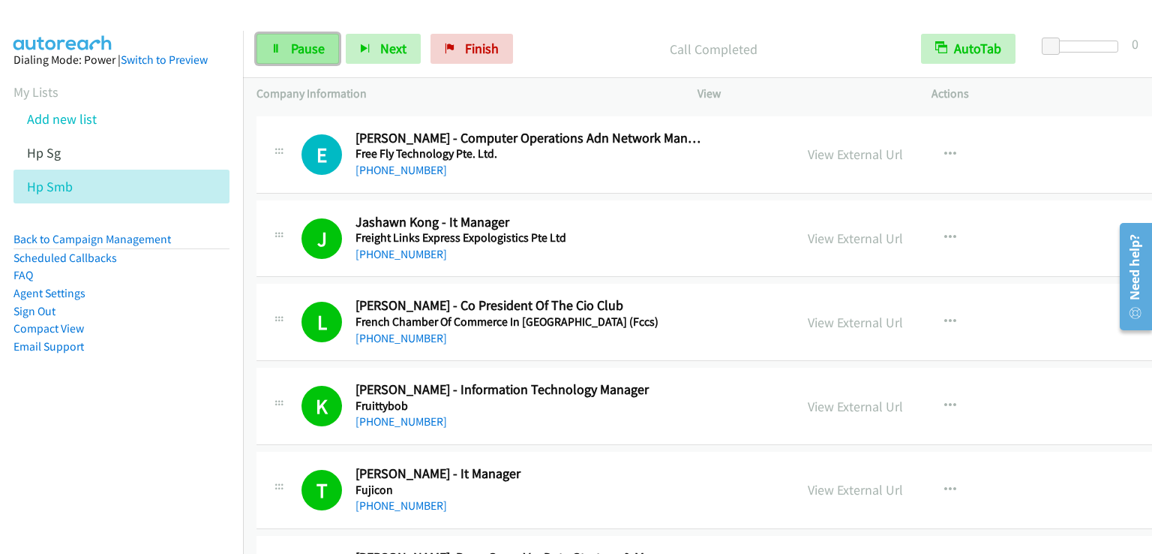
click at [303, 41] on span "Pause" at bounding box center [308, 48] width 34 height 17
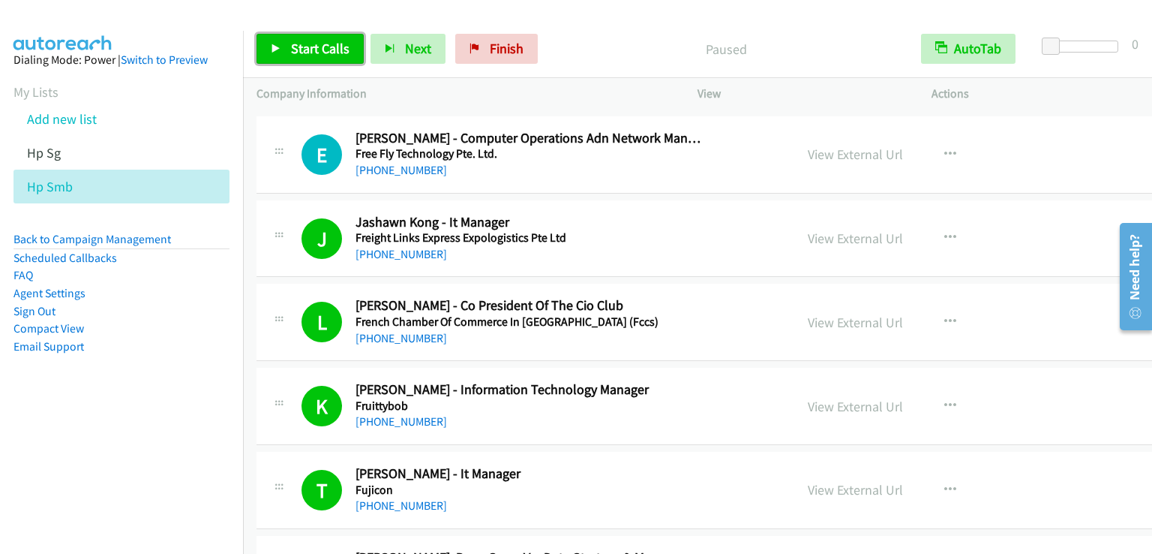
click at [303, 41] on span "Start Calls" at bounding box center [320, 48] width 59 height 17
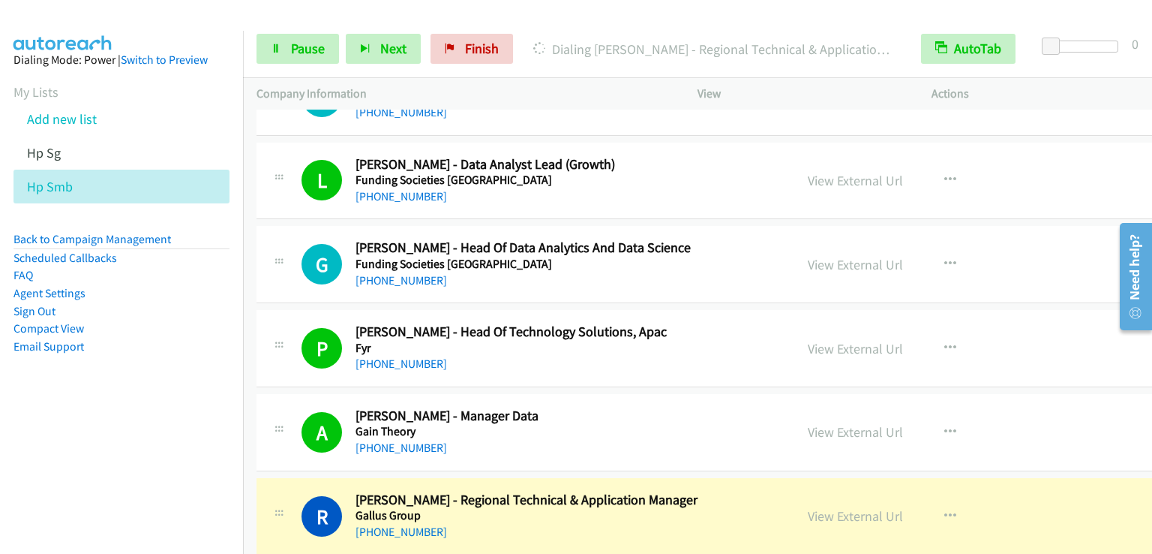
scroll to position [9676, 0]
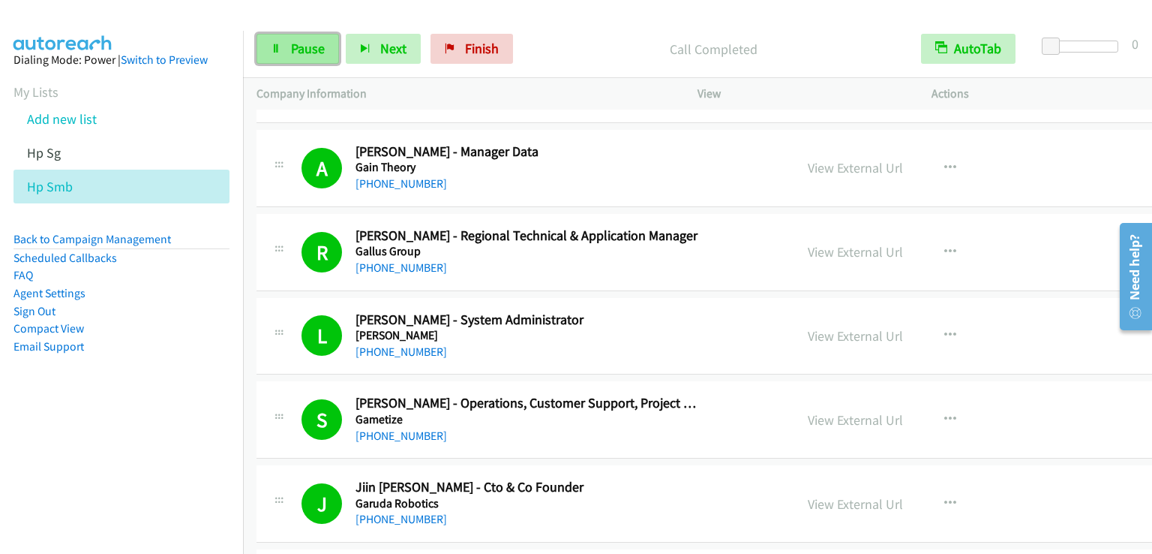
click at [293, 47] on span "Pause" at bounding box center [308, 48] width 34 height 17
click at [293, 55] on span "Start Calls" at bounding box center [285, 71] width 28 height 32
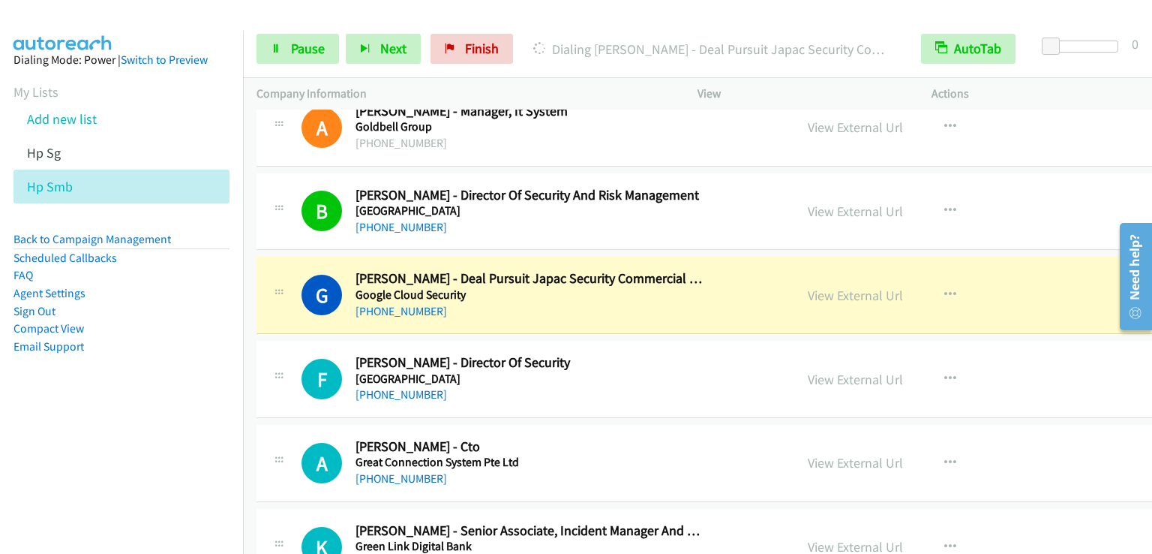
scroll to position [10727, 0]
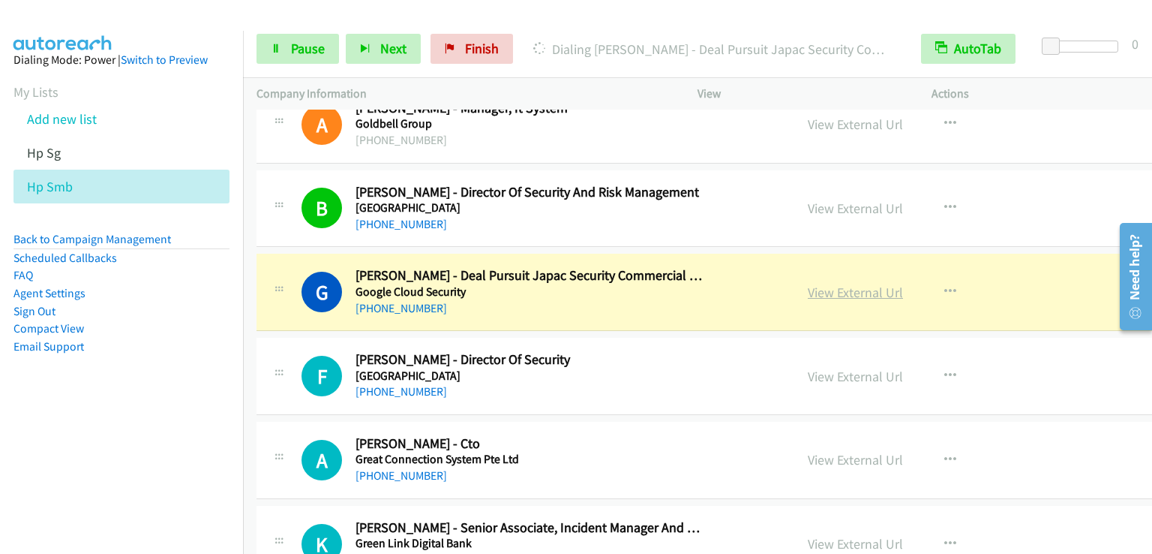
click at [808, 284] on link "View External Url" at bounding box center [855, 292] width 95 height 17
click at [287, 58] on link "Pause" at bounding box center [298, 49] width 83 height 30
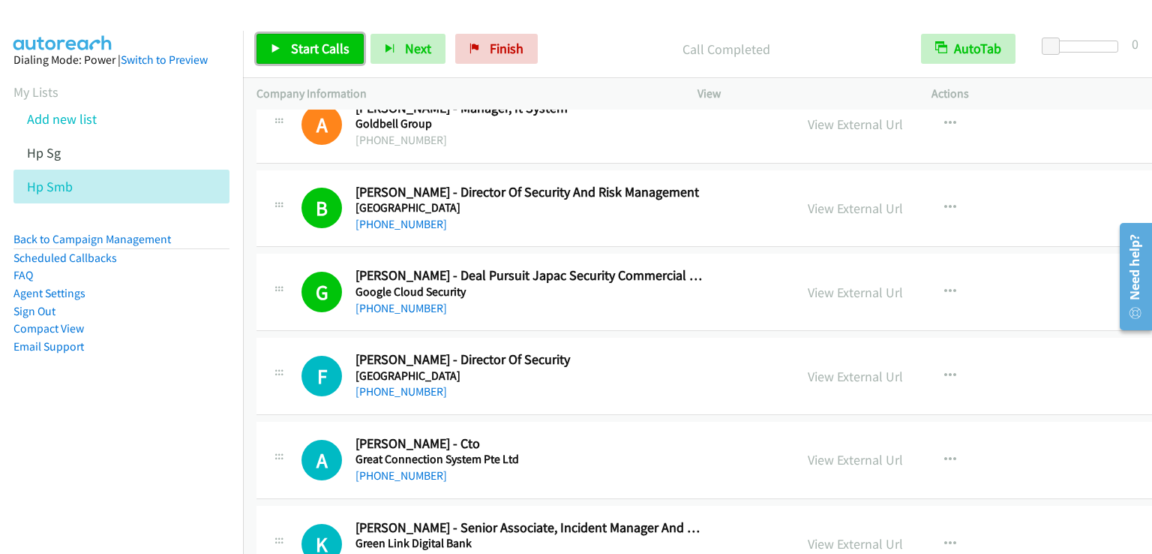
click at [315, 50] on span "Start Calls" at bounding box center [320, 48] width 59 height 17
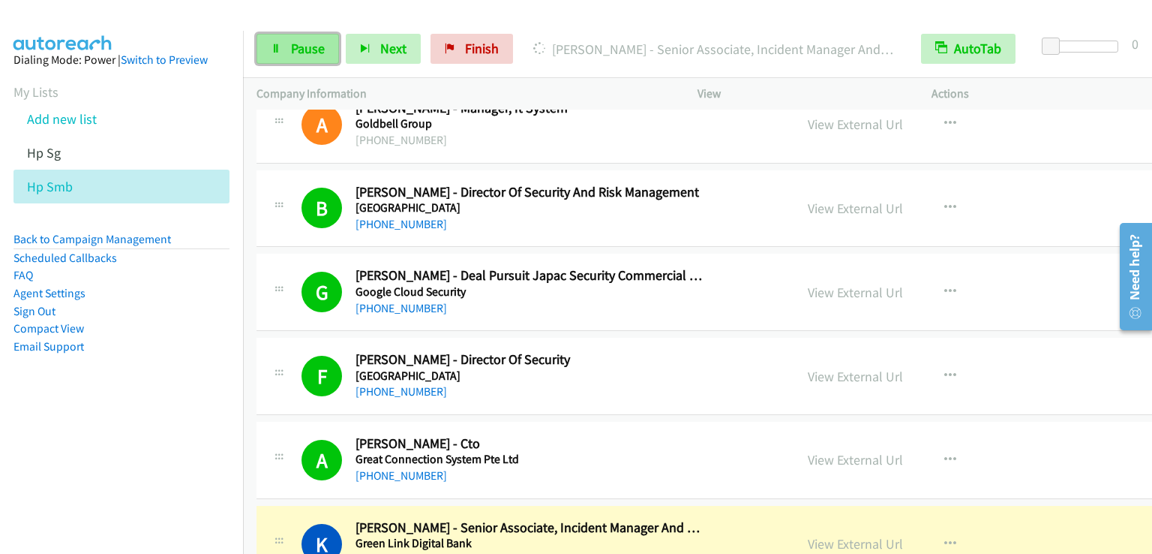
click at [294, 41] on span "Pause" at bounding box center [308, 48] width 34 height 17
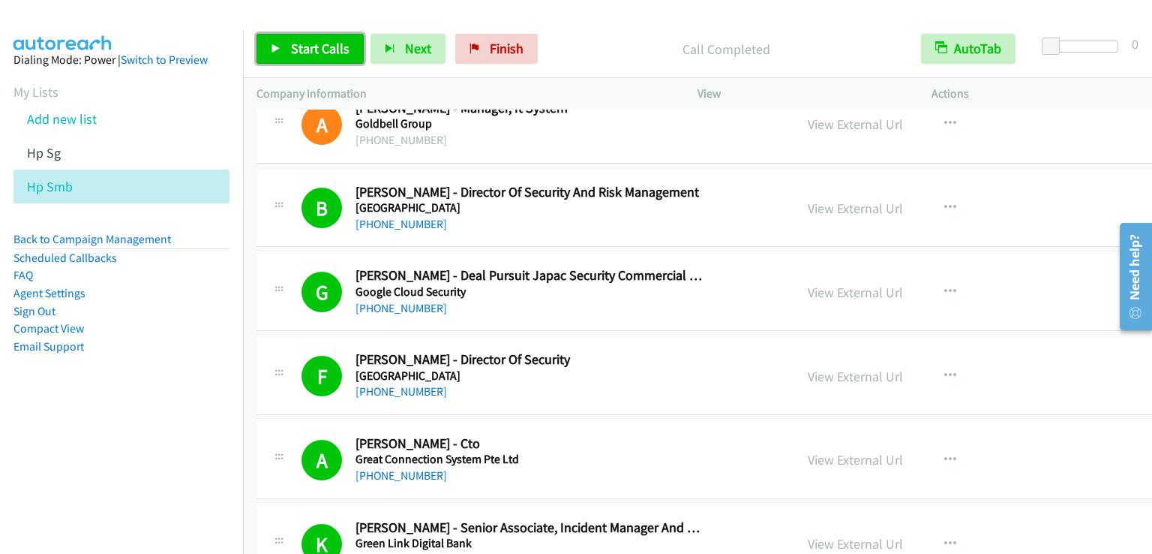
click at [320, 48] on span "Start Calls" at bounding box center [320, 48] width 59 height 17
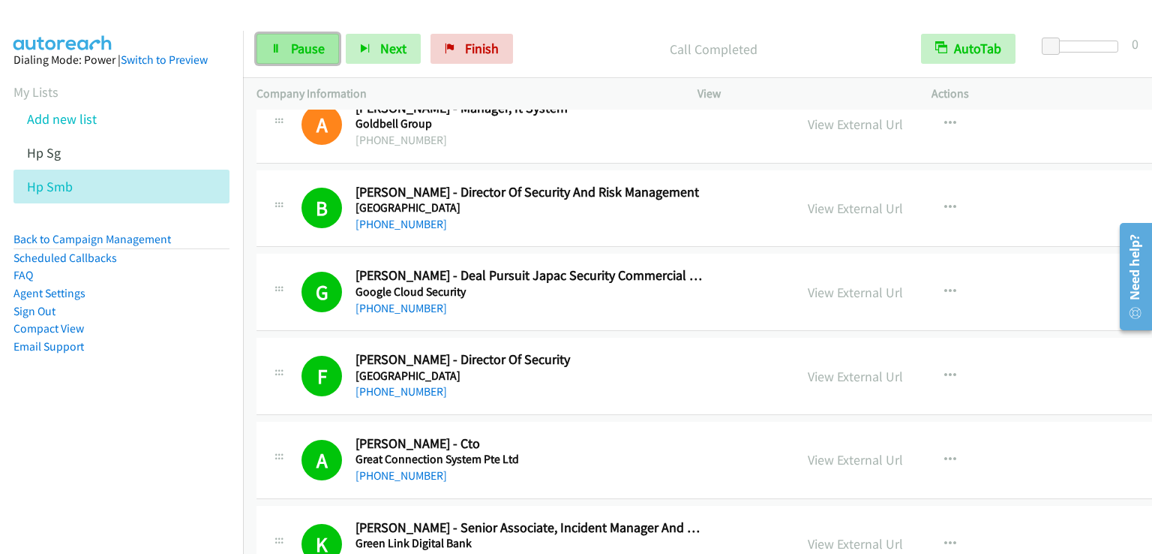
click at [320, 48] on span "Pause" at bounding box center [308, 48] width 34 height 17
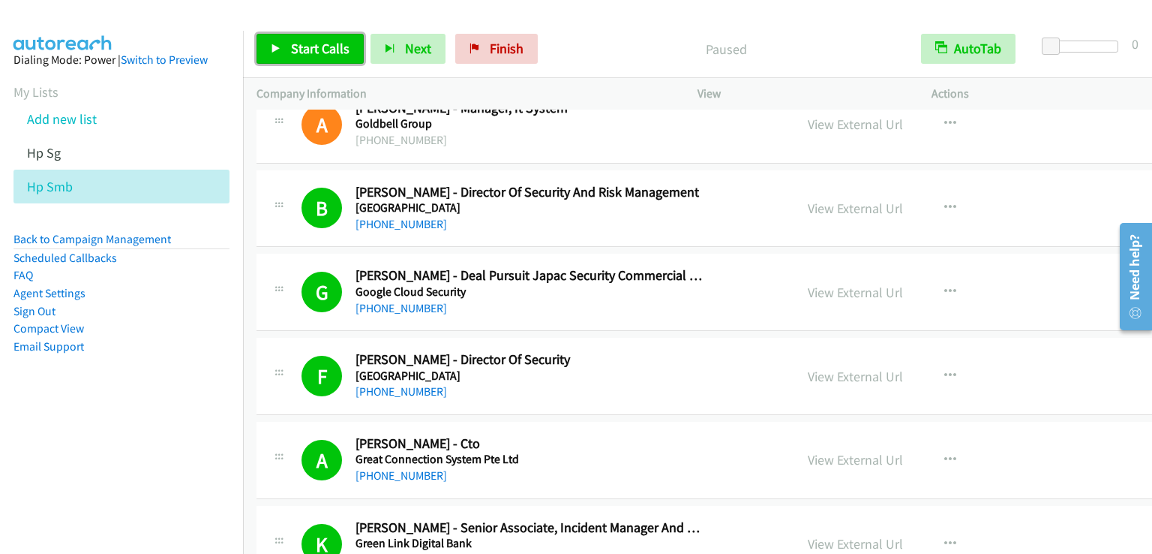
click at [320, 48] on span "Start Calls" at bounding box center [320, 48] width 59 height 17
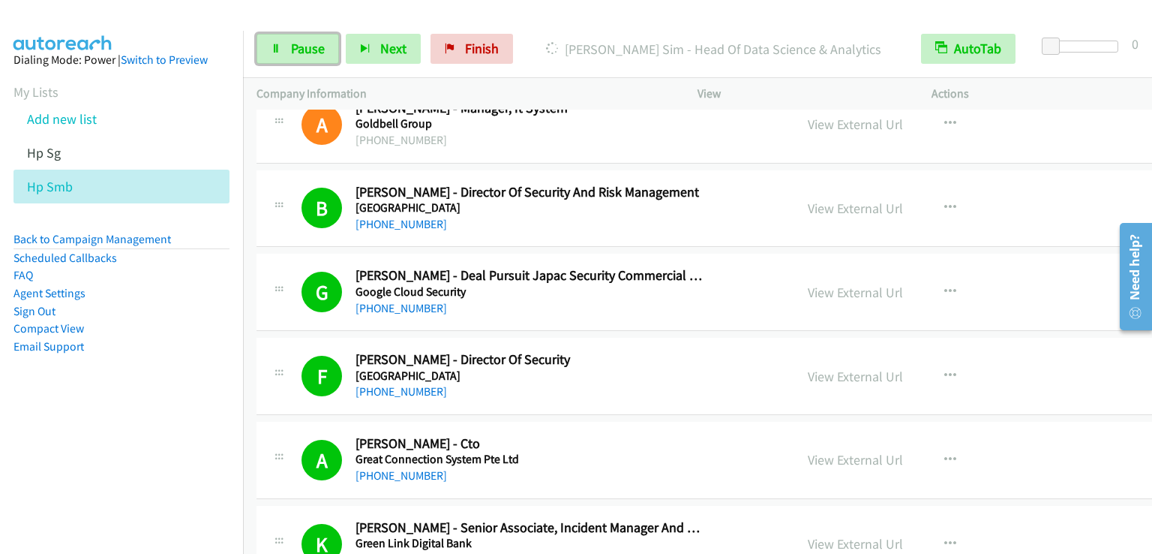
drag, startPoint x: 314, startPoint y: 40, endPoint x: 291, endPoint y: 7, distance: 39.9
click at [312, 40] on span "Pause" at bounding box center [308, 48] width 34 height 17
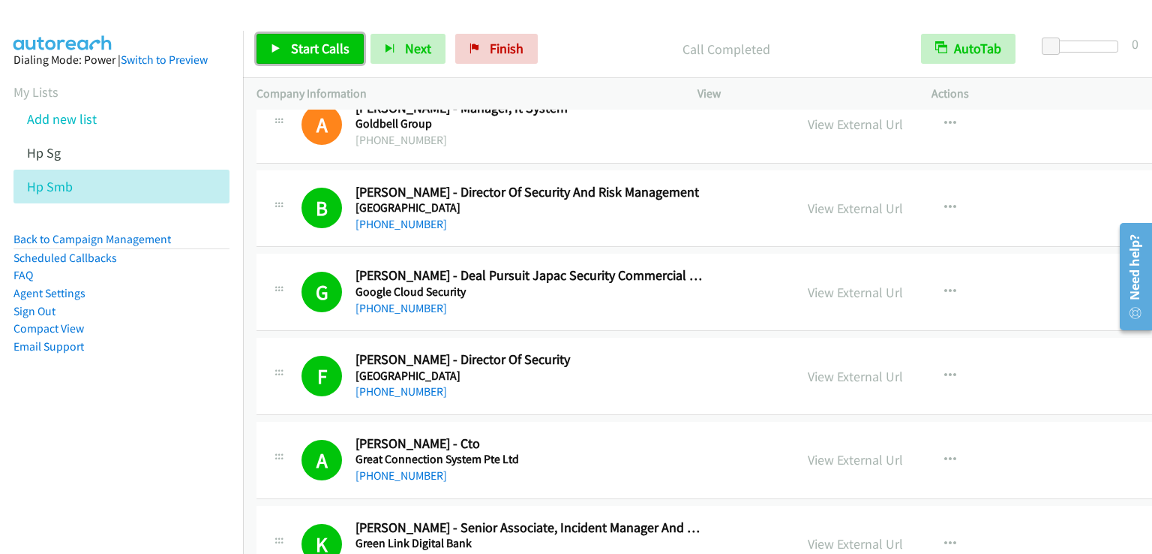
click at [318, 46] on span "Start Calls" at bounding box center [320, 48] width 59 height 17
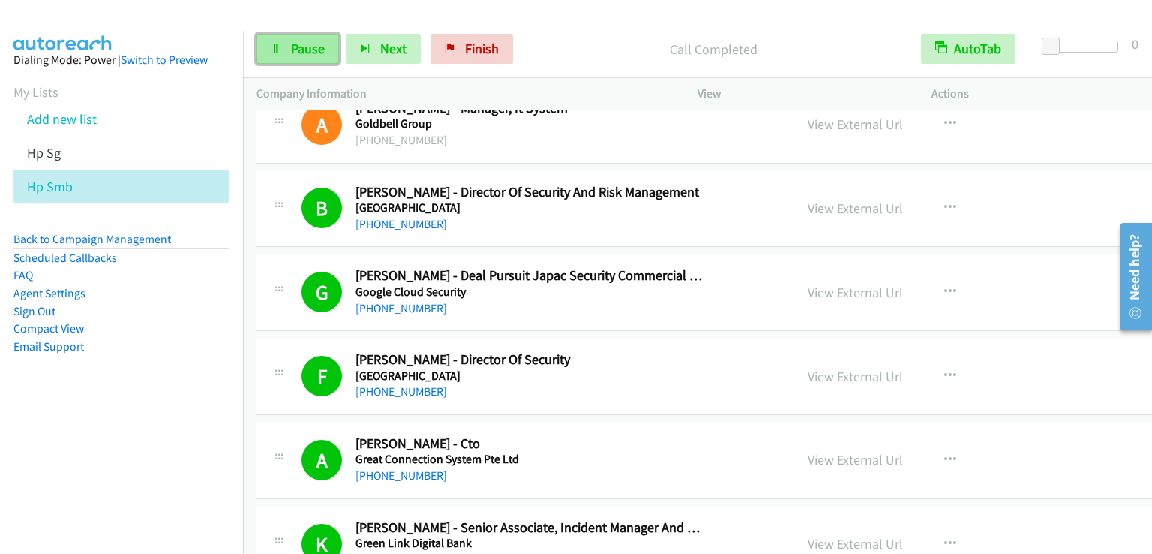
click at [321, 38] on link "Pause" at bounding box center [298, 49] width 83 height 30
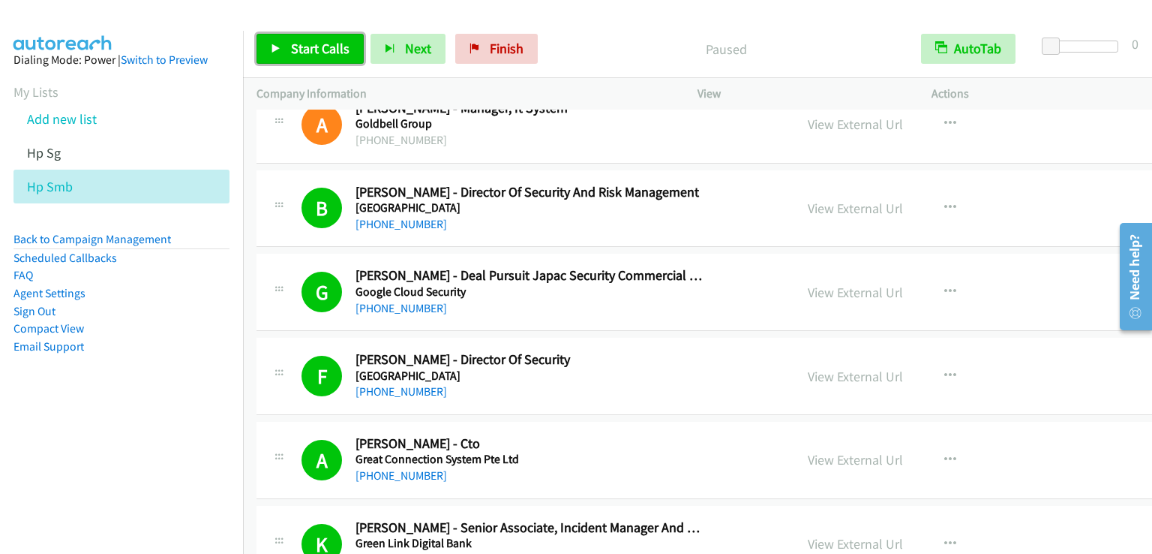
click at [321, 38] on link "Start Calls" at bounding box center [310, 49] width 107 height 30
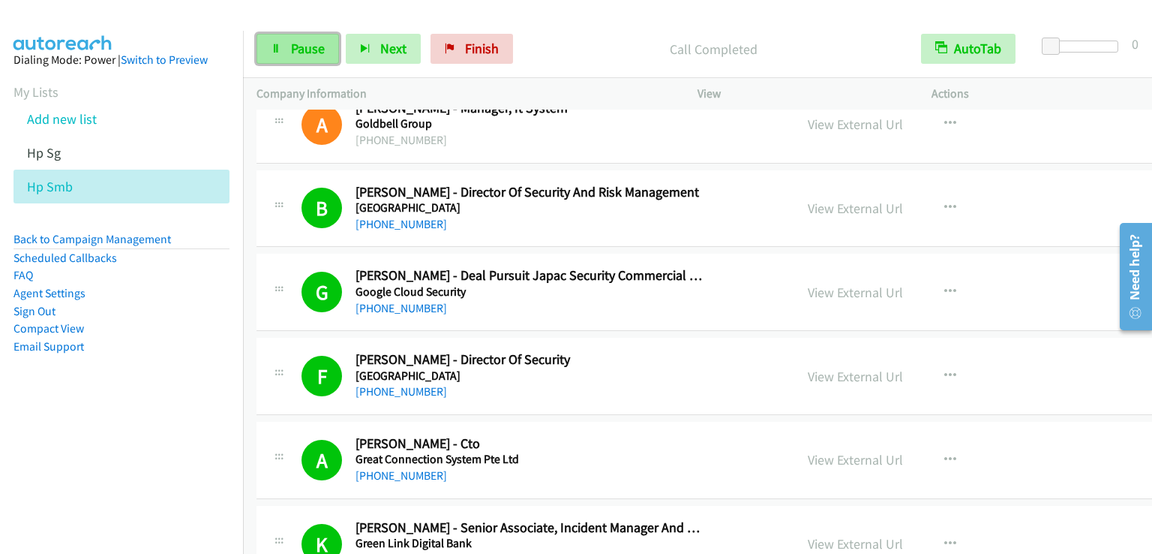
click at [288, 56] on link "Pause" at bounding box center [298, 49] width 83 height 30
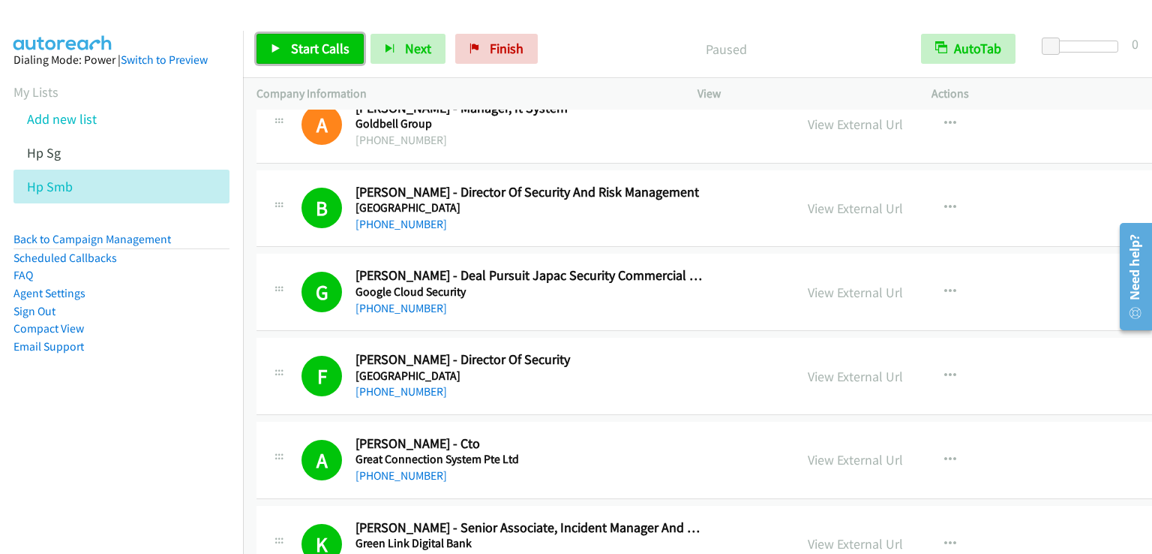
click at [288, 56] on link "Start Calls" at bounding box center [310, 49] width 107 height 30
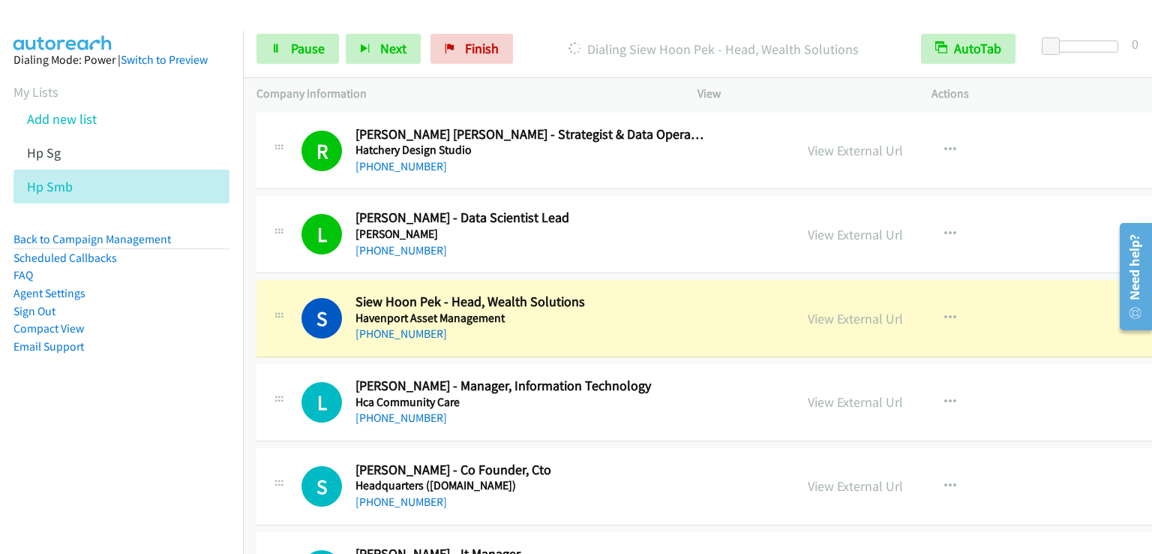
scroll to position [12977, 0]
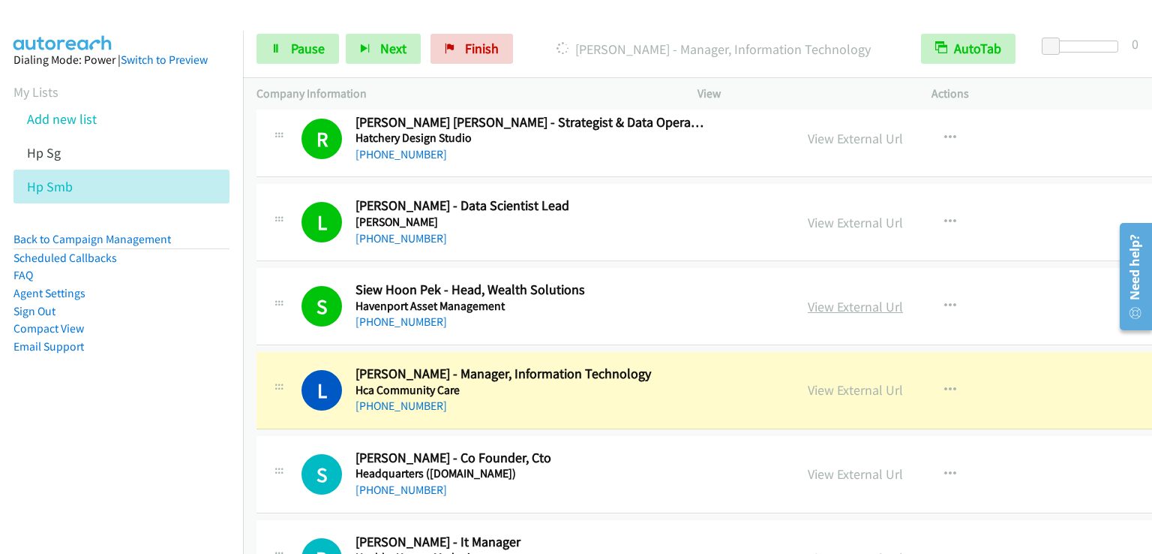
click at [818, 298] on link "View External Url" at bounding box center [855, 306] width 95 height 17
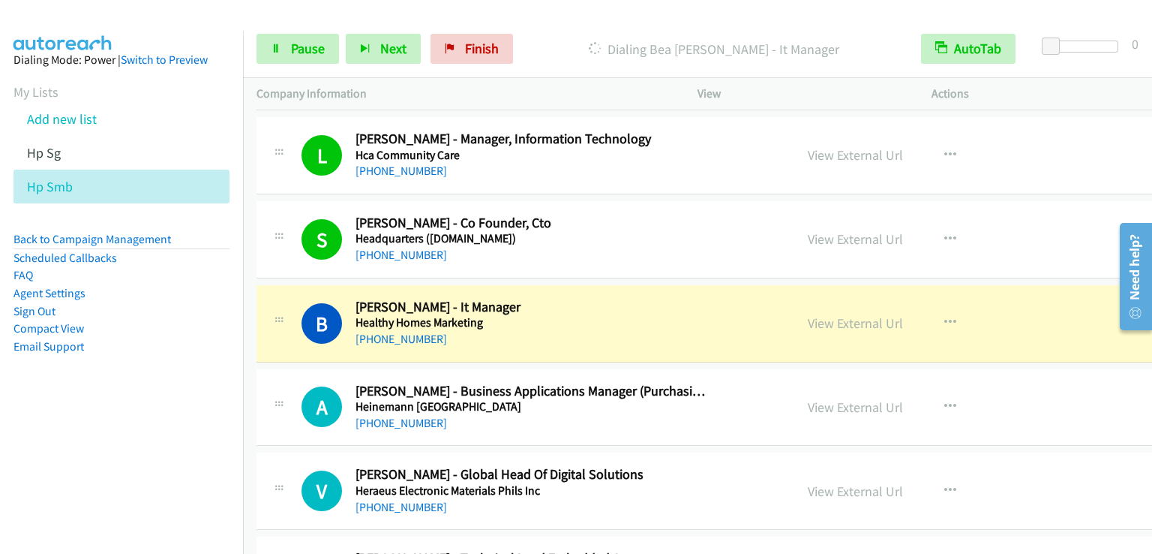
scroll to position [13277, 0]
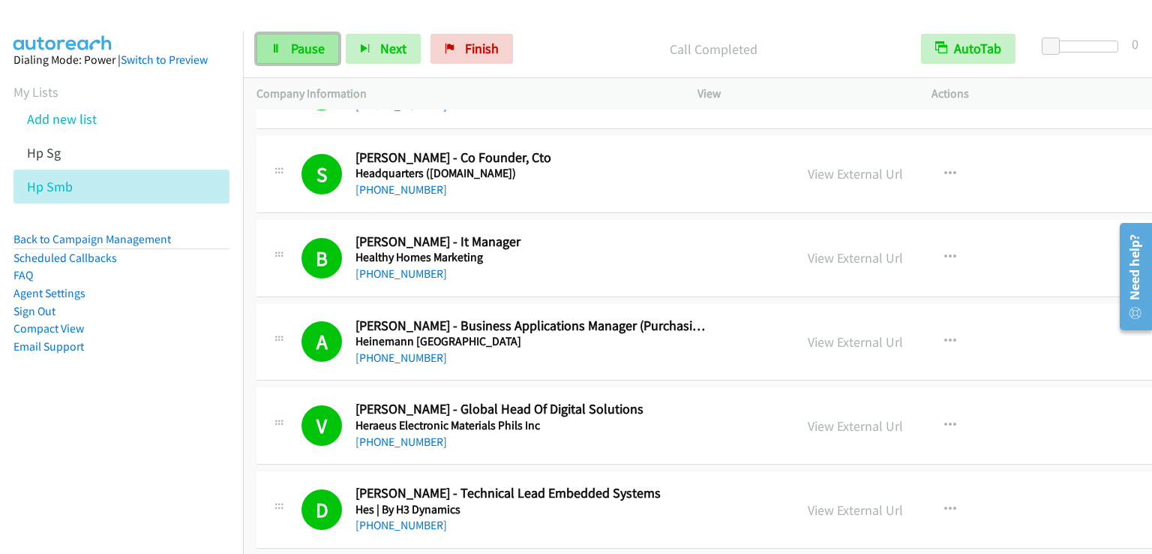
click at [282, 47] on link "Pause" at bounding box center [298, 49] width 83 height 30
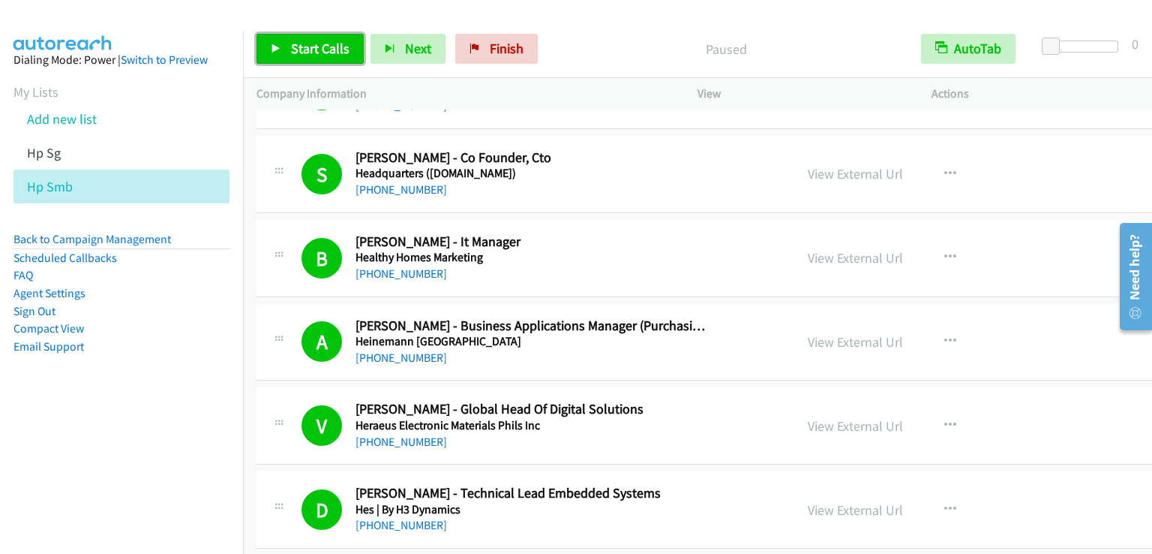
click at [282, 47] on link "Start Calls" at bounding box center [310, 49] width 107 height 30
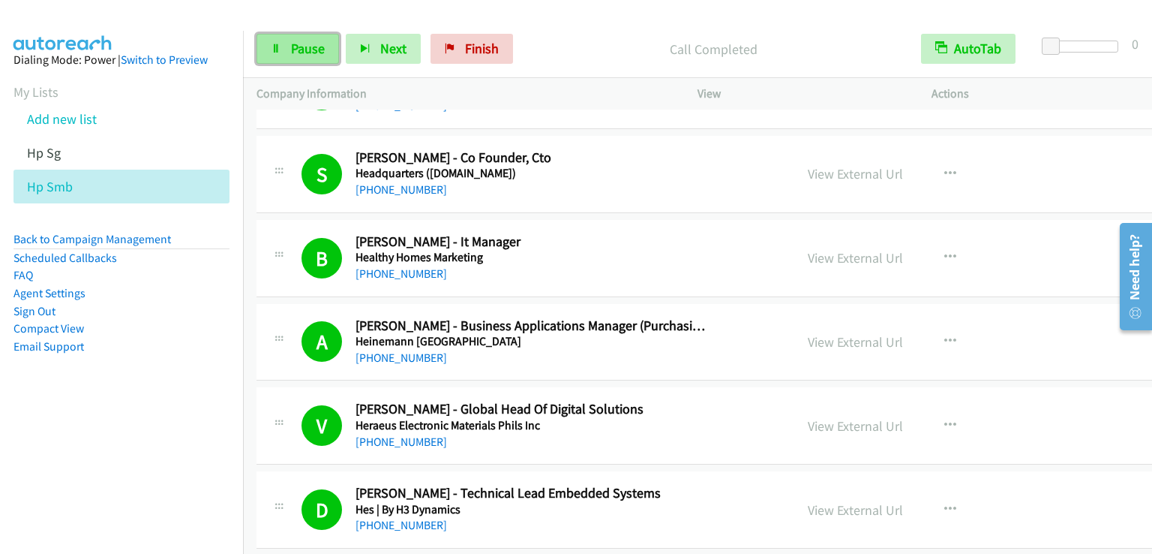
click at [307, 52] on span "Pause" at bounding box center [308, 48] width 34 height 17
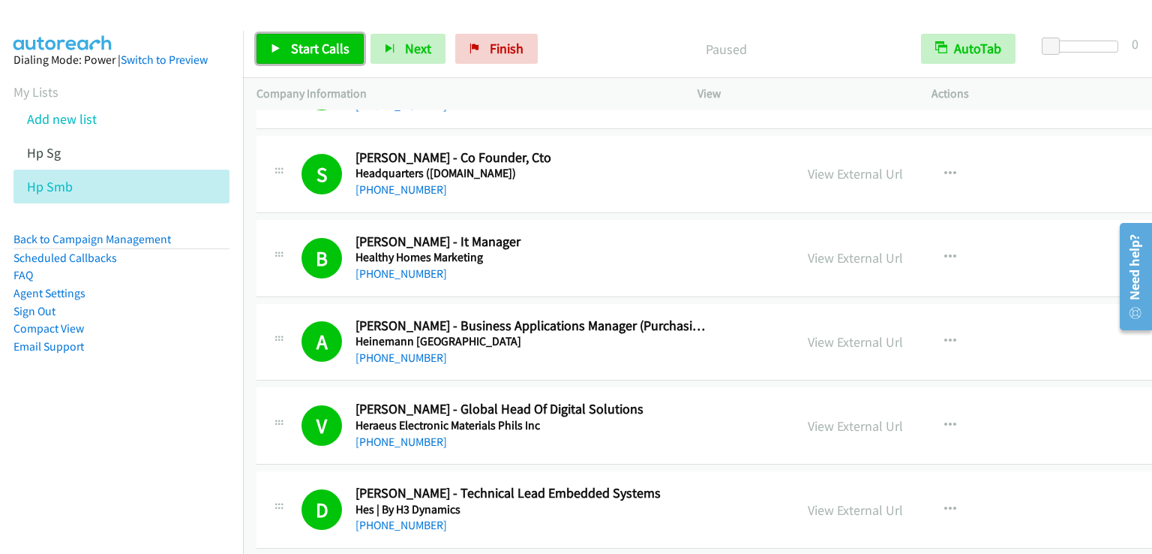
click at [307, 52] on span "Start Calls" at bounding box center [320, 48] width 59 height 17
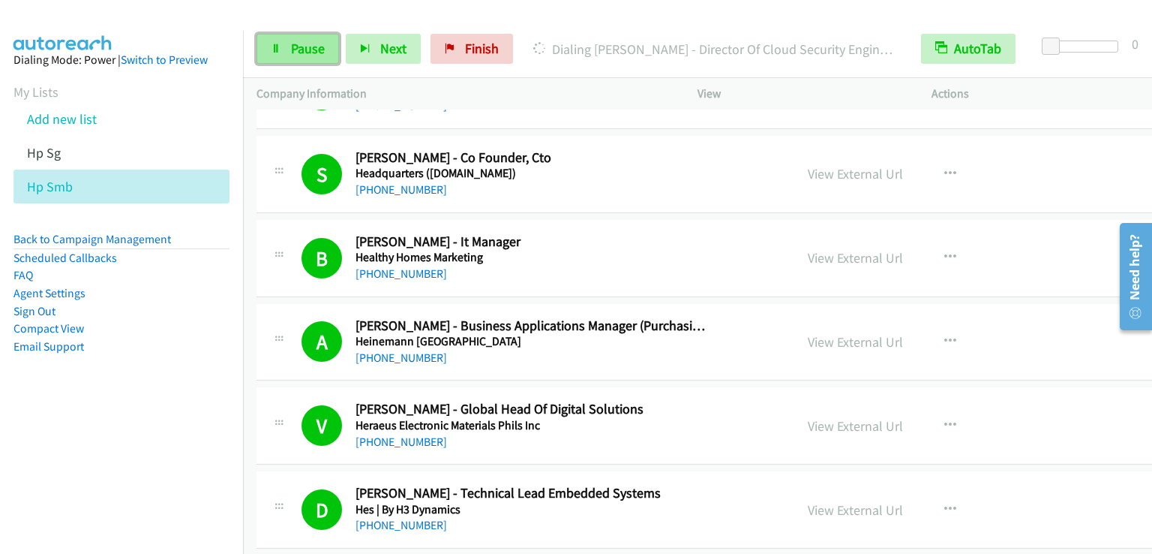
click at [286, 56] on link "Pause" at bounding box center [298, 49] width 83 height 30
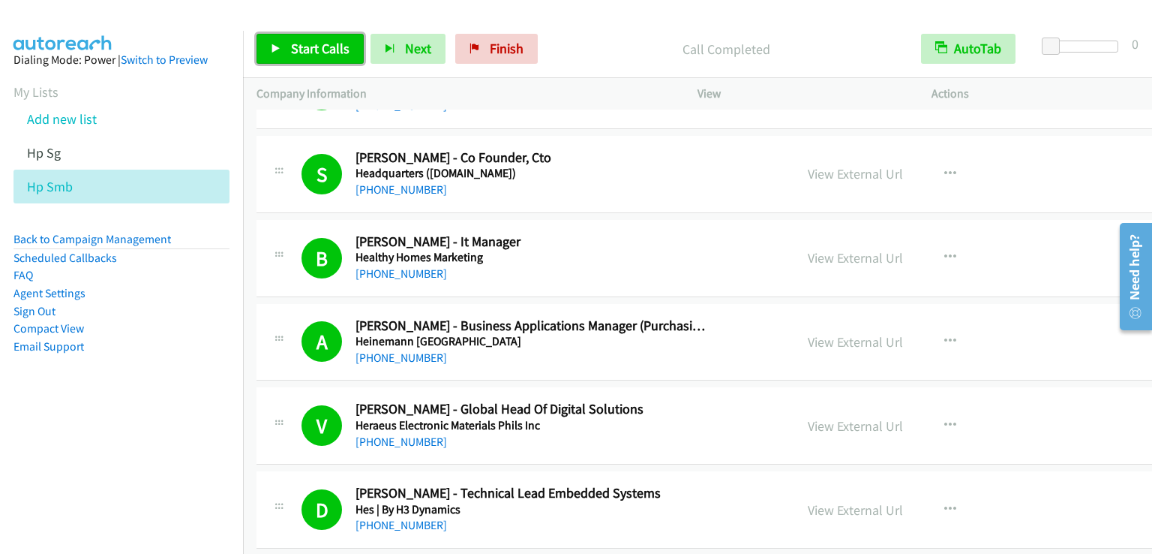
click at [335, 50] on span "Start Calls" at bounding box center [320, 48] width 59 height 17
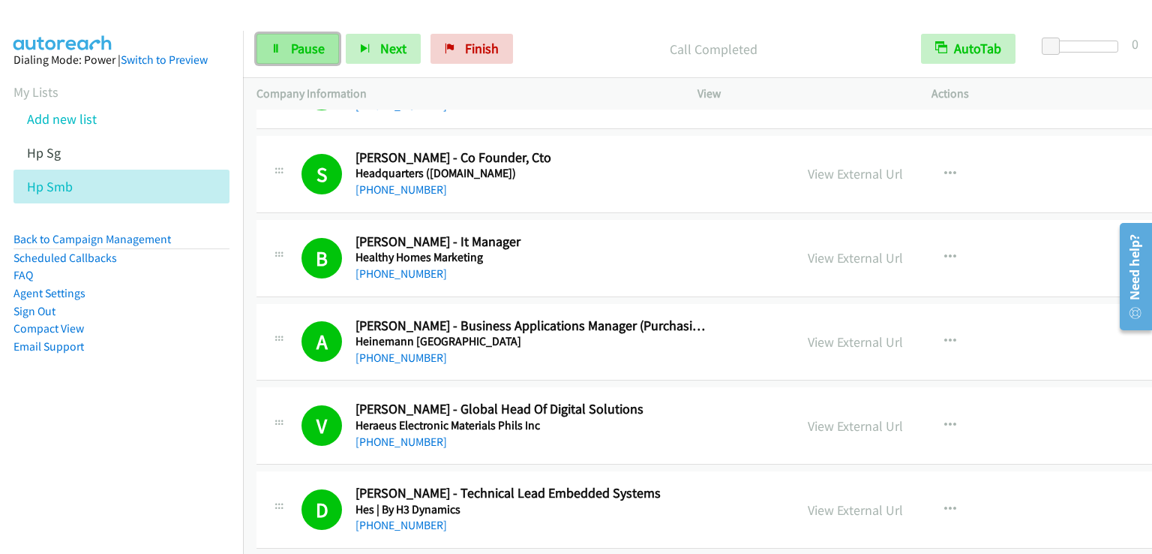
click at [306, 46] on span "Pause" at bounding box center [308, 48] width 34 height 17
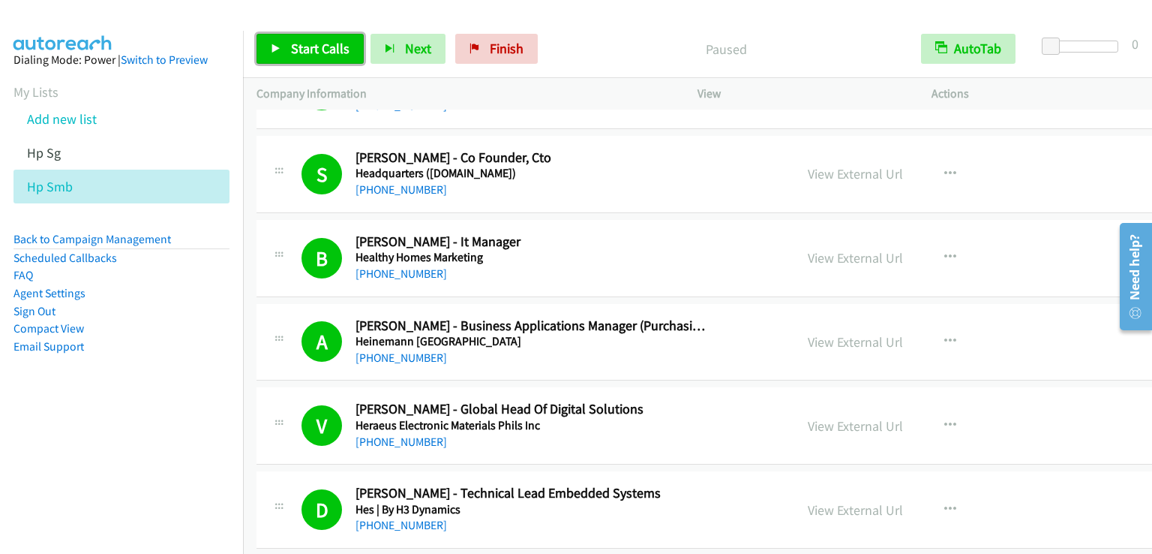
click at [306, 46] on span "Start Calls" at bounding box center [320, 48] width 59 height 17
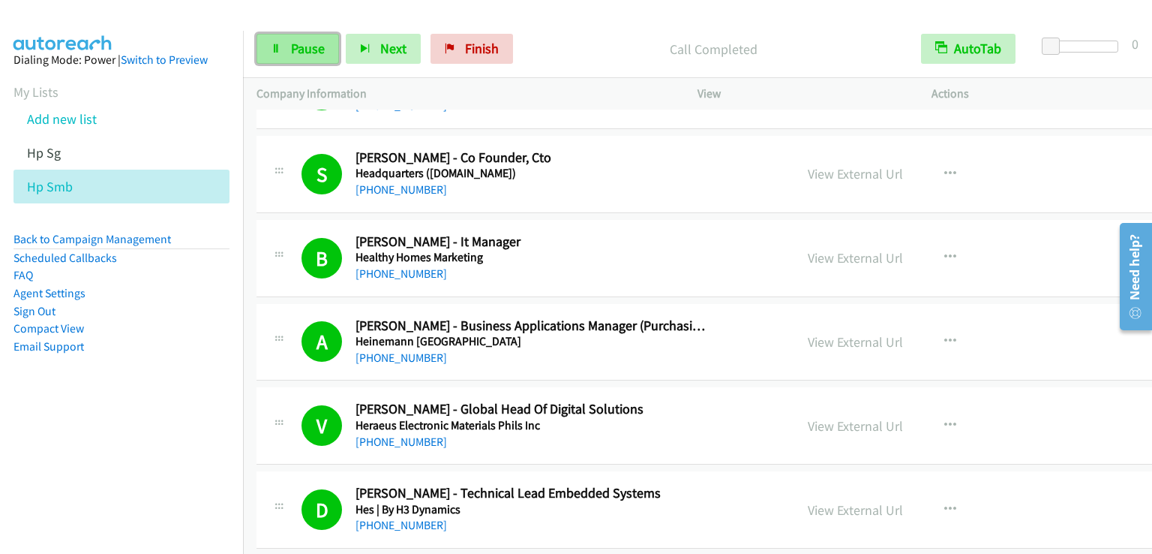
click at [326, 52] on link "Pause" at bounding box center [298, 49] width 83 height 30
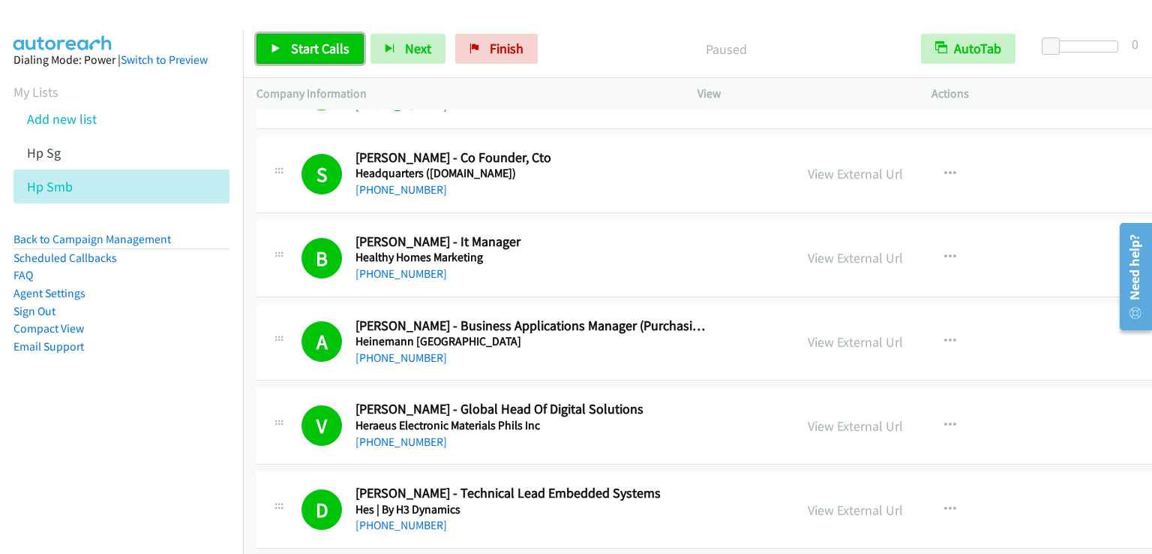
click at [326, 52] on span "Start Calls" at bounding box center [320, 48] width 59 height 17
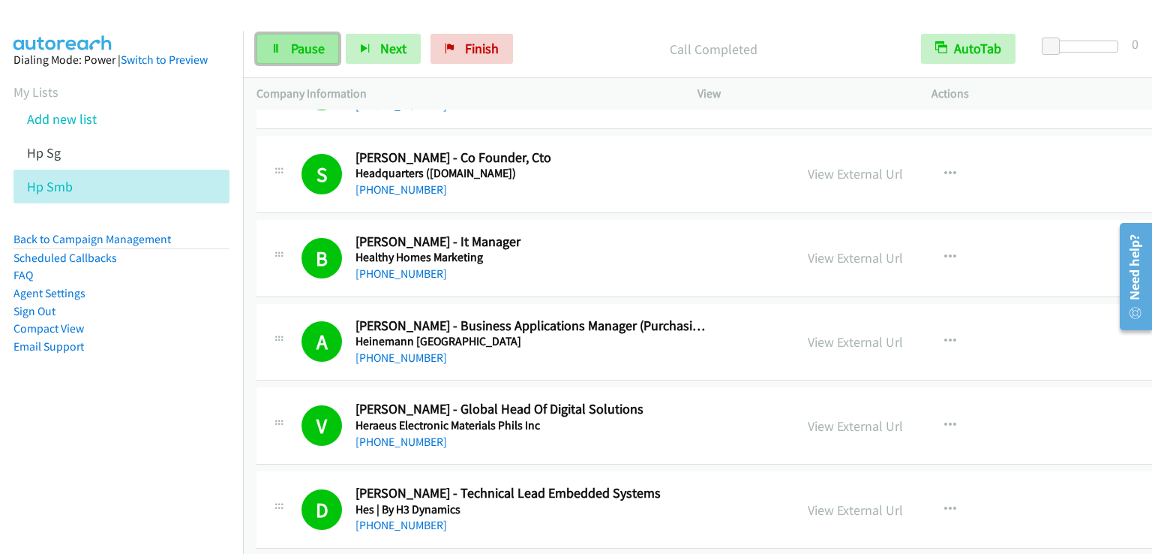
click at [294, 43] on span "Pause" at bounding box center [308, 48] width 34 height 17
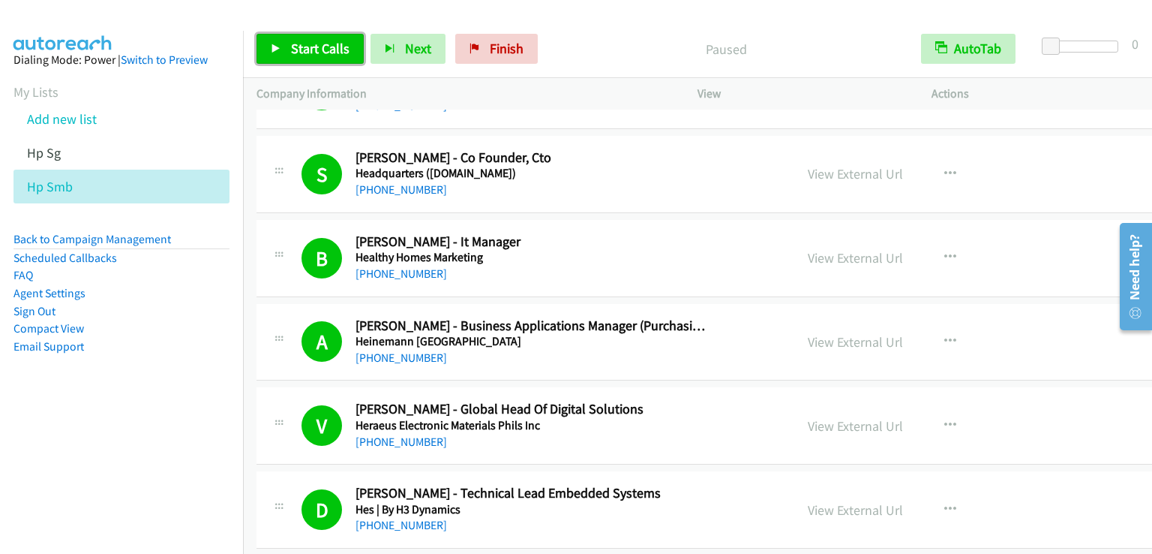
click at [294, 43] on span "Start Calls" at bounding box center [320, 48] width 59 height 17
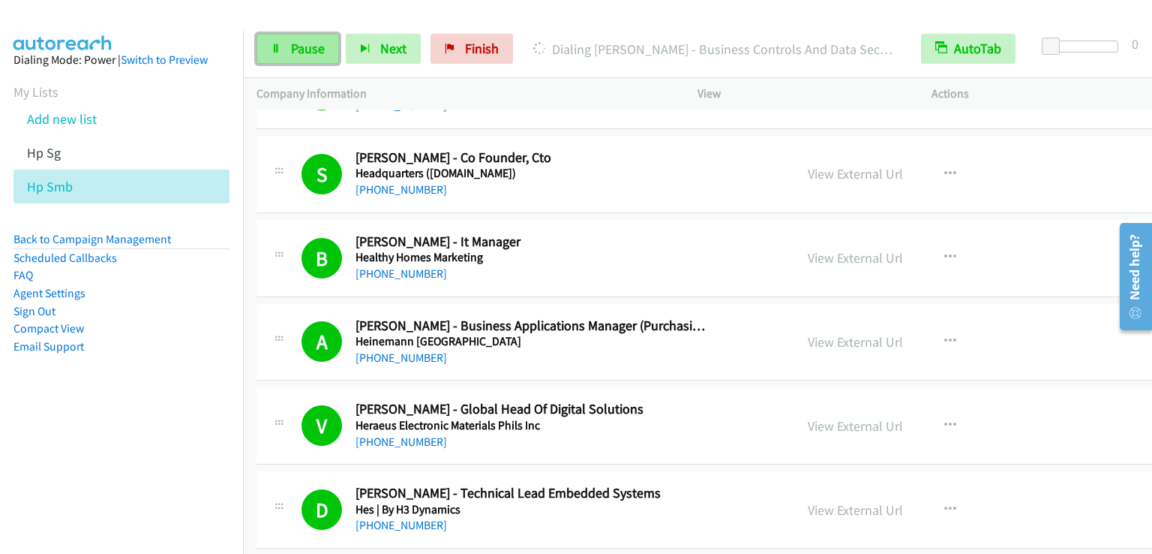
click at [327, 54] on link "Pause" at bounding box center [298, 49] width 83 height 30
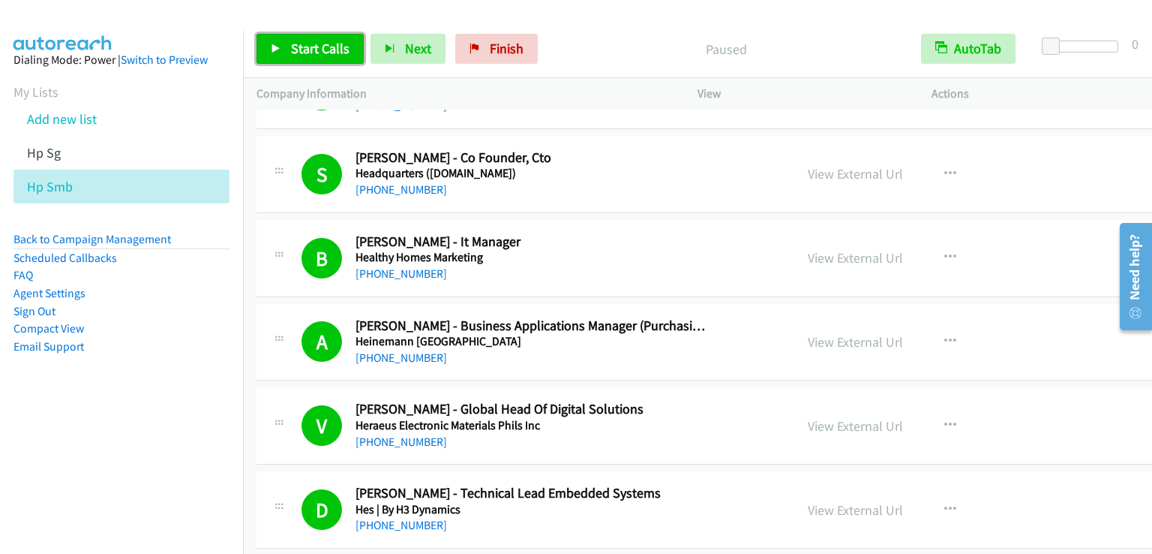
click at [321, 44] on span "Start Calls" at bounding box center [320, 48] width 59 height 17
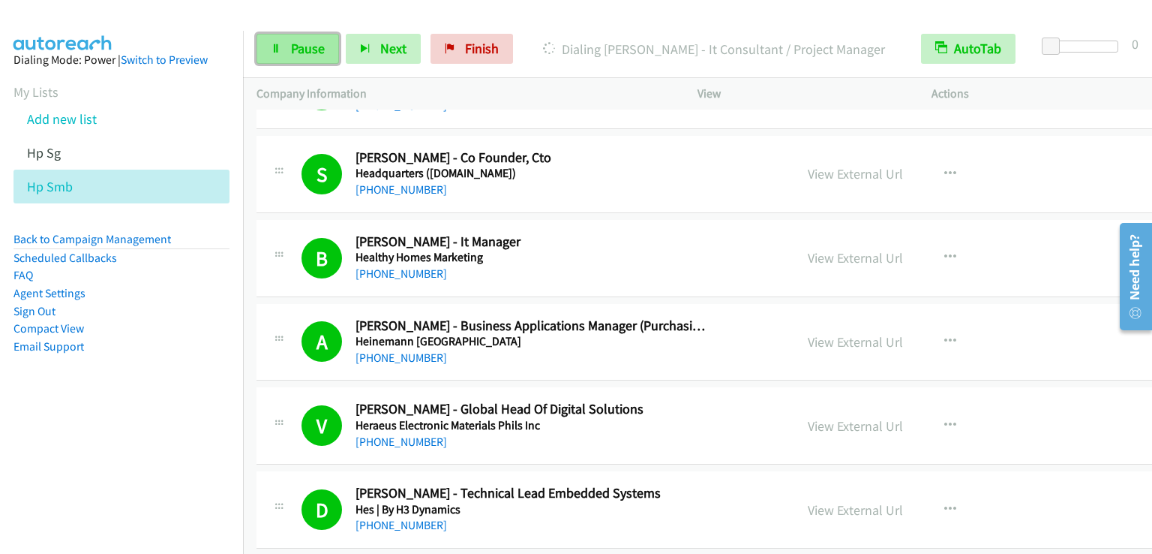
click at [297, 52] on span "Pause" at bounding box center [308, 48] width 34 height 17
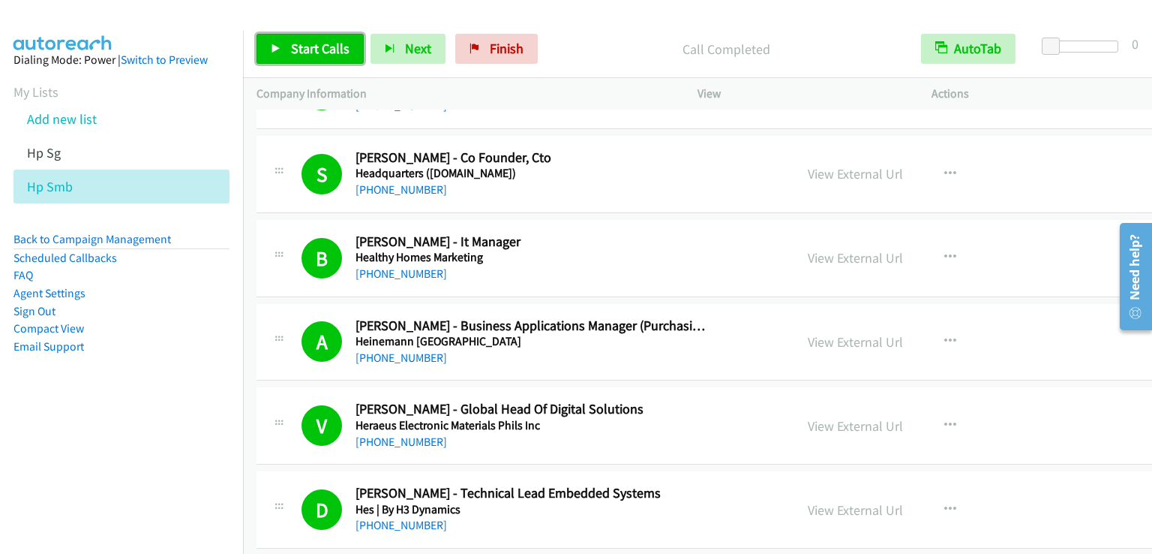
click at [317, 46] on span "Start Calls" at bounding box center [320, 48] width 59 height 17
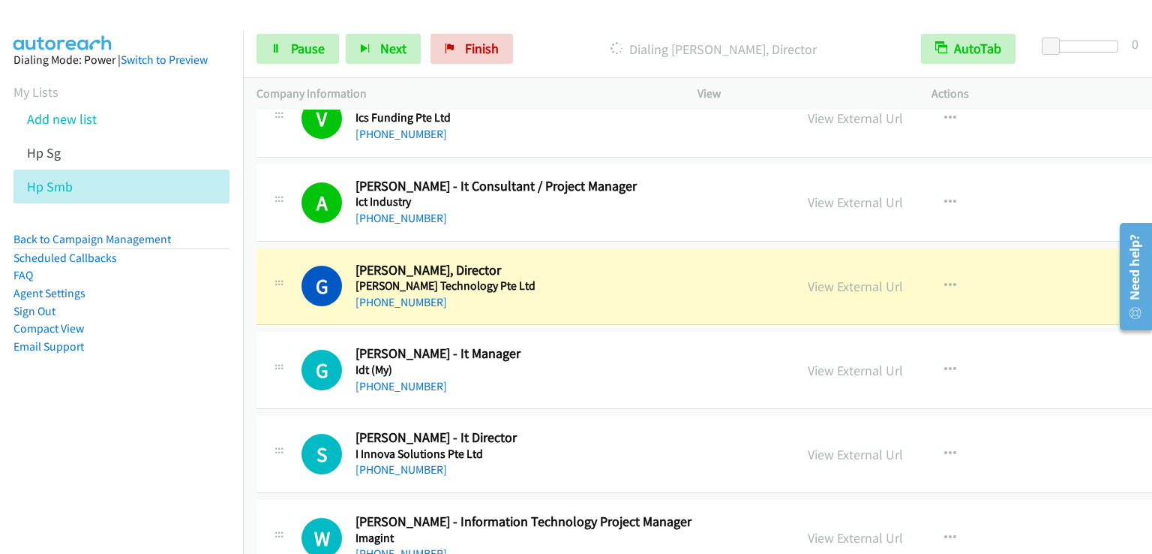
scroll to position [16427, 0]
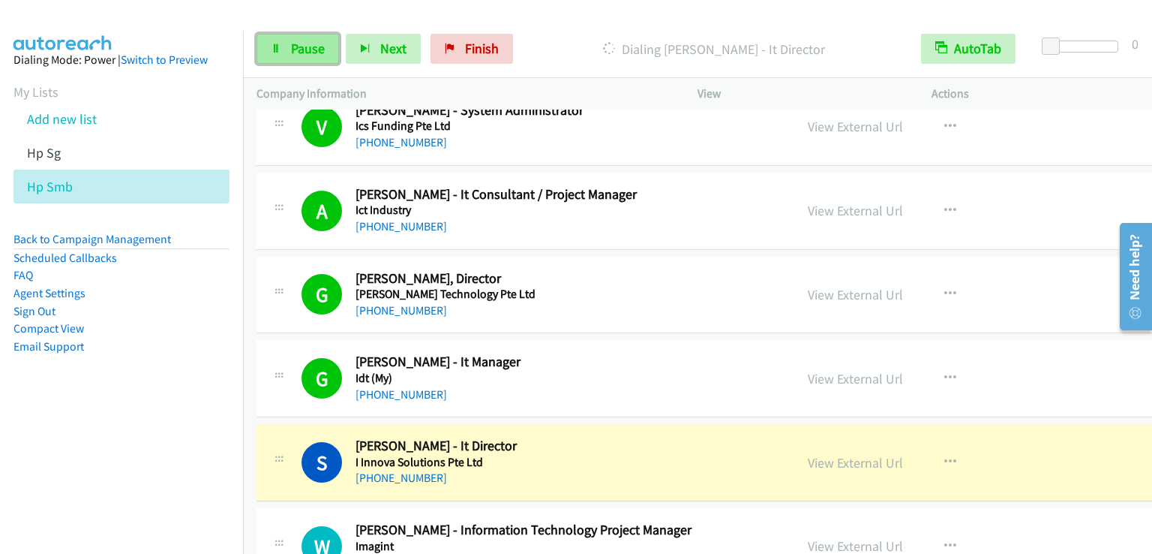
click at [312, 45] on span "Pause" at bounding box center [308, 48] width 34 height 17
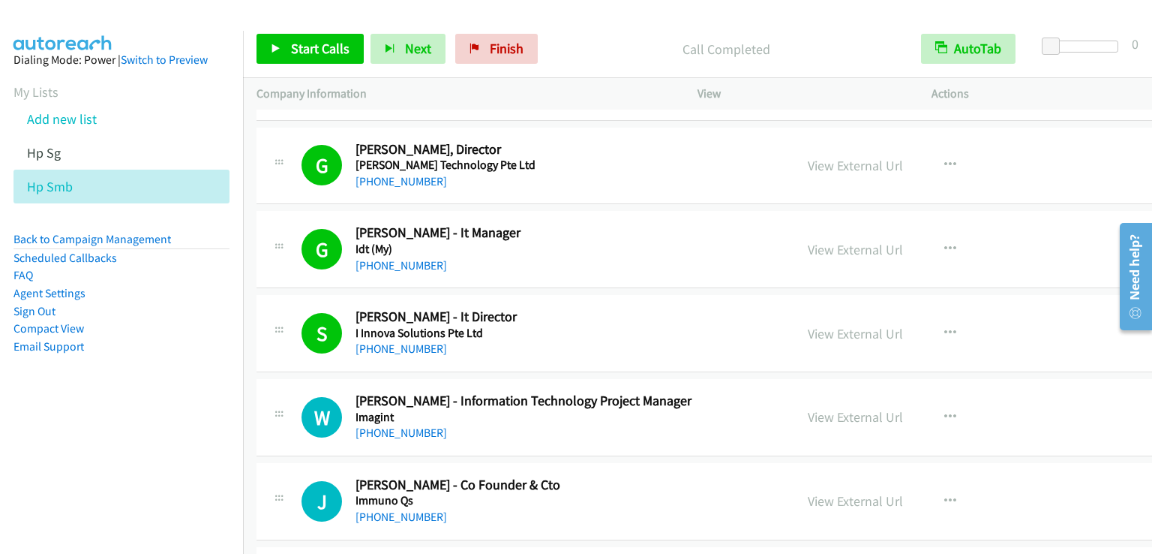
scroll to position [16577, 0]
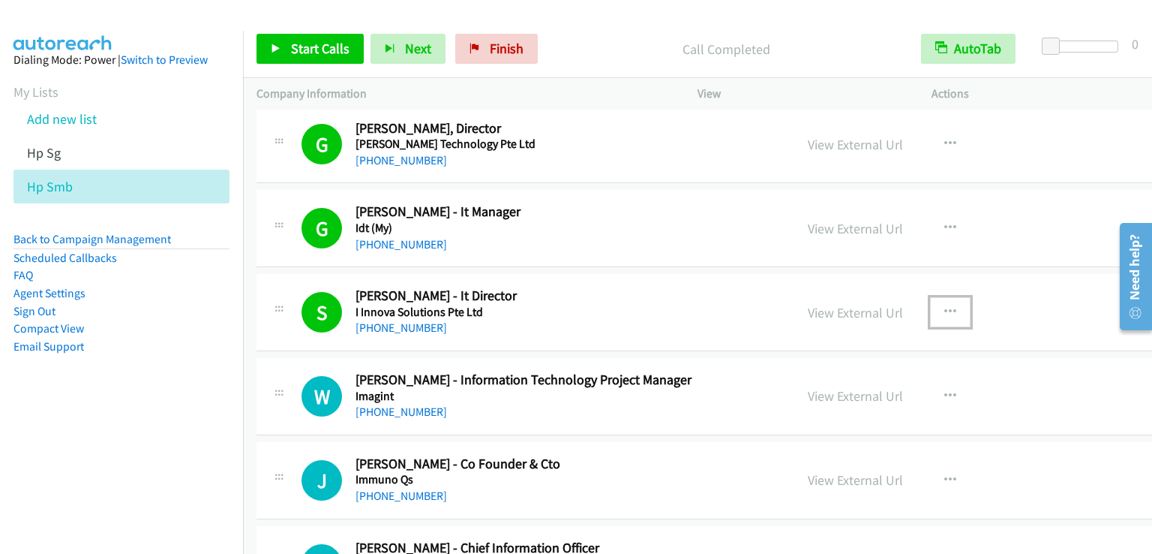
click at [930, 297] on button "button" at bounding box center [950, 312] width 41 height 30
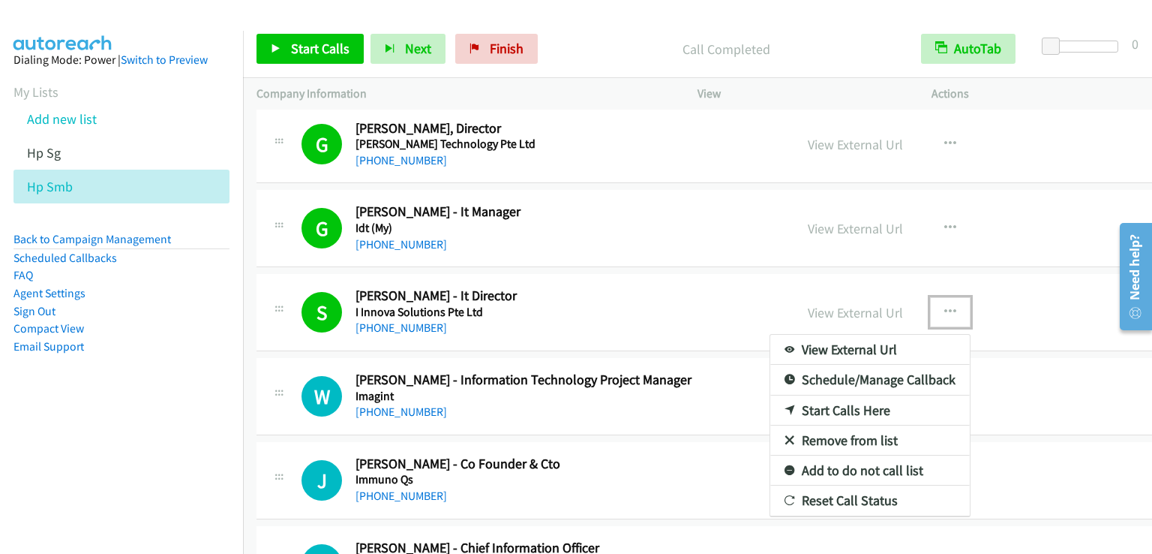
drag, startPoint x: 822, startPoint y: 433, endPoint x: 870, endPoint y: 407, distance: 54.4
drag, startPoint x: 108, startPoint y: 418, endPoint x: 377, endPoint y: 351, distance: 277.4
click at [110, 418] on aside "Dialing Mode: Power | Switch to Preview My Lists Add new list Hp Sg Hp Smb Back…" at bounding box center [121, 227] width 243 height 392
click at [919, 282] on div at bounding box center [576, 277] width 1152 height 554
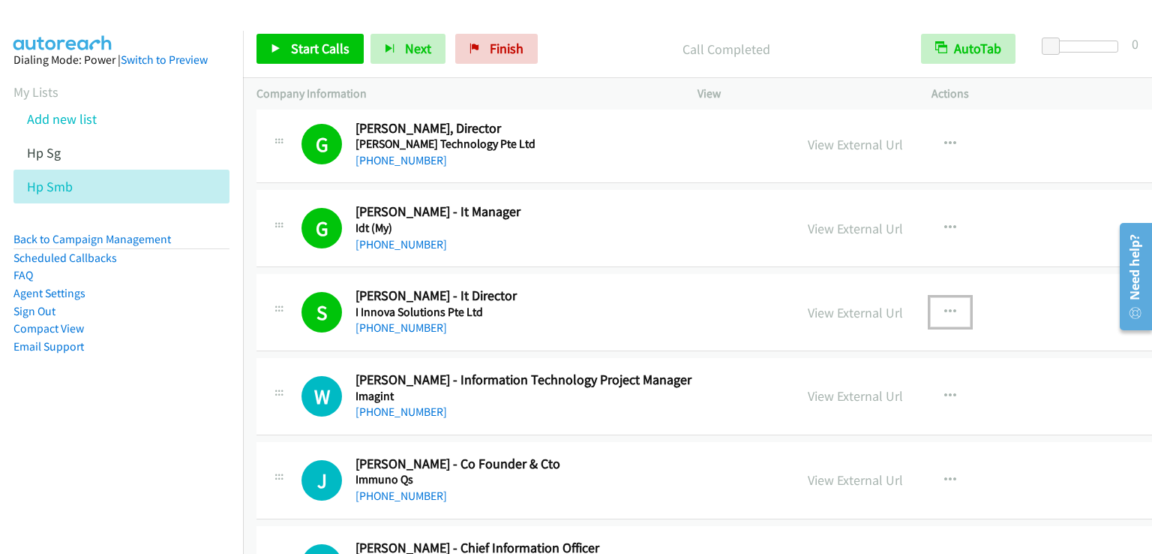
click at [944, 306] on icon "button" at bounding box center [950, 312] width 12 height 12
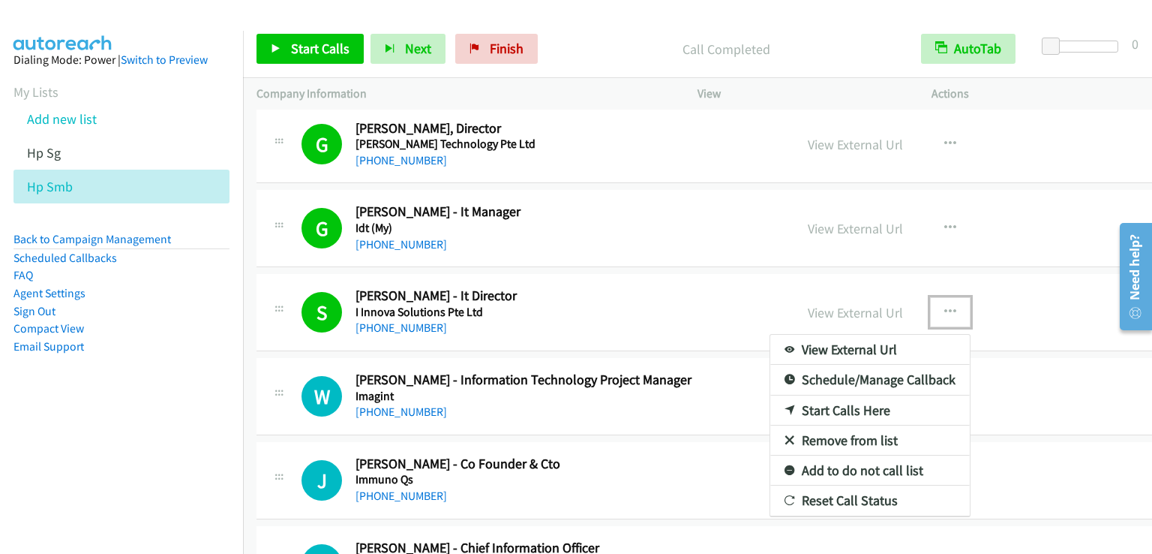
click at [813, 455] on link "Add to do not call list" at bounding box center [870, 470] width 200 height 30
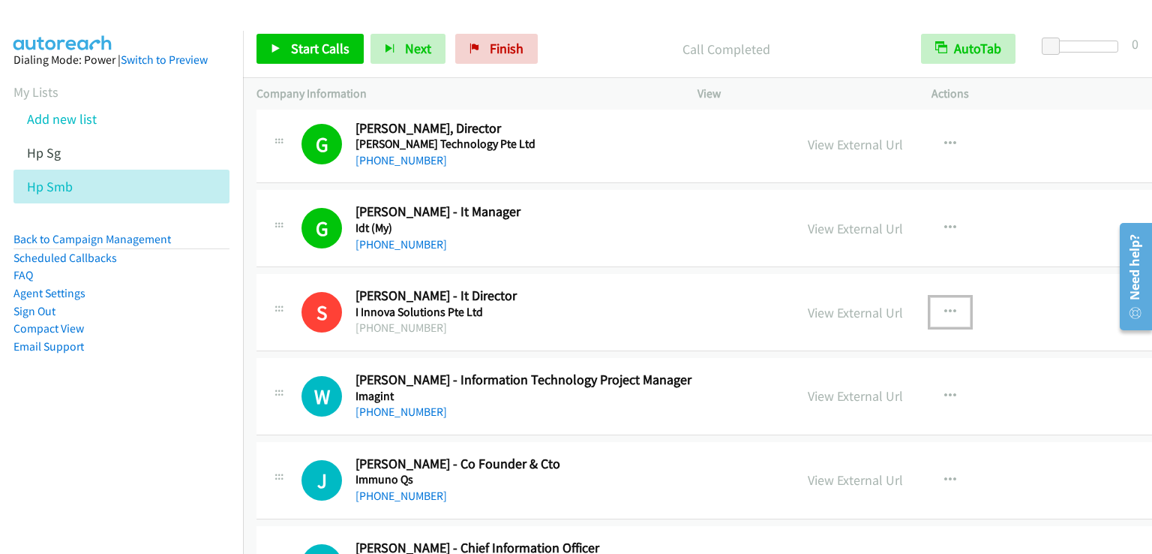
click at [944, 306] on icon "button" at bounding box center [950, 312] width 12 height 12
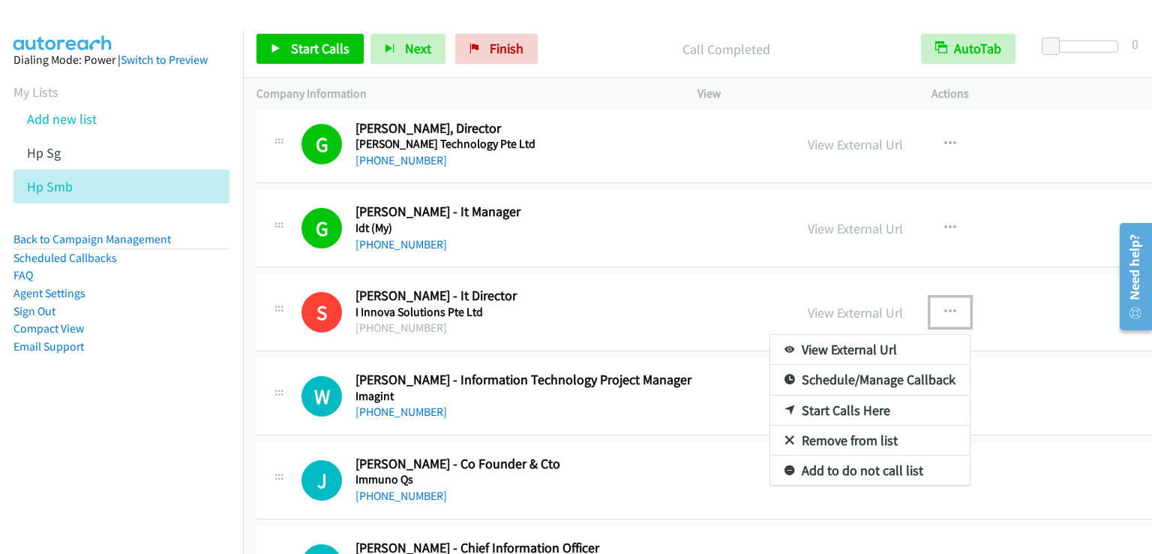
click at [924, 279] on div at bounding box center [576, 277] width 1152 height 554
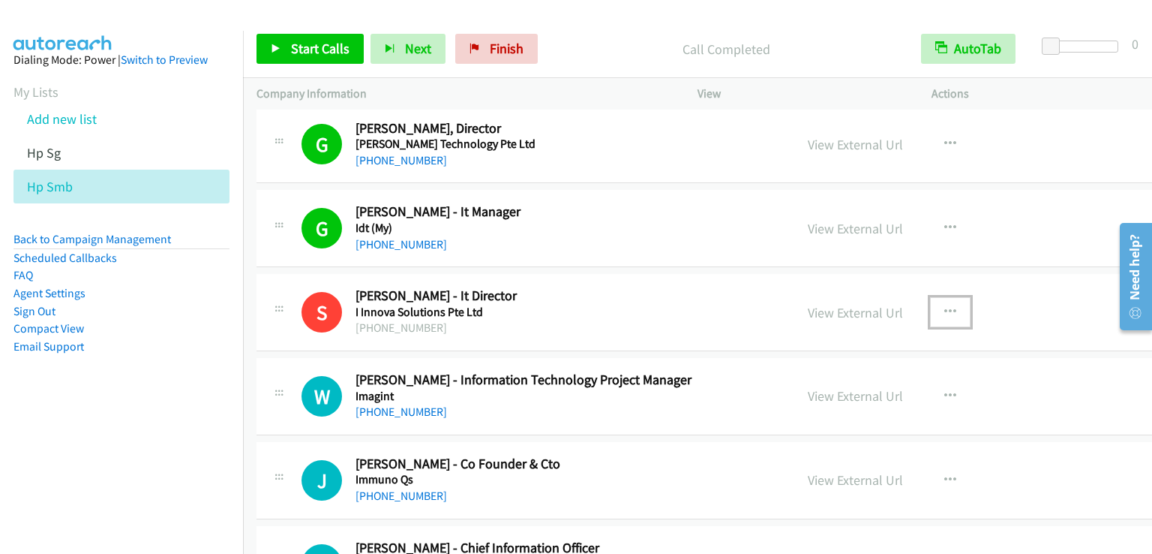
click at [930, 297] on button "button" at bounding box center [950, 312] width 41 height 30
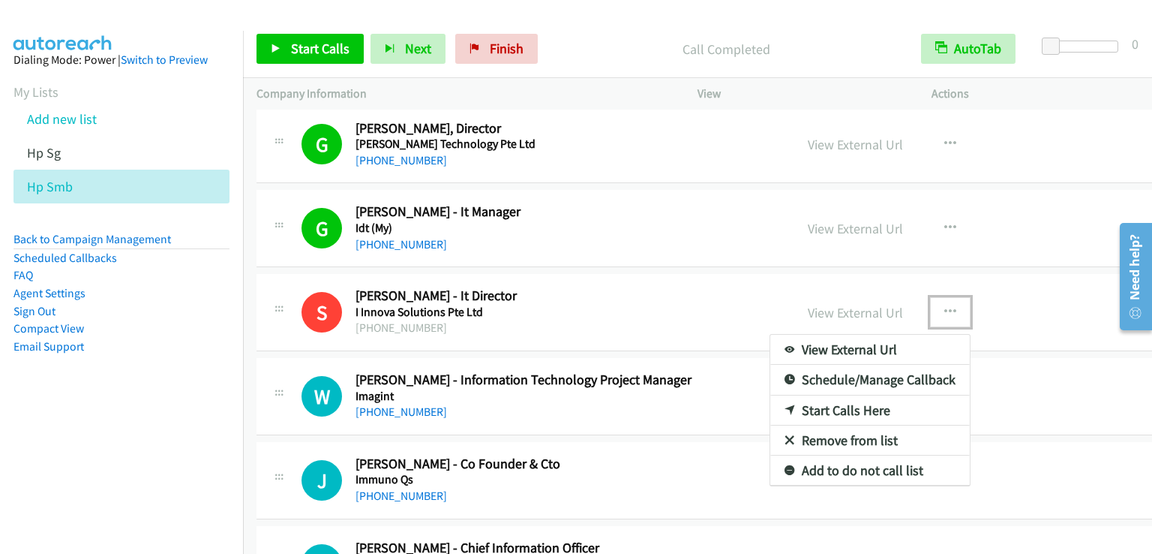
click at [783, 425] on link "Remove from list" at bounding box center [870, 440] width 200 height 30
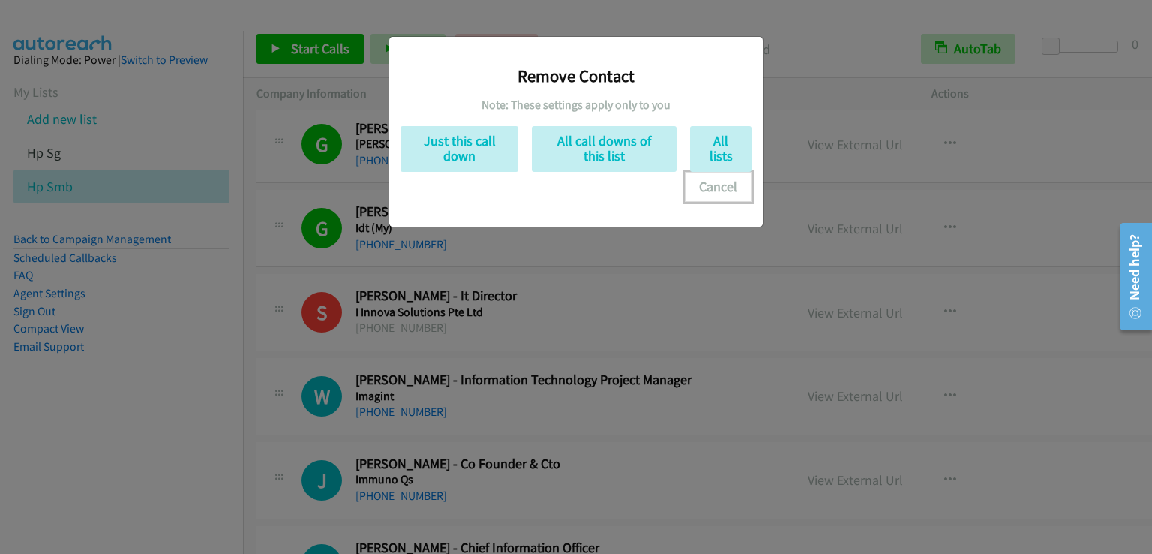
click at [725, 184] on button "Cancel" at bounding box center [718, 187] width 67 height 30
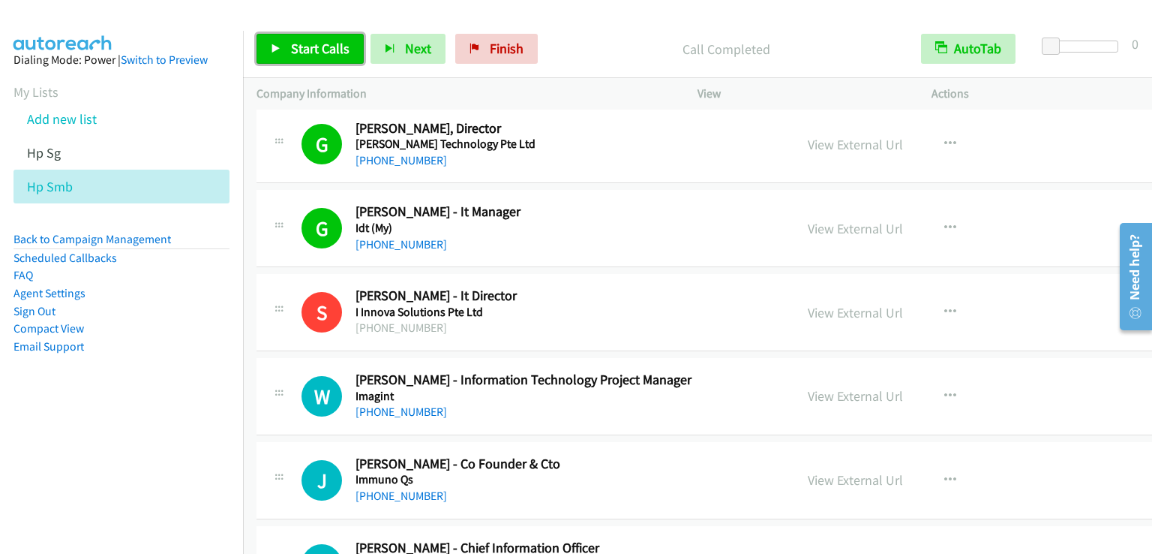
click at [291, 42] on span "Start Calls" at bounding box center [320, 48] width 59 height 17
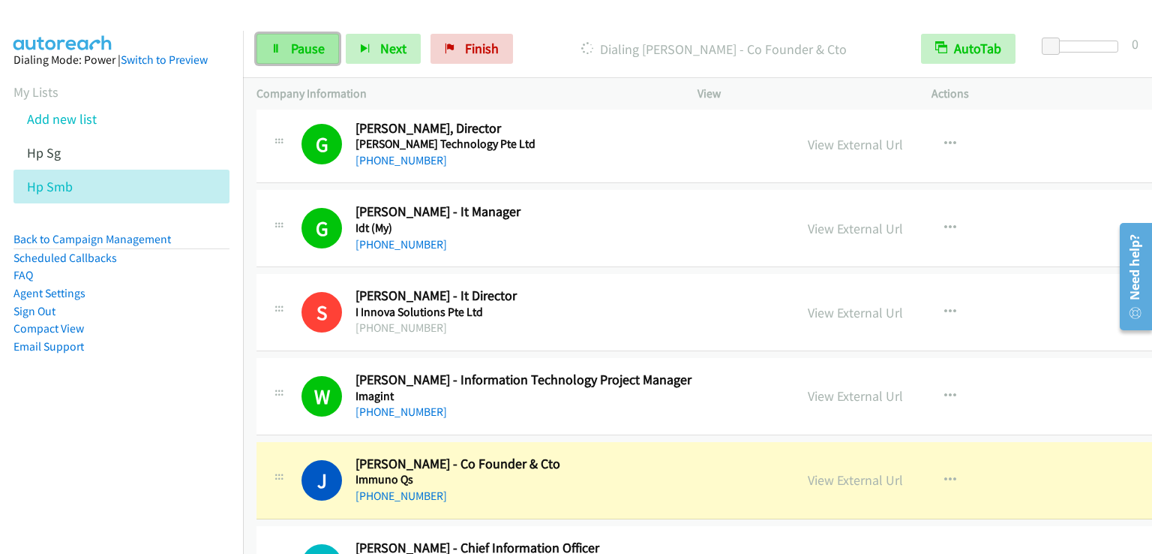
click at [302, 44] on span "Pause" at bounding box center [308, 48] width 34 height 17
